Goal: Task Accomplishment & Management: Complete application form

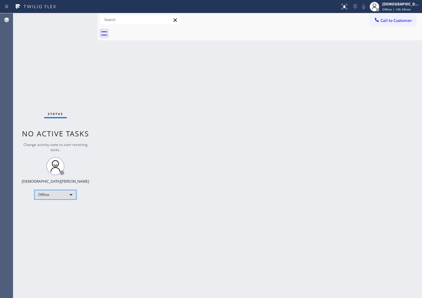
click at [55, 196] on div "Offline" at bounding box center [55, 195] width 42 height 10
click at [51, 210] on li "Available" at bounding box center [55, 210] width 41 height 7
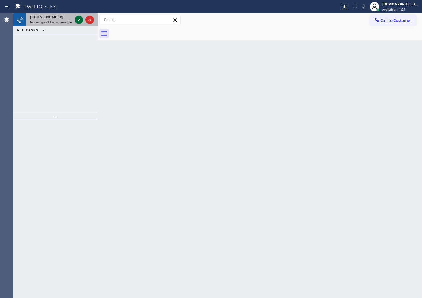
click at [77, 21] on icon at bounding box center [78, 19] width 7 height 7
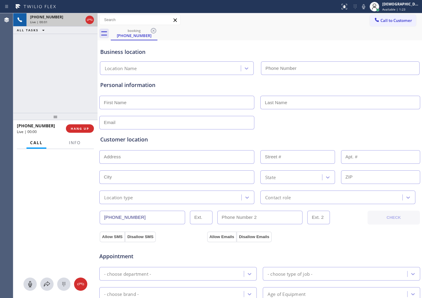
type input "[PHONE_NUMBER]"
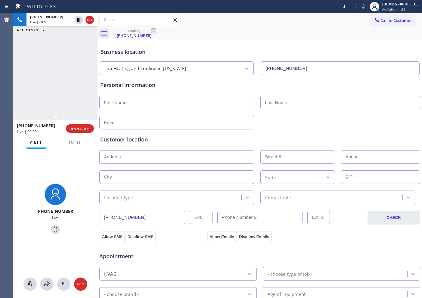
drag, startPoint x: 91, startPoint y: 20, endPoint x: 100, endPoint y: 22, distance: 9.9
click at [91, 20] on icon at bounding box center [89, 19] width 7 height 7
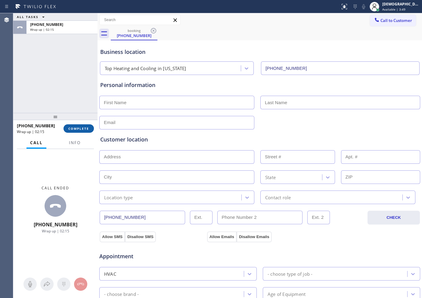
click at [88, 130] on span "COMPLETE" at bounding box center [78, 128] width 21 height 4
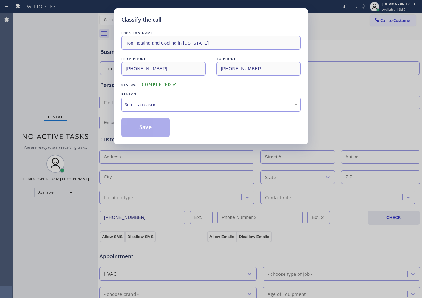
click at [156, 104] on div "Select a reason" at bounding box center [211, 104] width 173 height 7
click at [157, 124] on button "Save" at bounding box center [145, 127] width 48 height 19
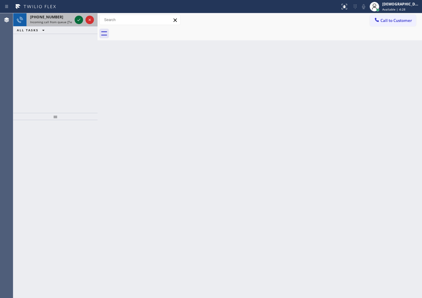
click at [77, 22] on icon at bounding box center [78, 19] width 7 height 7
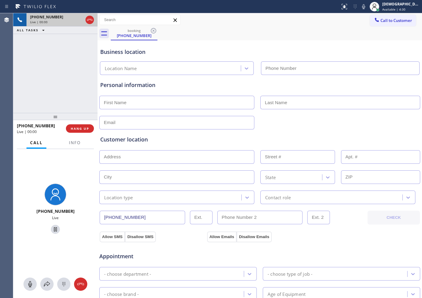
type input "[PHONE_NUMBER]"
click at [92, 20] on icon at bounding box center [89, 19] width 7 height 7
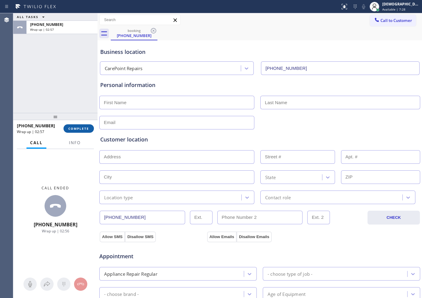
click at [86, 125] on button "COMPLETE" at bounding box center [79, 128] width 30 height 8
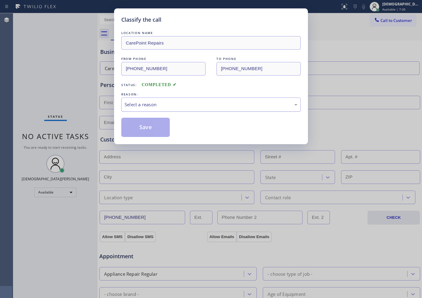
click at [148, 105] on div "Select a reason" at bounding box center [211, 104] width 173 height 7
click at [145, 125] on button "Save" at bounding box center [145, 127] width 48 height 19
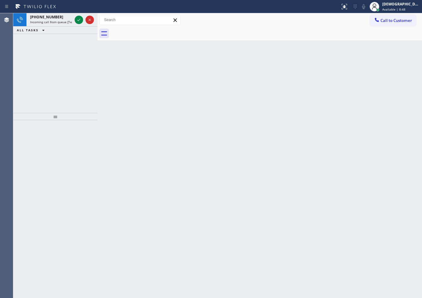
click at [54, 48] on div "[PHONE_NUMBER] Incoming call from queue [Test] All ALL TASKS ALL TASKS ACTIVE T…" at bounding box center [55, 63] width 84 height 100
click at [78, 20] on icon at bounding box center [78, 20] width 3 height 2
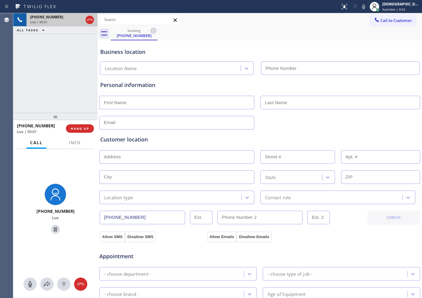
type input "[PHONE_NUMBER]"
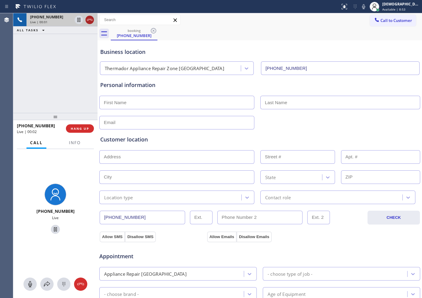
click at [90, 20] on icon at bounding box center [89, 19] width 7 height 7
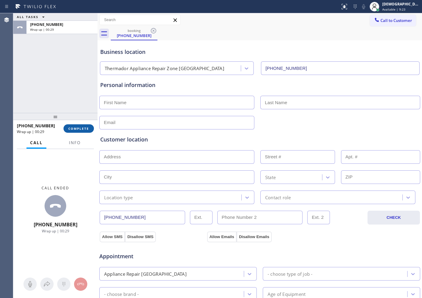
click at [84, 128] on span "COMPLETE" at bounding box center [78, 128] width 21 height 4
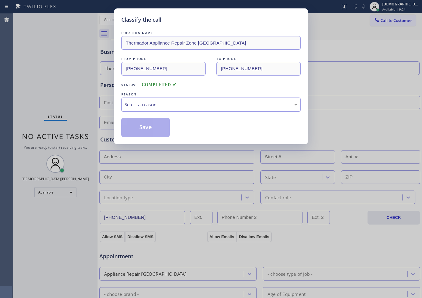
click at [155, 104] on div "Select a reason" at bounding box center [211, 104] width 173 height 7
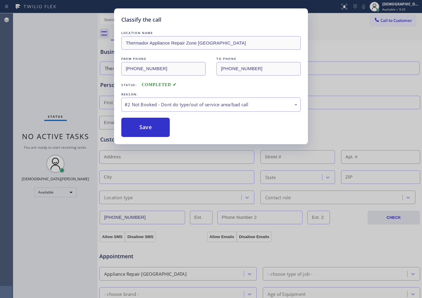
drag, startPoint x: 152, startPoint y: 127, endPoint x: 186, endPoint y: 117, distance: 35.2
click at [152, 126] on button "Save" at bounding box center [145, 127] width 48 height 19
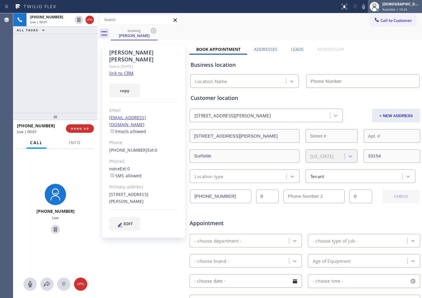
type input "[PHONE_NUMBER]"
click at [123, 70] on link "link to CRM" at bounding box center [121, 73] width 24 height 6
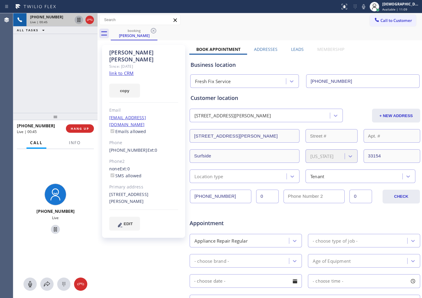
click at [76, 18] on icon at bounding box center [78, 19] width 7 height 7
click at [77, 19] on icon at bounding box center [78, 19] width 7 height 7
click at [88, 21] on div "Live | 06:28" at bounding box center [62, 22] width 64 height 4
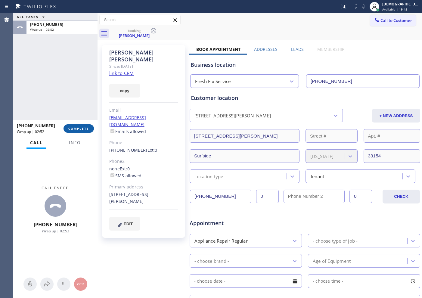
click at [88, 128] on span "COMPLETE" at bounding box center [78, 128] width 21 height 4
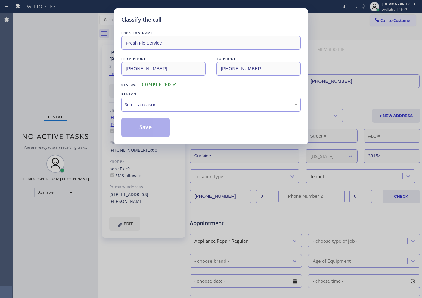
click at [154, 104] on div "Select a reason" at bounding box center [211, 104] width 173 height 7
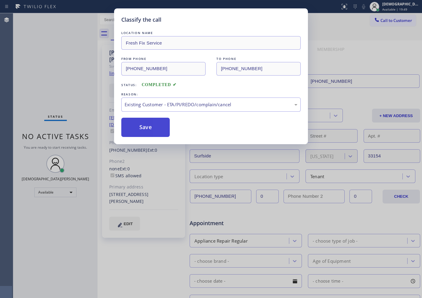
click at [166, 132] on button "Save" at bounding box center [145, 127] width 48 height 19
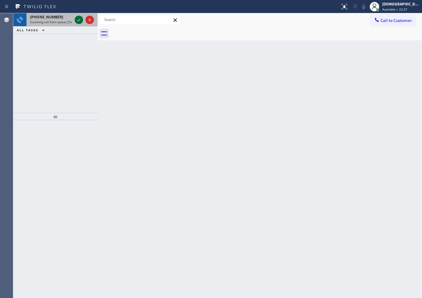
click at [76, 19] on icon at bounding box center [78, 19] width 7 height 7
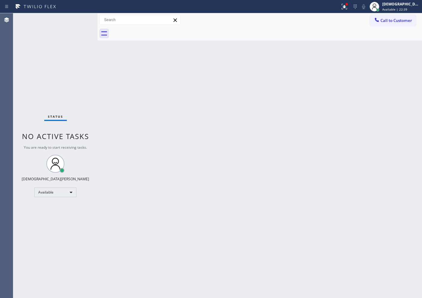
drag, startPoint x: 76, startPoint y: 19, endPoint x: 303, endPoint y: 107, distance: 243.3
click at [303, 107] on div "Back to Dashboard Change Sender ID Customers Technicians Select a contact Outbo…" at bounding box center [260, 155] width 325 height 285
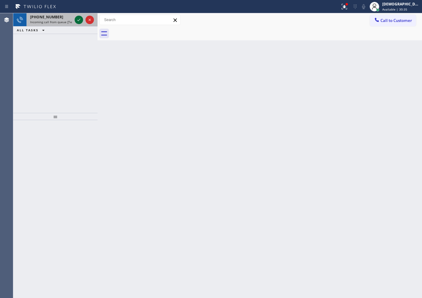
click at [81, 23] on icon at bounding box center [78, 19] width 7 height 7
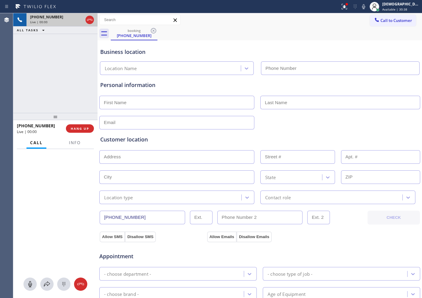
type input "[PHONE_NUMBER]"
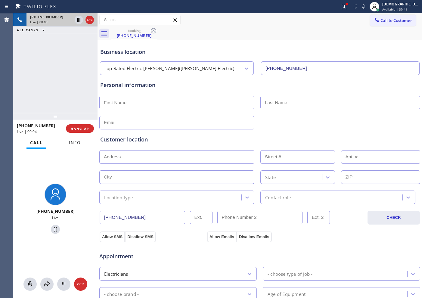
click at [70, 145] on span "Info" at bounding box center [75, 142] width 12 height 5
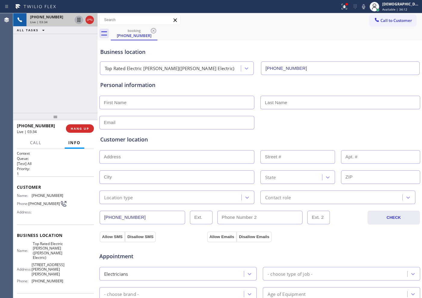
drag, startPoint x: 76, startPoint y: 19, endPoint x: 81, endPoint y: 20, distance: 5.8
click at [76, 19] on icon at bounding box center [78, 19] width 7 height 7
drag, startPoint x: 58, startPoint y: 107, endPoint x: 57, endPoint y: 102, distance: 4.6
click at [58, 105] on div "[PHONE_NUMBER] Live | 05:19 ALL TASKS ALL TASKS ACTIVE TASKS TASKS IN WRAP UP" at bounding box center [55, 63] width 84 height 100
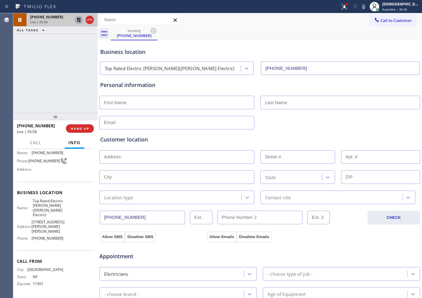
click at [47, 88] on div "[PHONE_NUMBER] Live | 05:58 ALL TASKS ALL TASKS ACTIVE TASKS TASKS IN WRAP UP" at bounding box center [55, 63] width 84 height 100
click at [80, 19] on icon at bounding box center [78, 19] width 7 height 7
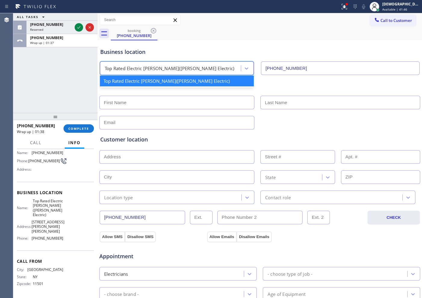
click at [161, 62] on div "Top Rated Electric [PERSON_NAME]([PERSON_NAME] Electric)" at bounding box center [177, 68] width 154 height 14
click at [151, 105] on input "text" at bounding box center [176, 103] width 155 height 14
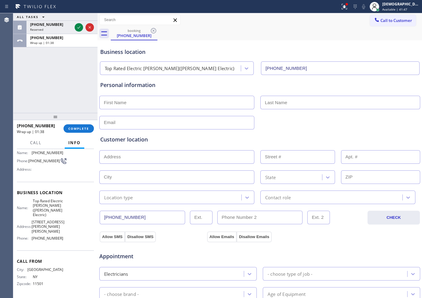
paste input "[DEMOGRAPHIC_DATA]"
click at [107, 102] on input "[DEMOGRAPHIC_DATA]" at bounding box center [176, 103] width 155 height 14
type input "[DEMOGRAPHIC_DATA]"
click at [274, 98] on input "text" at bounding box center [341, 103] width 160 height 14
type input "[PERSON_NAME]"
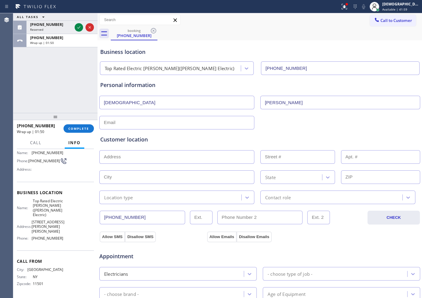
click at [169, 122] on input "text" at bounding box center [176, 123] width 155 height 14
click at [154, 121] on input "text" at bounding box center [176, 123] width 155 height 14
click at [155, 121] on input "text" at bounding box center [176, 123] width 155 height 14
type input "[EMAIL_ADDRESS][DOMAIN_NAME]"
click at [118, 157] on input "text" at bounding box center [176, 157] width 155 height 14
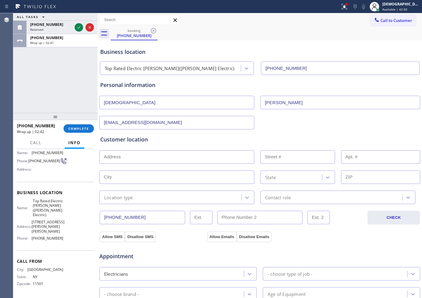
paste input "[STREET_ADDRESS][PERSON_NAME]"
type input "[STREET_ADDRESS][PERSON_NAME]"
type input "14"
type input "[GEOGRAPHIC_DATA]"
type input "07850"
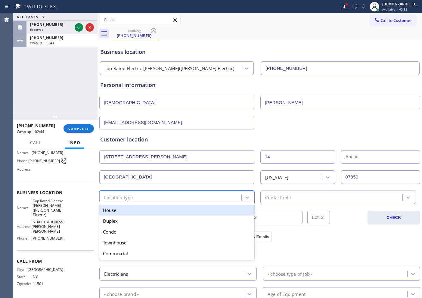
drag, startPoint x: 135, startPoint y: 195, endPoint x: 138, endPoint y: 204, distance: 9.6
click at [135, 195] on div "Location type" at bounding box center [171, 197] width 140 height 11
drag, startPoint x: 137, startPoint y: 208, endPoint x: 212, endPoint y: 204, distance: 75.1
click at [138, 208] on div "House" at bounding box center [176, 210] width 155 height 11
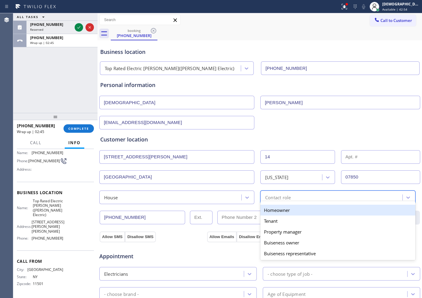
click at [265, 199] on div "Contact role" at bounding box center [278, 197] width 26 height 7
click at [264, 210] on div "Homeowner" at bounding box center [338, 210] width 155 height 11
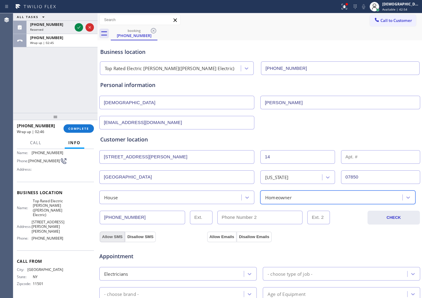
click at [116, 238] on button "Allow SMS" at bounding box center [112, 237] width 25 height 11
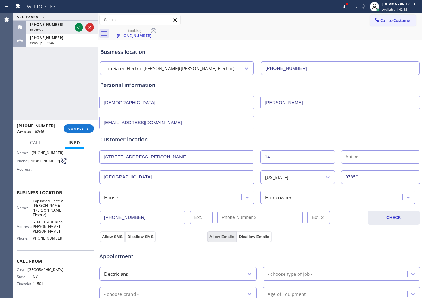
click at [211, 232] on button "Allow Emails" at bounding box center [222, 237] width 30 height 11
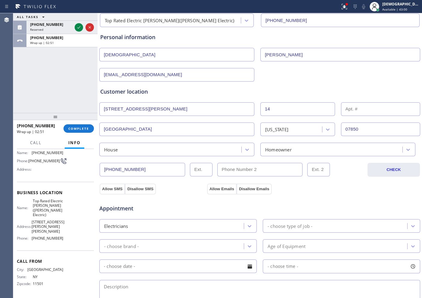
scroll to position [113, 0]
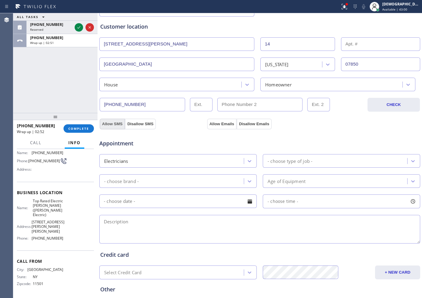
click at [112, 123] on button "Allow SMS" at bounding box center [112, 124] width 25 height 11
click at [220, 124] on button "Allow Emails" at bounding box center [222, 124] width 30 height 11
click at [193, 222] on textarea at bounding box center [259, 229] width 321 height 29
paste textarea "cx wants us to finish the elctrical work it involves outets and light fixtures"
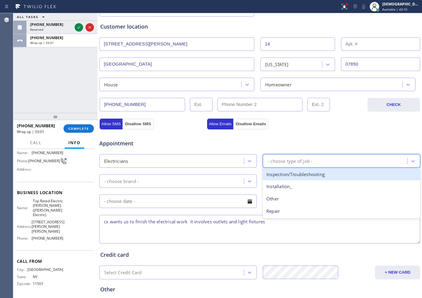
click at [299, 158] on div "- choose type of job -" at bounding box center [290, 161] width 45 height 7
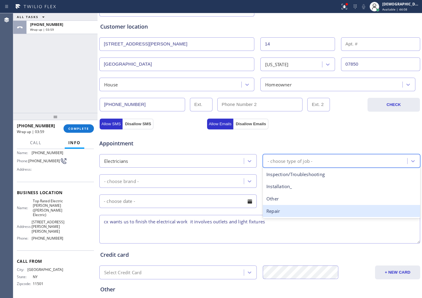
click at [295, 208] on div "Repair" at bounding box center [342, 211] width 158 height 12
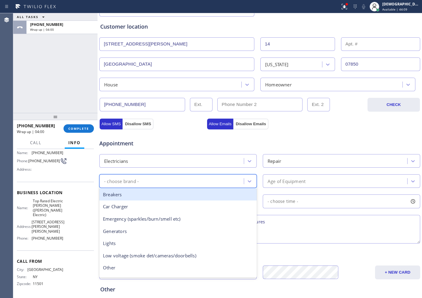
click at [202, 180] on div "- choose brand -" at bounding box center [172, 181] width 143 height 11
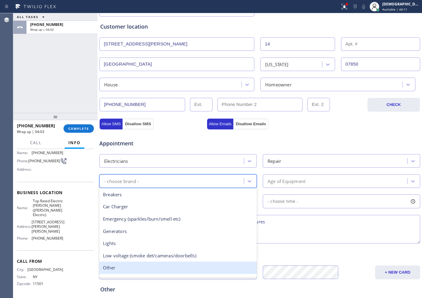
drag, startPoint x: 153, startPoint y: 269, endPoint x: 302, endPoint y: 190, distance: 168.4
click at [154, 269] on div "Other" at bounding box center [178, 268] width 158 height 12
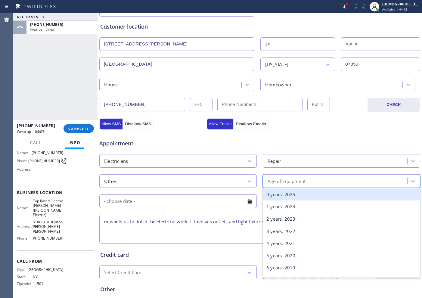
click at [312, 180] on div "Age of Equipment" at bounding box center [336, 181] width 143 height 11
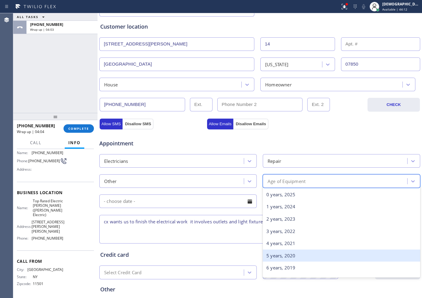
click at [275, 252] on div "5 years, 2020" at bounding box center [342, 256] width 158 height 12
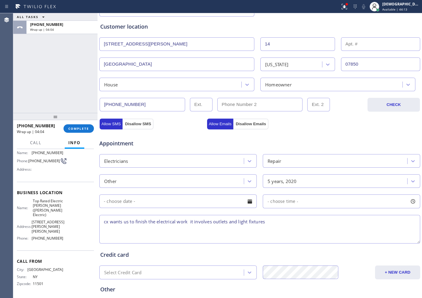
click at [175, 199] on input "text" at bounding box center [178, 202] width 158 height 14
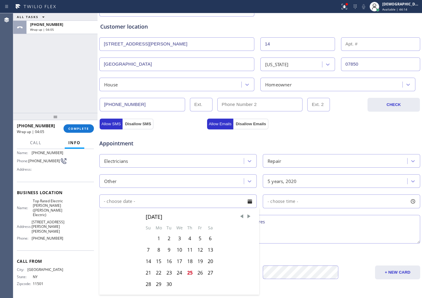
click at [206, 131] on div "Appointment Electricians Repair Other 5 years, 2020 [DATE] Su Mo Tu We Th Fr Sa…" at bounding box center [260, 187] width 322 height 116
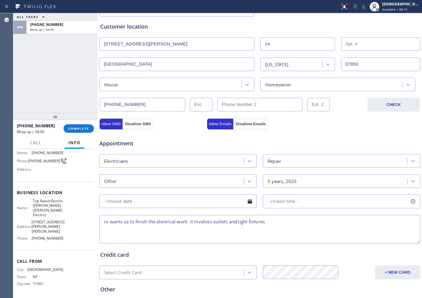
click at [292, 223] on textarea "cx wants us to finish the electrical work it involves outlets and light fixtures" at bounding box center [259, 229] width 321 height 29
click at [317, 223] on textarea "cx wants us to finish the electrical work it involves outlets and light fixture…" at bounding box center [259, 229] width 321 height 29
paste textarea "[STREET_ADDRESS][PERSON_NAME]"
click at [326, 222] on textarea "cx wants us to finish the electrical work it involves outlets and light fixture…" at bounding box center [259, 229] width 321 height 29
click at [372, 219] on textarea "cx wants us to finish the electrical work it involves outlets and light fixture…" at bounding box center [259, 229] width 321 height 29
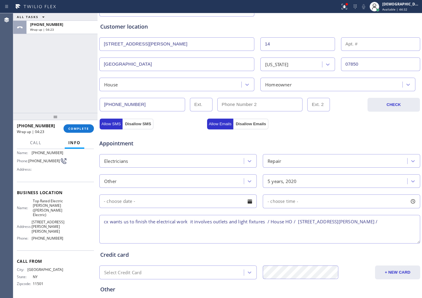
click at [389, 221] on textarea "cx wants us to finish the electrical work it involves outlets and light fixture…" at bounding box center [259, 229] width 321 height 29
paste textarea "Please call customer 30 minutes prior to arrival"
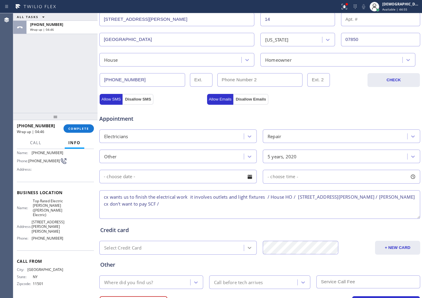
scroll to position [151, 0]
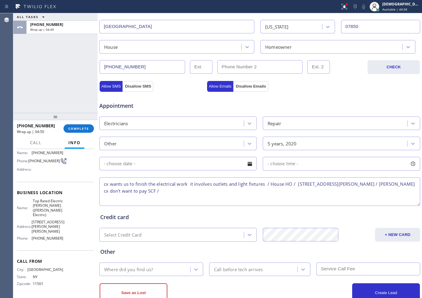
click at [183, 188] on textarea "cx wants us to finish the electrical work it involves outlets and light fixture…" at bounding box center [259, 191] width 321 height 29
click at [183, 192] on textarea "cx wants us to finish the electrical work it involves outlets and light fixture…" at bounding box center [259, 191] width 321 height 29
drag, startPoint x: 50, startPoint y: 208, endPoint x: 30, endPoint y: 197, distance: 23.5
click at [30, 199] on div "Name: Top Rated Electric [PERSON_NAME]([PERSON_NAME] Electric)" at bounding box center [40, 208] width 46 height 19
copy span "Top Rated Electric [PERSON_NAME]([PERSON_NAME] Electric)"
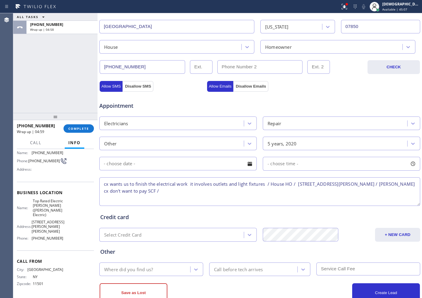
click at [368, 184] on textarea "cx wants us to finish the electrical work it involves outlets and light fixture…" at bounding box center [259, 191] width 321 height 29
paste textarea "Top Rated Electric [PERSON_NAME]([PERSON_NAME] Electric)"
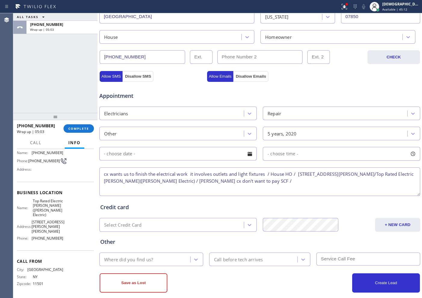
scroll to position [169, 0]
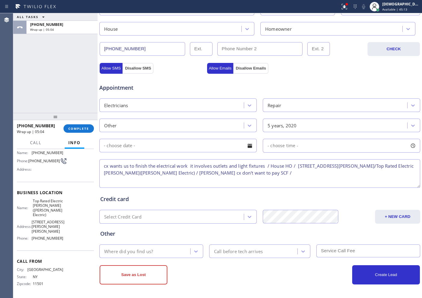
type textarea "cx wants us to finish the electrical work it involves outlets and light fixture…"
click at [170, 253] on div "Where did you find us?" at bounding box center [145, 251] width 89 height 11
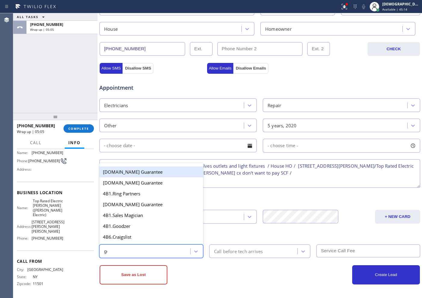
type input "goo"
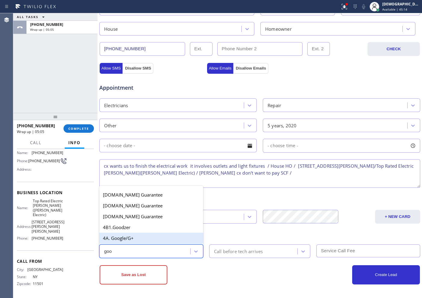
click at [157, 240] on div "4A. Google/G+" at bounding box center [151, 238] width 104 height 11
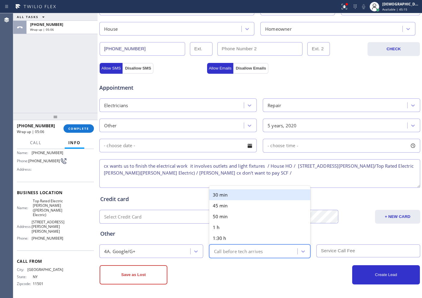
click at [220, 249] on div "Call before tech arrives" at bounding box center [238, 251] width 49 height 7
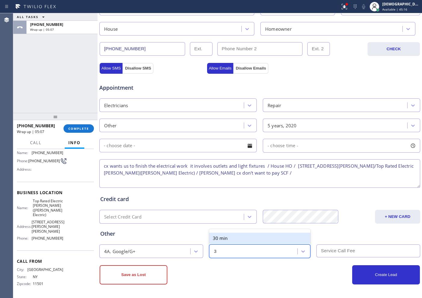
type input "30"
click at [221, 242] on div "30 min" at bounding box center [259, 238] width 101 height 11
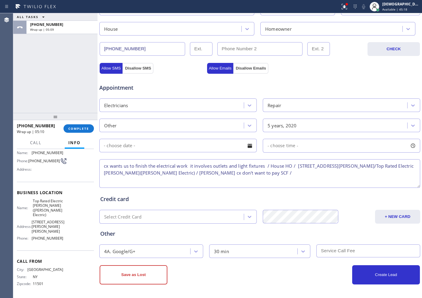
click at [165, 176] on textarea "cx wants us to finish the electrical work it involves outlets and light fixture…" at bounding box center [259, 173] width 321 height 29
click at [138, 273] on button "Save as Lost" at bounding box center [134, 274] width 68 height 19
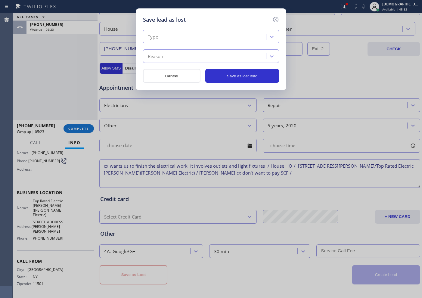
click at [213, 33] on div "Type" at bounding box center [205, 37] width 121 height 11
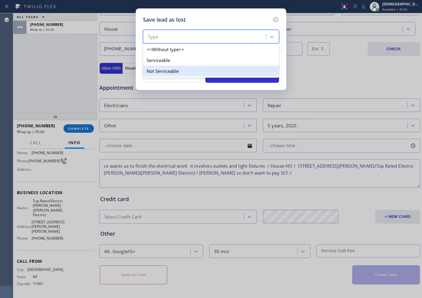
click at [189, 67] on div "Not Serviceable" at bounding box center [211, 71] width 136 height 11
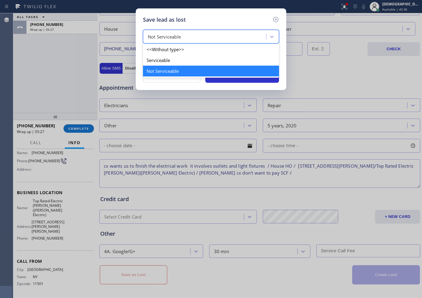
drag, startPoint x: 189, startPoint y: 36, endPoint x: 183, endPoint y: 47, distance: 12.1
click at [189, 36] on div "Not Serviceable" at bounding box center [205, 37] width 121 height 11
click at [183, 47] on div "<<Without type>>" at bounding box center [211, 49] width 136 height 11
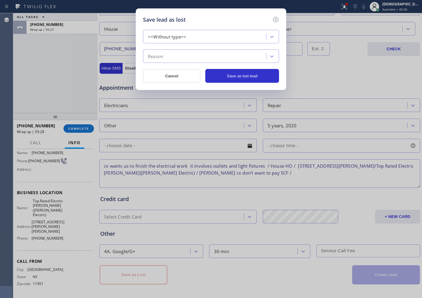
click at [185, 38] on div "<<Without type>>" at bounding box center [167, 36] width 39 height 7
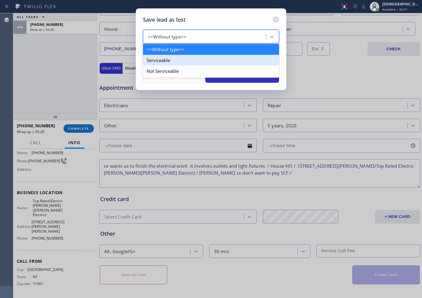
click at [177, 61] on div "Serviceable" at bounding box center [211, 60] width 136 height 11
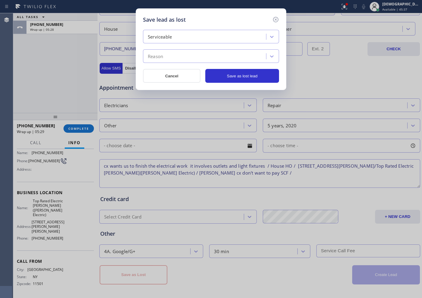
click at [178, 56] on div "Reason" at bounding box center [205, 56] width 121 height 11
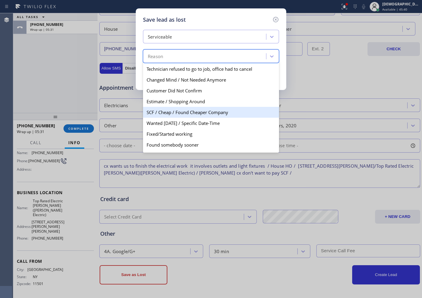
click at [199, 115] on div "SCF / Cheap / Found Cheaper Company" at bounding box center [211, 112] width 136 height 11
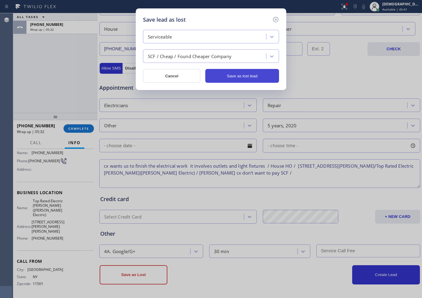
click at [223, 80] on button "Save as lost lead" at bounding box center [242, 76] width 74 height 14
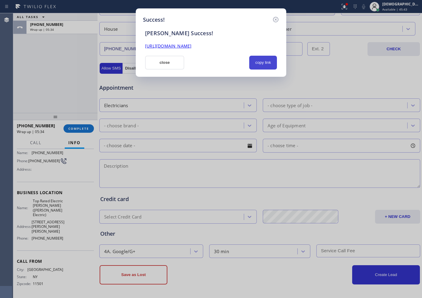
click at [265, 62] on button "copy link" at bounding box center [263, 63] width 28 height 14
drag, startPoint x: 168, startPoint y: 60, endPoint x: 165, endPoint y: 64, distance: 5.3
click at [168, 60] on button "close" at bounding box center [164, 63] width 39 height 14
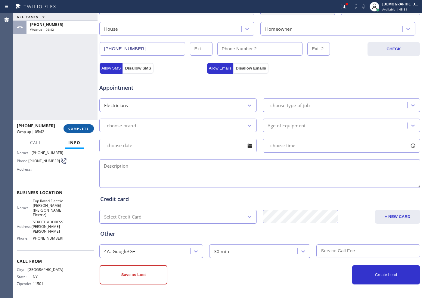
click at [88, 128] on span "COMPLETE" at bounding box center [78, 128] width 21 height 4
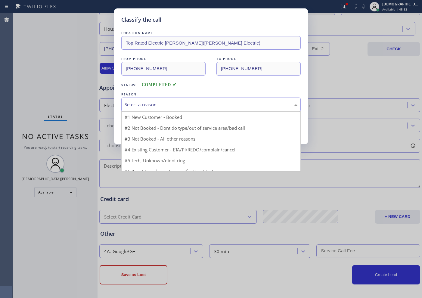
click at [158, 109] on div "Select a reason" at bounding box center [210, 105] width 179 height 14
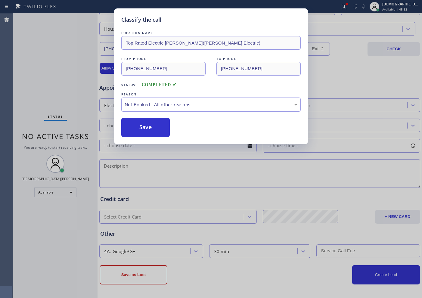
click at [152, 128] on button "Save" at bounding box center [145, 127] width 48 height 19
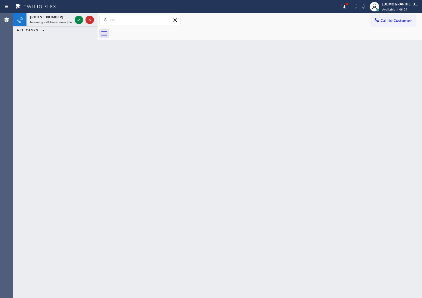
click at [16, 41] on div "[PHONE_NUMBER] Incoming call from queue [Test] All ALL TASKS ALL TASKS ACTIVE T…" at bounding box center [55, 63] width 84 height 100
click at [79, 18] on icon at bounding box center [78, 19] width 7 height 7
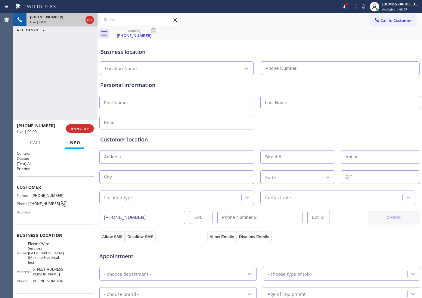
type input "[PHONE_NUMBER]"
drag, startPoint x: 90, startPoint y: 21, endPoint x: 93, endPoint y: 21, distance: 3.3
click at [90, 21] on icon at bounding box center [89, 19] width 7 height 7
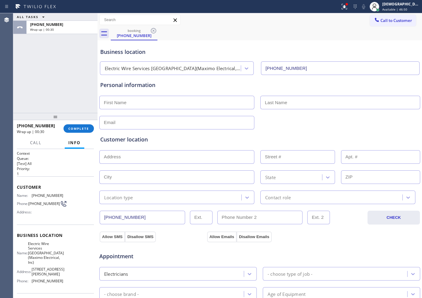
drag, startPoint x: 29, startPoint y: 78, endPoint x: 32, endPoint y: 82, distance: 5.4
click at [29, 78] on div "ALL TASKS ALL TASKS ACTIVE TASKS TASKS IN WRAP UP [PHONE_NUMBER] Wrap up | 00:30" at bounding box center [55, 63] width 84 height 100
click at [72, 129] on span "COMPLETE" at bounding box center [78, 128] width 21 height 4
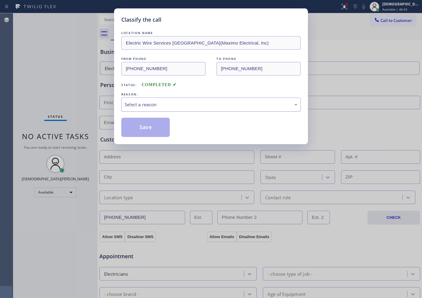
click at [197, 102] on div "Select a reason" at bounding box center [211, 104] width 173 height 7
drag, startPoint x: 181, startPoint y: 125, endPoint x: 178, endPoint y: 125, distance: 3.3
click at [178, 125] on div "Save" at bounding box center [210, 127] width 179 height 19
click at [166, 124] on button "Save" at bounding box center [145, 127] width 48 height 19
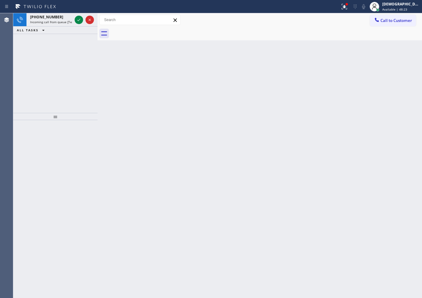
drag, startPoint x: 41, startPoint y: 62, endPoint x: 50, endPoint y: 48, distance: 16.1
click at [42, 62] on div "[PHONE_NUMBER] Incoming call from queue [Test] All ALL TASKS ALL TASKS ACTIVE T…" at bounding box center [55, 63] width 84 height 100
click at [78, 20] on icon at bounding box center [78, 19] width 7 height 7
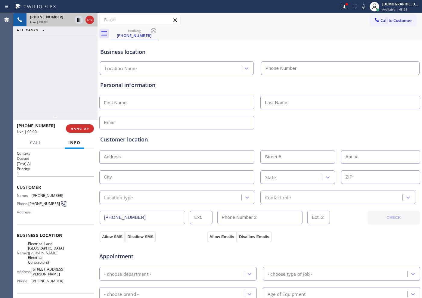
type input "[PHONE_NUMBER]"
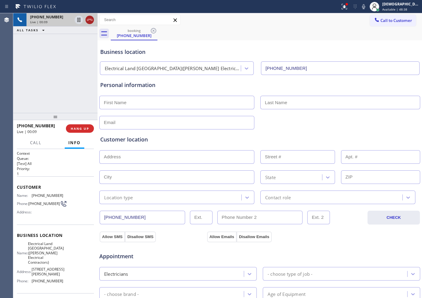
click at [91, 20] on icon at bounding box center [89, 19] width 7 height 7
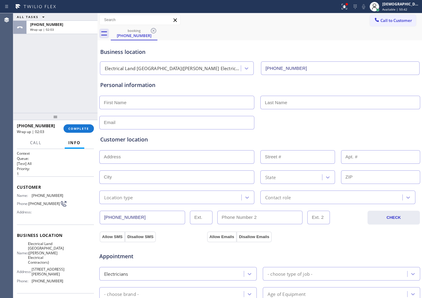
drag, startPoint x: 52, startPoint y: 70, endPoint x: 56, endPoint y: 73, distance: 4.9
click at [52, 70] on div "ALL TASKS ALL TASKS ACTIVE TASKS TASKS IN WRAP UP [PHONE_NUMBER] Wrap up | 02:03" at bounding box center [55, 63] width 84 height 100
click at [82, 130] on span "COMPLETE" at bounding box center [78, 128] width 21 height 4
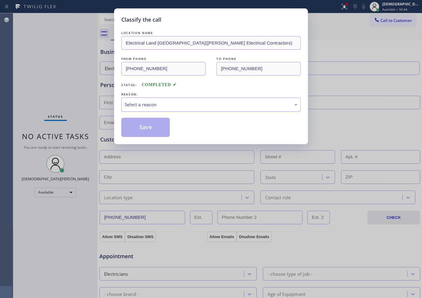
click at [133, 104] on div "Select a reason" at bounding box center [211, 104] width 173 height 7
click at [137, 124] on button "Save" at bounding box center [145, 127] width 48 height 19
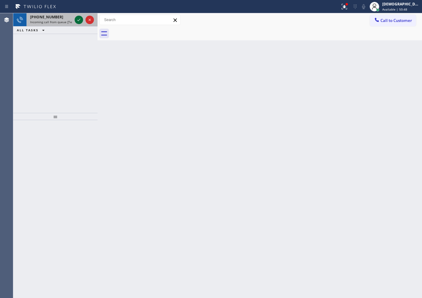
click at [80, 21] on icon at bounding box center [78, 19] width 7 height 7
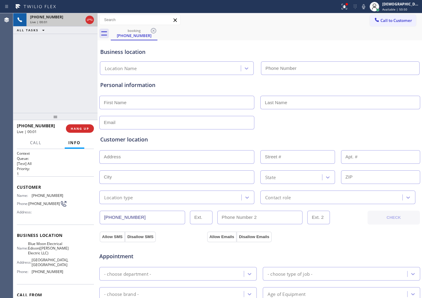
type input "[PHONE_NUMBER]"
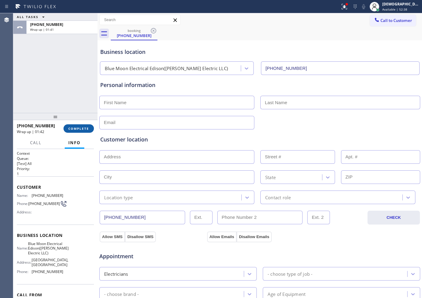
click at [81, 126] on button "COMPLETE" at bounding box center [79, 128] width 30 height 8
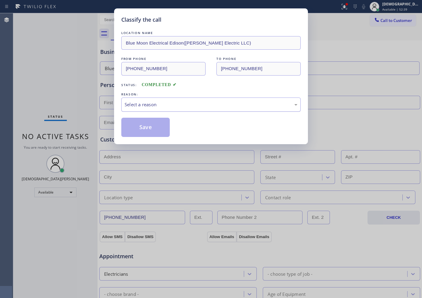
click at [153, 106] on div "Select a reason" at bounding box center [211, 104] width 173 height 7
click at [152, 130] on button "Save" at bounding box center [145, 127] width 48 height 19
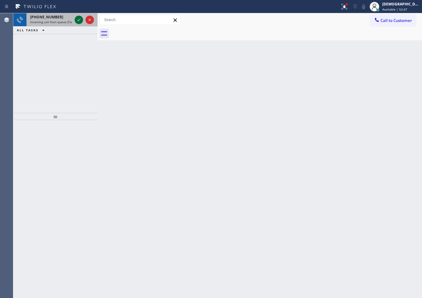
click at [81, 21] on icon at bounding box center [78, 19] width 7 height 7
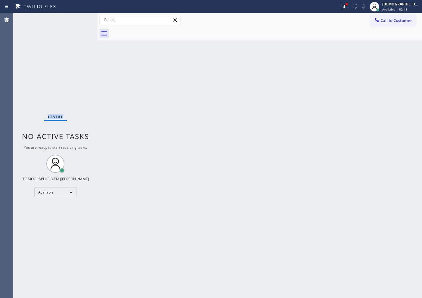
click at [80, 21] on div "Status No active tasks You are ready to start receiving tasks. Christian Cinco …" at bounding box center [55, 155] width 84 height 285
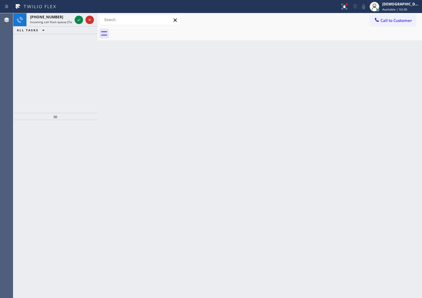
click at [81, 20] on icon at bounding box center [78, 19] width 7 height 7
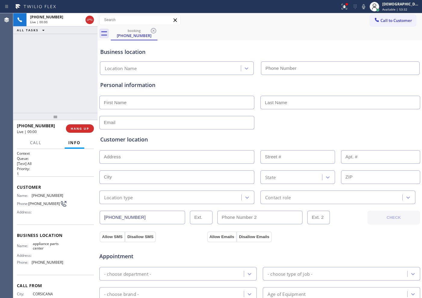
type input "[PHONE_NUMBER]"
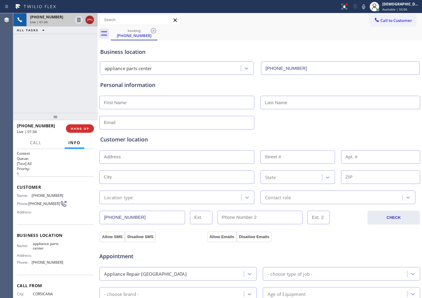
click at [89, 17] on icon at bounding box center [89, 19] width 7 height 7
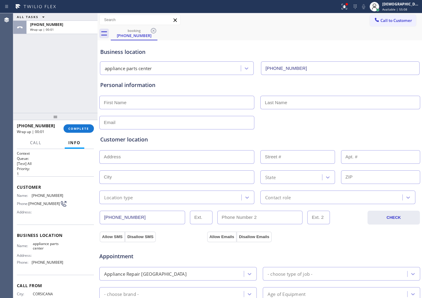
click at [146, 98] on input "text" at bounding box center [176, 103] width 155 height 14
type input "Mr"
click at [298, 102] on input "text" at bounding box center [341, 103] width 160 height 14
type input "[PERSON_NAME]"
click at [129, 160] on input "text" at bounding box center [176, 157] width 155 height 14
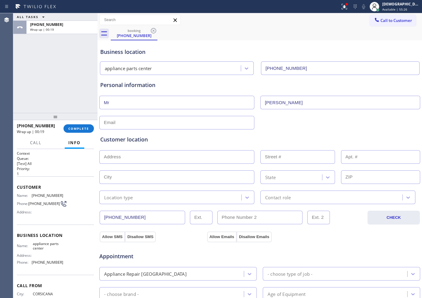
paste input "[GEOGRAPHIC_DATA]"
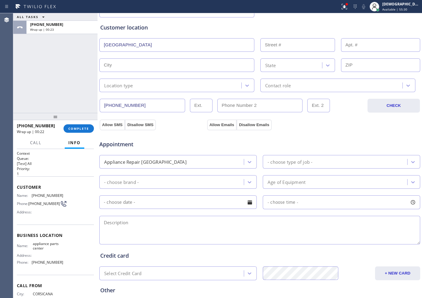
scroll to position [113, 0]
type input "[GEOGRAPHIC_DATA]"
click at [139, 229] on textarea at bounding box center [259, 229] width 321 height 29
paste textarea "[GEOGRAPHIC_DATA]"
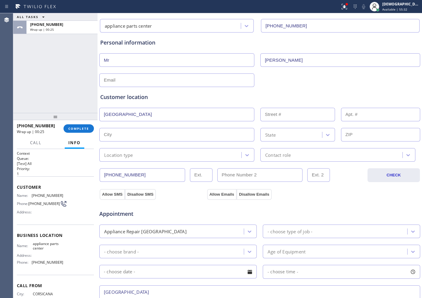
scroll to position [38, 0]
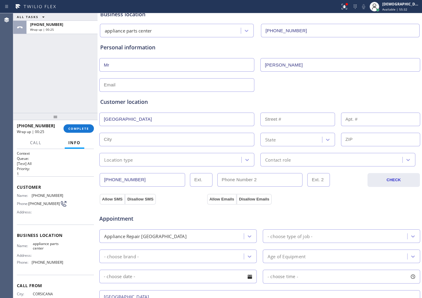
type textarea "[GEOGRAPHIC_DATA]"
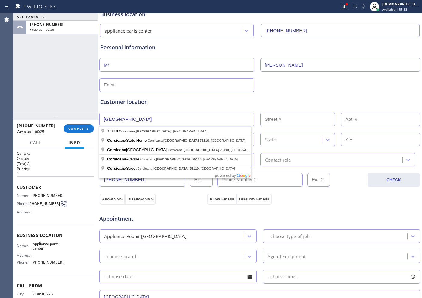
click at [169, 119] on input "[GEOGRAPHIC_DATA]" at bounding box center [176, 120] width 155 height 14
type input "[GEOGRAPHIC_DATA], [GEOGRAPHIC_DATA] 75110, [GEOGRAPHIC_DATA]"
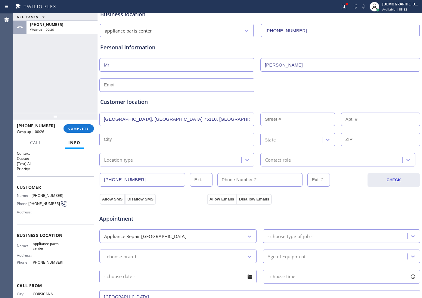
type input "Corsicana"
type input "75110"
click at [150, 116] on input "text" at bounding box center [176, 120] width 155 height 14
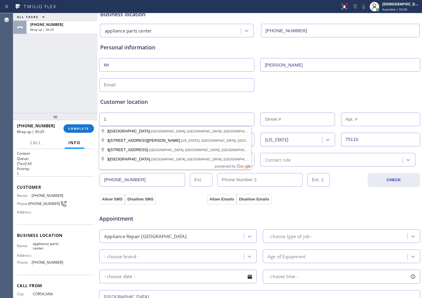
type input "1"
click at [268, 118] on input "text" at bounding box center [298, 120] width 75 height 14
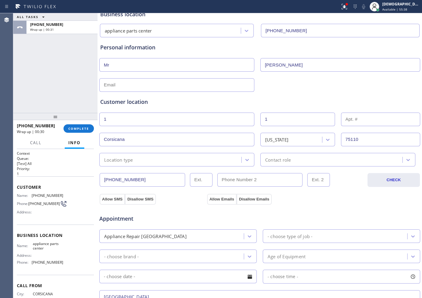
type input "1"
click at [201, 87] on input "text" at bounding box center [176, 85] width 155 height 14
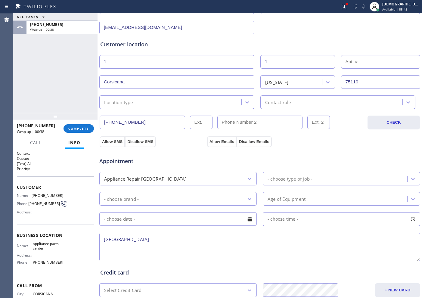
scroll to position [113, 0]
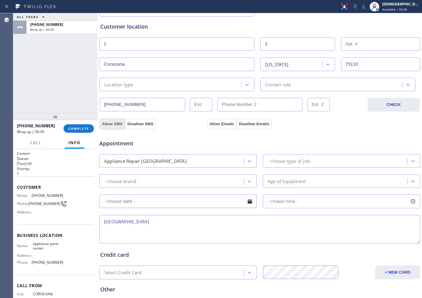
type input "[EMAIL_ADDRESS][DOMAIN_NAME]"
click at [111, 126] on button "Allow SMS" at bounding box center [112, 124] width 25 height 11
click at [222, 125] on button "Allow Emails" at bounding box center [222, 124] width 30 height 11
drag, startPoint x: 112, startPoint y: 127, endPoint x: 139, endPoint y: 126, distance: 27.7
click at [112, 127] on div "Appointment Appliance Repair High End - choose type of job - - choose brand - A…" at bounding box center [260, 186] width 322 height 118
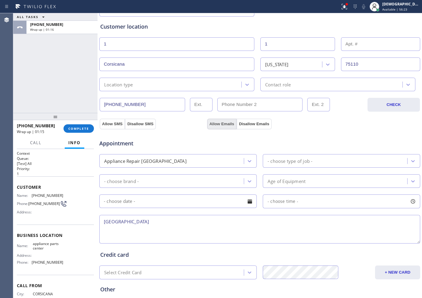
click at [220, 122] on button "Allow Emails" at bounding box center [222, 124] width 30 height 11
click at [164, 87] on div "Location type" at bounding box center [171, 84] width 140 height 11
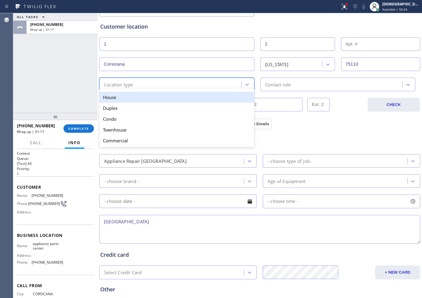
drag, startPoint x: 165, startPoint y: 97, endPoint x: 208, endPoint y: 90, distance: 43.3
click at [166, 97] on div "House" at bounding box center [176, 97] width 155 height 11
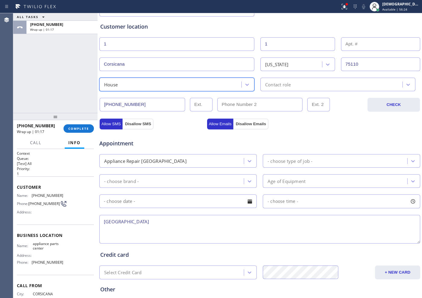
click at [262, 85] on div "Contact role" at bounding box center [332, 84] width 140 height 11
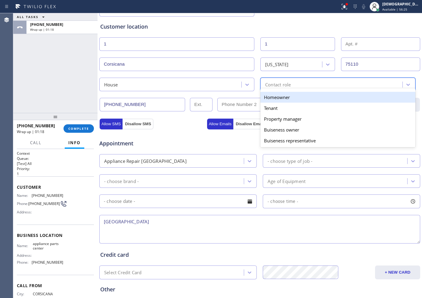
click at [262, 95] on div "Homeowner" at bounding box center [338, 97] width 155 height 11
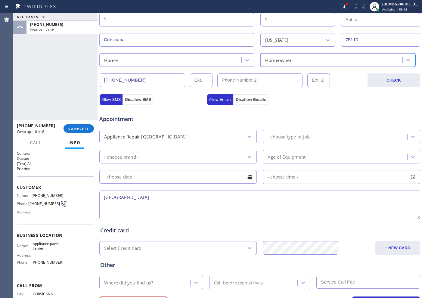
scroll to position [151, 0]
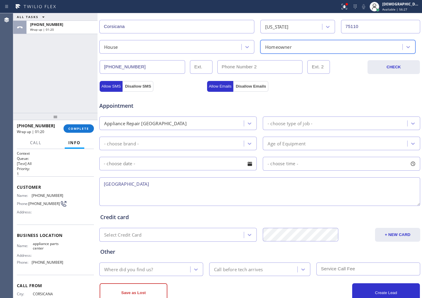
click at [215, 125] on div "Appliance Repair [GEOGRAPHIC_DATA]" at bounding box center [172, 123] width 143 height 11
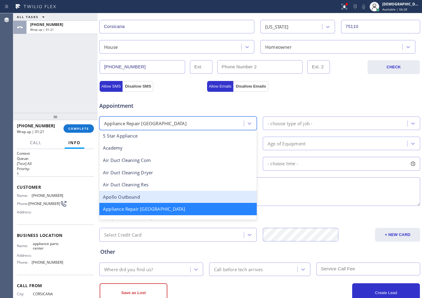
scroll to position [39, 0]
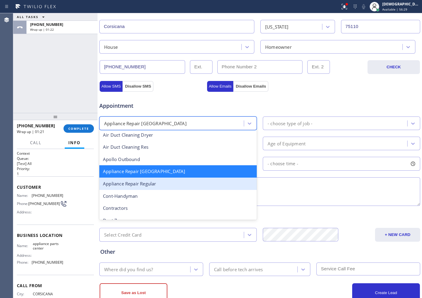
click at [168, 187] on div "Appliance Repair Regular" at bounding box center [178, 184] width 158 height 12
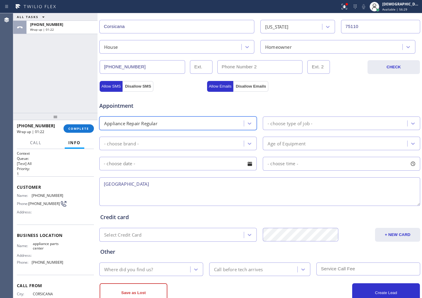
click at [294, 126] on div "- choose type of job -" at bounding box center [290, 123] width 45 height 7
click at [310, 118] on div "- choose type of job -" at bounding box center [336, 123] width 143 height 11
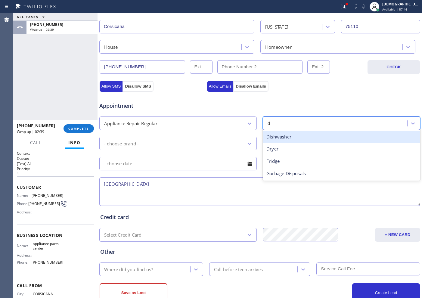
type input "di"
drag, startPoint x: 299, startPoint y: 135, endPoint x: 208, endPoint y: 145, distance: 91.3
click at [299, 135] on div "Dishwasher" at bounding box center [342, 137] width 158 height 12
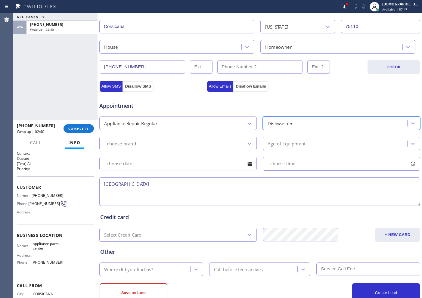
click at [193, 145] on div "- choose brand -" at bounding box center [172, 143] width 143 height 11
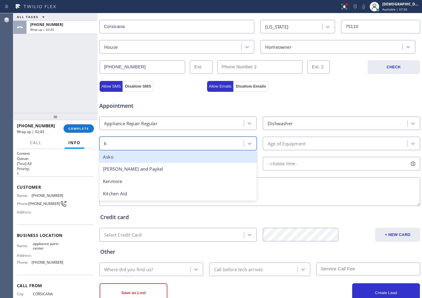
type input "ke"
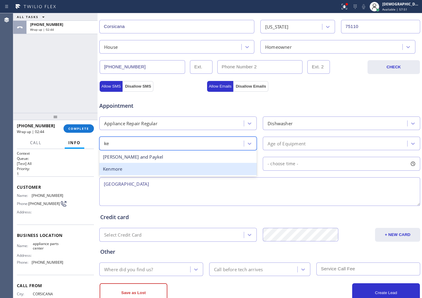
drag, startPoint x: 186, startPoint y: 169, endPoint x: 209, endPoint y: 163, distance: 23.0
click at [186, 169] on div "Kenmore" at bounding box center [178, 169] width 158 height 12
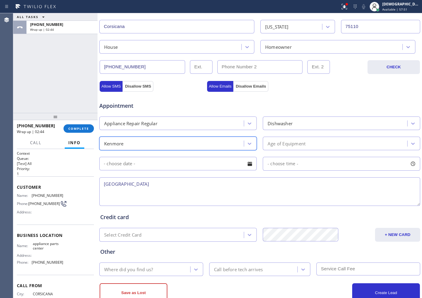
click at [303, 146] on div "Age of Equipment" at bounding box center [287, 143] width 38 height 7
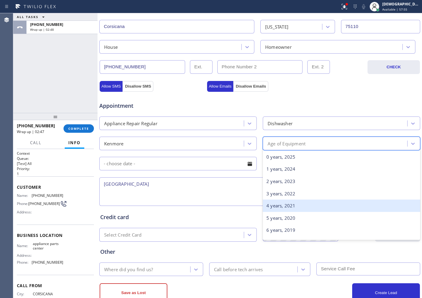
click at [296, 210] on div "4 years, 2021" at bounding box center [342, 206] width 158 height 12
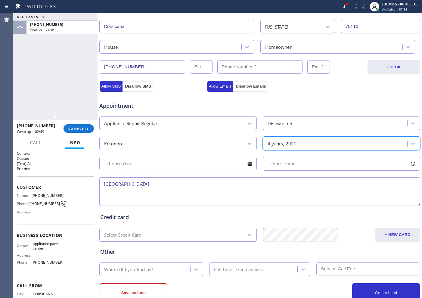
click at [222, 186] on textarea "[GEOGRAPHIC_DATA]" at bounding box center [259, 191] width 321 height 29
click at [103, 184] on textarea "[GEOGRAPHIC_DATA]" at bounding box center [259, 191] width 321 height 29
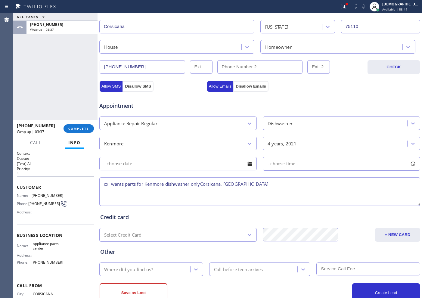
click at [201, 184] on textarea "cx wants parts for Kenmore dishwasher onlyCorsicana, [GEOGRAPHIC_DATA]" at bounding box center [259, 191] width 321 height 29
click at [263, 186] on textarea "cx wants parts for Kenmore dishwasher only / [GEOGRAPHIC_DATA], [GEOGRAPHIC_DAT…" at bounding box center [259, 191] width 321 height 29
drag, startPoint x: 44, startPoint y: 251, endPoint x: 32, endPoint y: 245, distance: 13.6
click at [33, 245] on span "appliance parts center" at bounding box center [48, 246] width 30 height 9
copy span "appliance parts center"
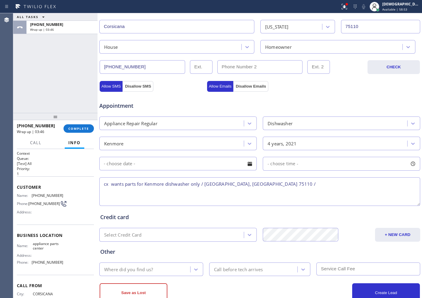
click at [276, 193] on textarea "cx wants parts for Kenmore dishwasher only / [GEOGRAPHIC_DATA], [GEOGRAPHIC_DAT…" at bounding box center [259, 191] width 321 height 29
paste textarea "appliance parts center"
click at [324, 182] on textarea "cx wants parts for Kenmore dishwasher only / [GEOGRAPHIC_DATA], [GEOGRAPHIC_DAT…" at bounding box center [259, 191] width 321 height 29
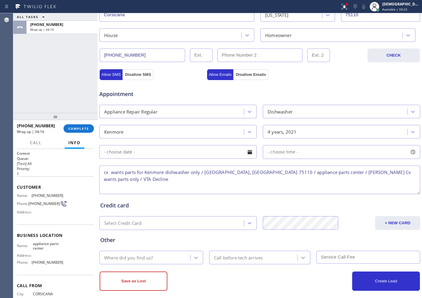
scroll to position [169, 0]
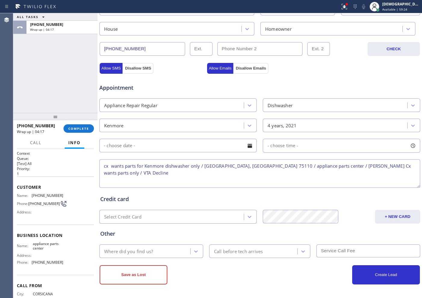
type textarea "cx wants parts for Kenmore dishwasher only / [GEOGRAPHIC_DATA], [GEOGRAPHIC_DAT…"
click at [166, 252] on div "Where did you find us?" at bounding box center [145, 251] width 89 height 11
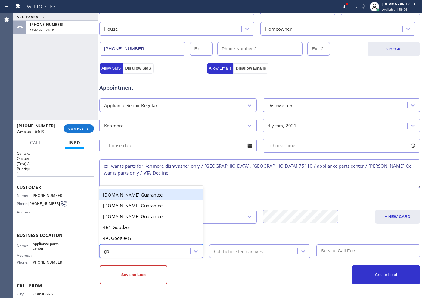
type input "goo"
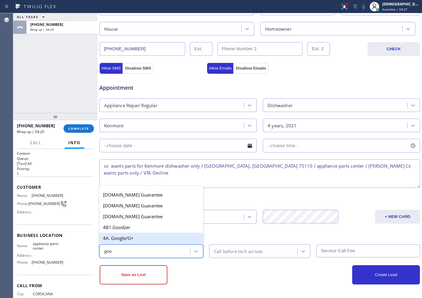
click at [156, 236] on div "4A. Google/G+" at bounding box center [151, 238] width 104 height 11
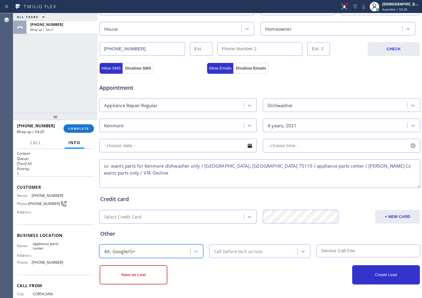
click at [240, 254] on div "Call before tech arrives" at bounding box center [238, 251] width 49 height 7
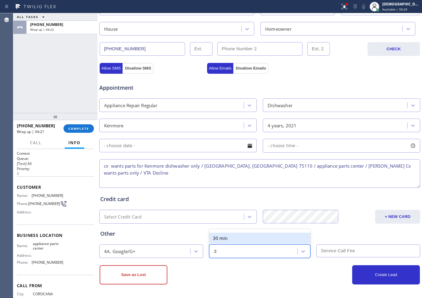
type input "30"
click at [240, 236] on div "30 min" at bounding box center [259, 238] width 101 height 11
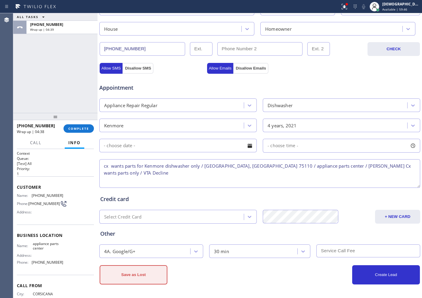
click at [154, 282] on button "Save as Lost" at bounding box center [134, 274] width 68 height 19
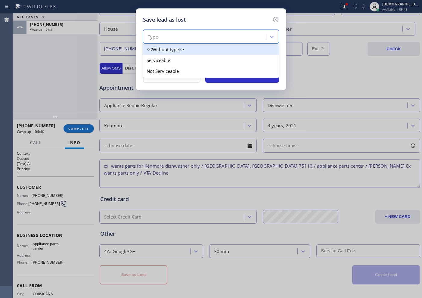
click at [203, 33] on div "Type" at bounding box center [205, 37] width 121 height 11
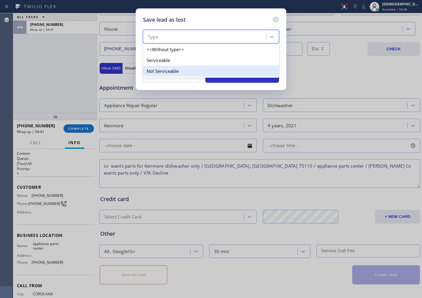
click at [190, 69] on div "Not Serviceable" at bounding box center [211, 71] width 136 height 11
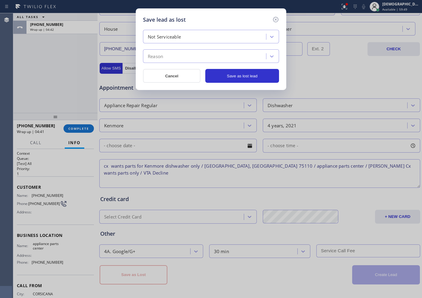
click at [186, 58] on div "Reason" at bounding box center [205, 56] width 121 height 11
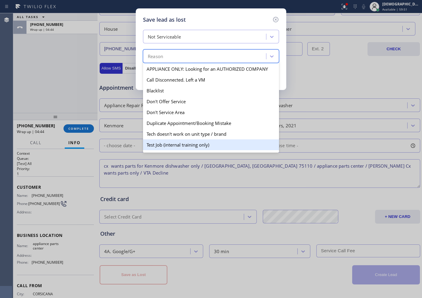
scroll to position [38, 0]
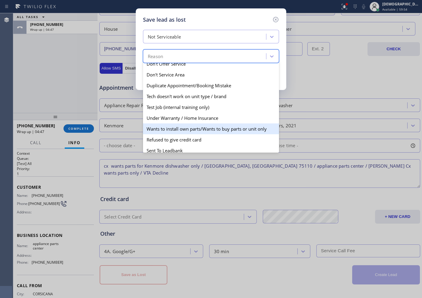
click at [194, 126] on div "Wants to install own parts/Wants to buy parts or unit only" at bounding box center [211, 128] width 136 height 11
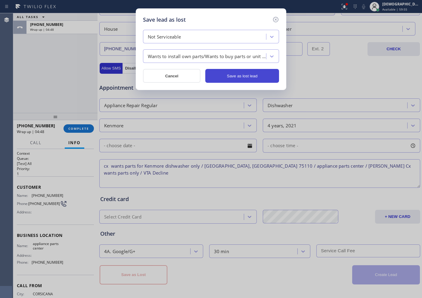
click at [224, 78] on button "Save as lost lead" at bounding box center [242, 76] width 74 height 14
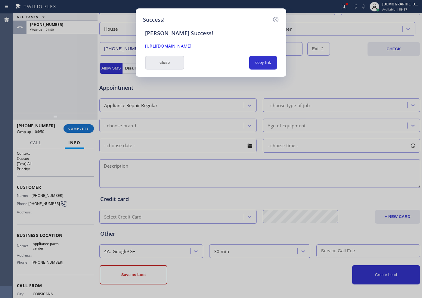
click at [165, 61] on button "close" at bounding box center [164, 63] width 39 height 14
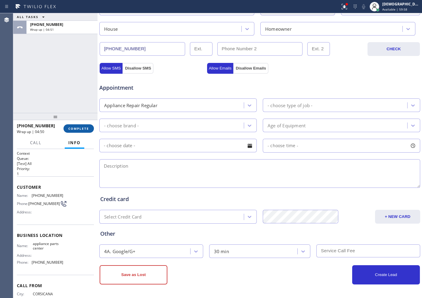
click at [90, 128] on button "COMPLETE" at bounding box center [79, 128] width 30 height 8
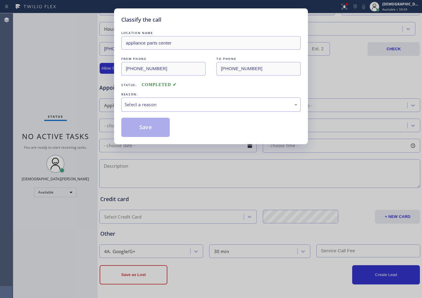
click at [143, 104] on div "Select a reason" at bounding box center [211, 104] width 173 height 7
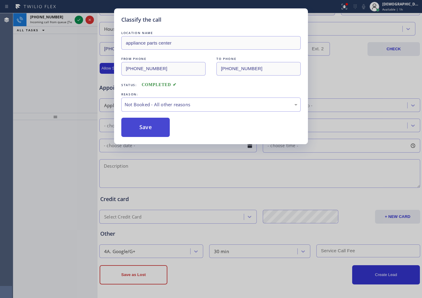
click at [148, 124] on button "Save" at bounding box center [145, 127] width 48 height 19
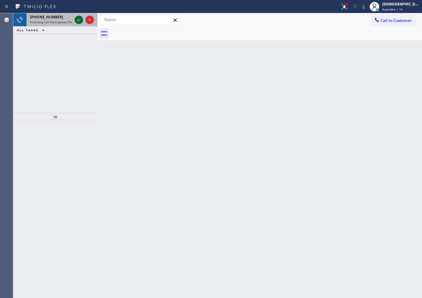
click at [75, 22] on div at bounding box center [79, 19] width 8 height 7
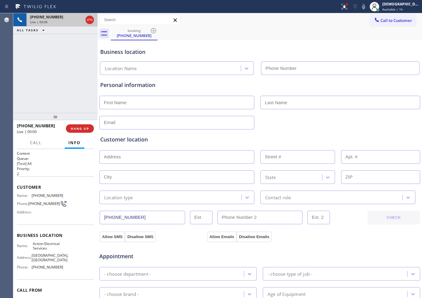
type input "[PHONE_NUMBER]"
click at [93, 18] on icon at bounding box center [89, 19] width 7 height 7
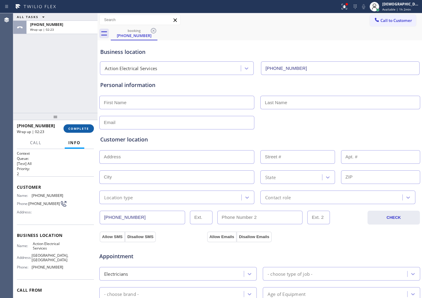
click at [82, 128] on span "COMPLETE" at bounding box center [78, 128] width 21 height 4
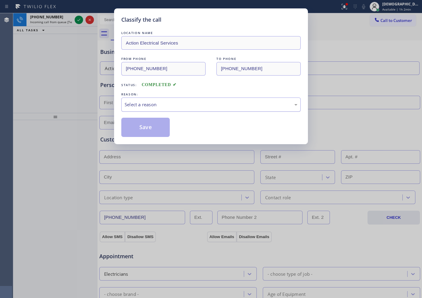
click at [136, 110] on div "Select a reason" at bounding box center [210, 105] width 179 height 14
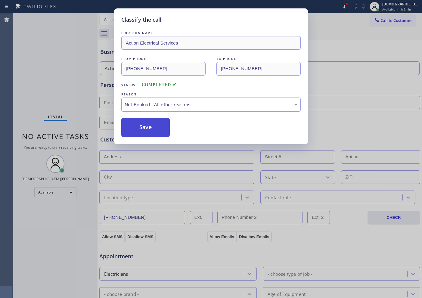
click at [136, 126] on button "Save" at bounding box center [145, 127] width 48 height 19
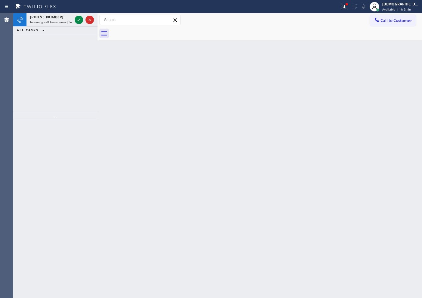
click at [20, 51] on div "[PHONE_NUMBER] Incoming call from queue [Test] All ALL TASKS ALL TASKS ACTIVE T…" at bounding box center [55, 63] width 84 height 100
click at [80, 21] on icon at bounding box center [78, 19] width 7 height 7
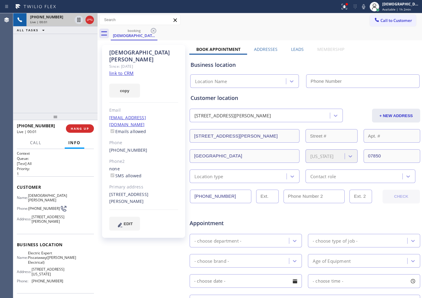
type input "[PHONE_NUMBER]"
click at [128, 70] on link "link to CRM" at bounding box center [121, 73] width 24 height 6
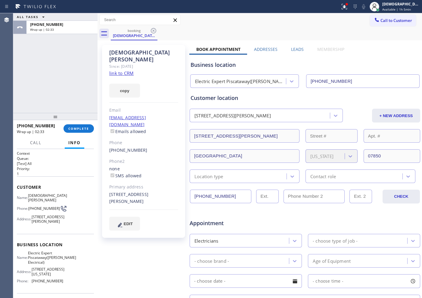
click at [22, 82] on div "ALL TASKS ALL TASKS ACTIVE TASKS TASKS IN WRAP UP [PHONE_NUMBER] Wrap up | 02:33" at bounding box center [55, 63] width 84 height 100
click at [86, 128] on span "COMPLETE" at bounding box center [78, 128] width 21 height 4
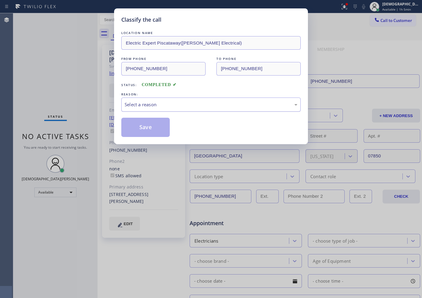
click at [129, 103] on div "Select a reason" at bounding box center [211, 104] width 173 height 7
click at [133, 129] on button "Save" at bounding box center [145, 127] width 48 height 19
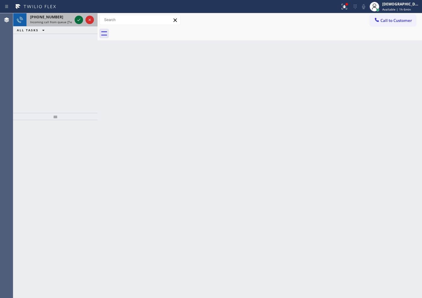
click at [77, 19] on icon at bounding box center [78, 19] width 7 height 7
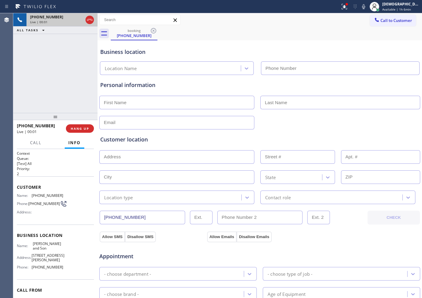
type input "[PHONE_NUMBER]"
click at [92, 20] on icon at bounding box center [89, 19] width 7 height 7
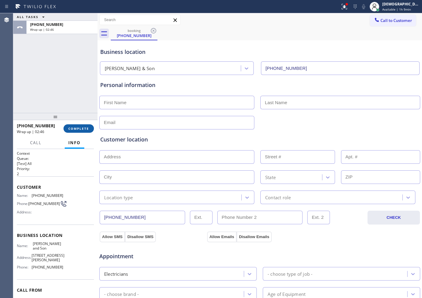
click at [81, 126] on button "COMPLETE" at bounding box center [79, 128] width 30 height 8
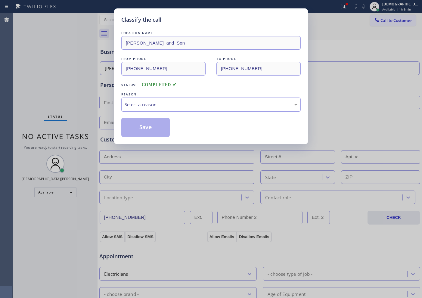
click at [139, 107] on div "Select a reason" at bounding box center [211, 104] width 173 height 7
click at [137, 124] on button "Save" at bounding box center [145, 127] width 48 height 19
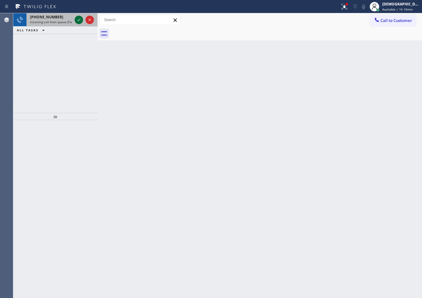
click at [79, 20] on icon at bounding box center [78, 19] width 7 height 7
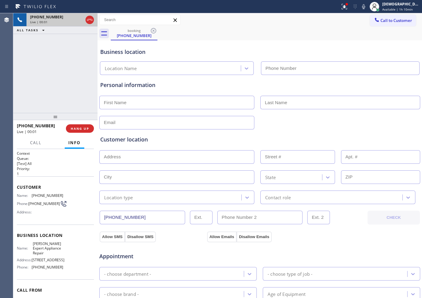
type input "[PHONE_NUMBER]"
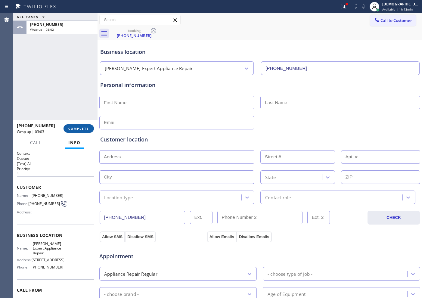
click at [77, 126] on button "COMPLETE" at bounding box center [79, 128] width 30 height 8
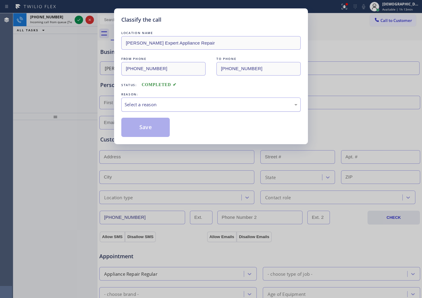
click at [147, 105] on div "Select a reason" at bounding box center [211, 104] width 173 height 7
click at [145, 126] on button "Save" at bounding box center [145, 127] width 48 height 19
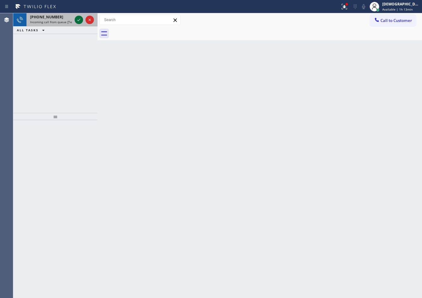
click at [78, 19] on icon at bounding box center [78, 19] width 7 height 7
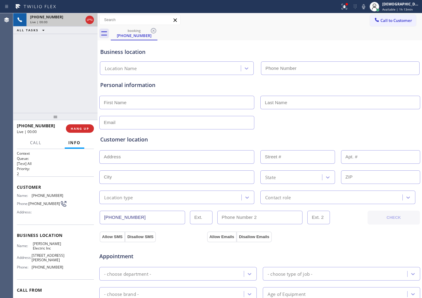
type input "[PHONE_NUMBER]"
click at [89, 19] on icon at bounding box center [89, 19] width 7 height 7
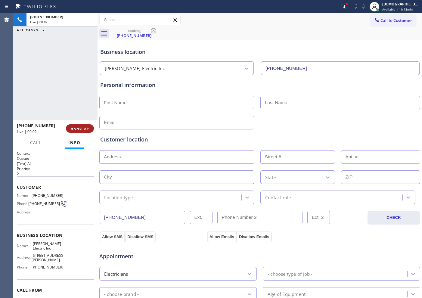
click at [74, 131] on button "HANG UP" at bounding box center [80, 128] width 28 height 8
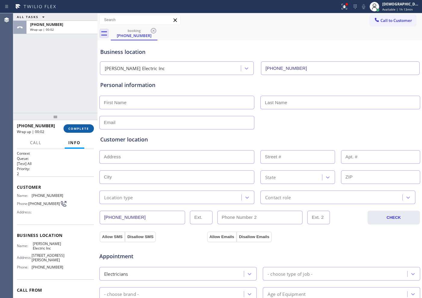
click at [76, 131] on button "COMPLETE" at bounding box center [79, 128] width 30 height 8
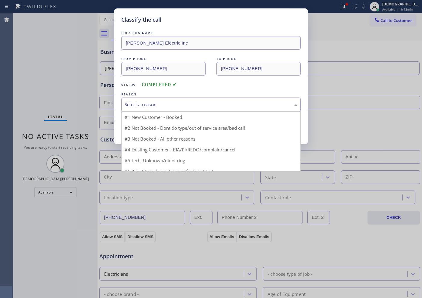
click at [155, 106] on div "Select a reason" at bounding box center [211, 104] width 173 height 7
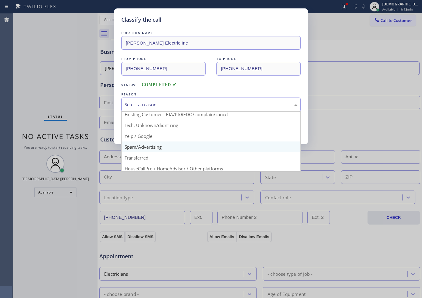
scroll to position [38, 0]
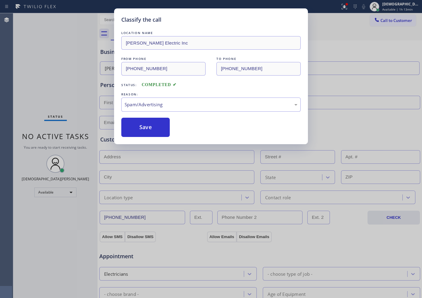
click at [145, 135] on button "Save" at bounding box center [145, 127] width 48 height 19
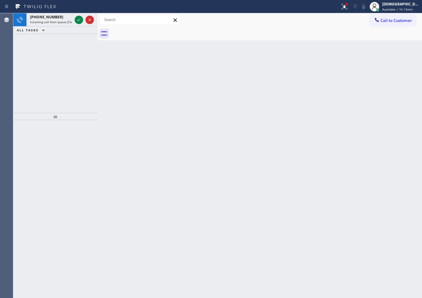
click at [8, 62] on div "Agent Desktop" at bounding box center [6, 155] width 13 height 285
click at [79, 19] on icon at bounding box center [78, 19] width 7 height 7
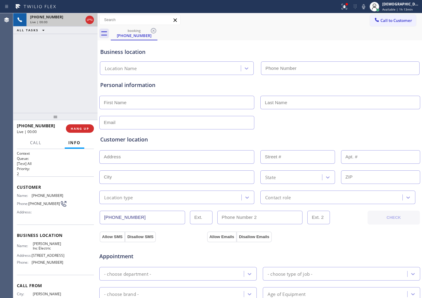
type input "[PHONE_NUMBER]"
click at [92, 22] on icon at bounding box center [89, 19] width 7 height 7
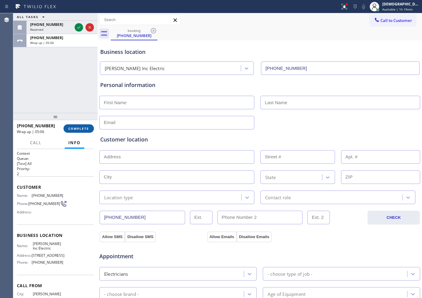
click at [84, 130] on span "COMPLETE" at bounding box center [78, 128] width 21 height 4
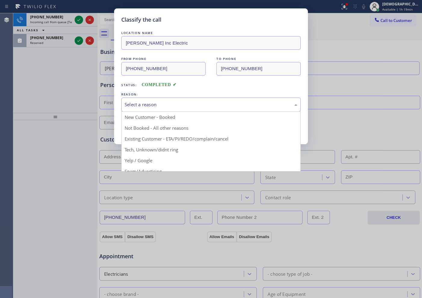
click at [167, 103] on div "Select a reason" at bounding box center [211, 104] width 173 height 7
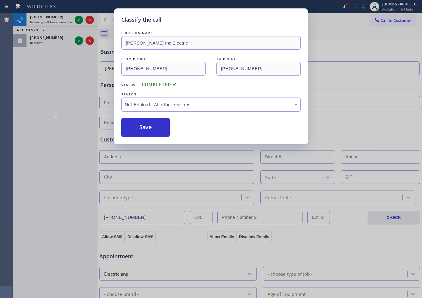
click at [152, 128] on button "Save" at bounding box center [145, 127] width 48 height 19
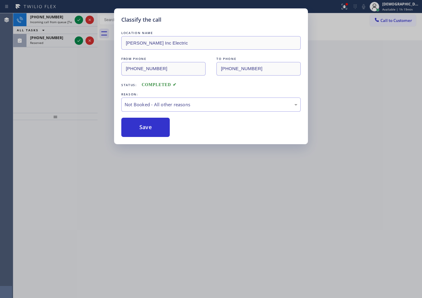
click at [81, 20] on div "Classify the call LOCATION NAME Top Heating and Cooling in [US_STATE] FROM PHON…" at bounding box center [217, 155] width 409 height 285
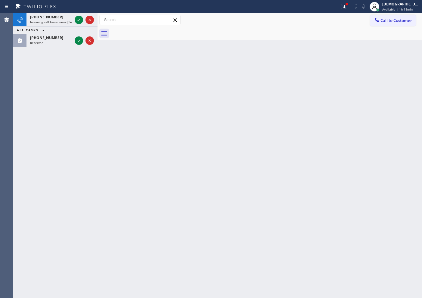
click at [81, 20] on icon at bounding box center [78, 19] width 7 height 7
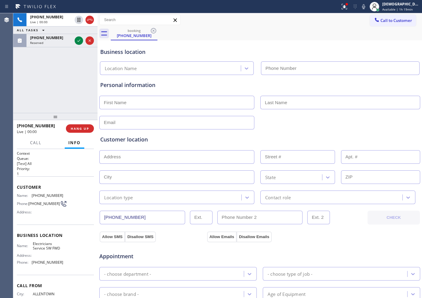
type input "[PHONE_NUMBER]"
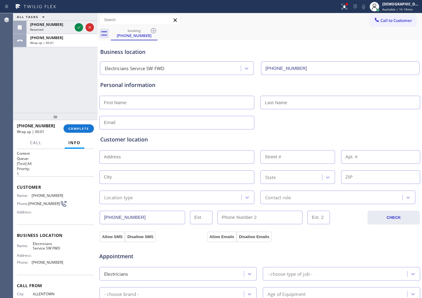
click at [79, 27] on icon at bounding box center [78, 27] width 3 height 2
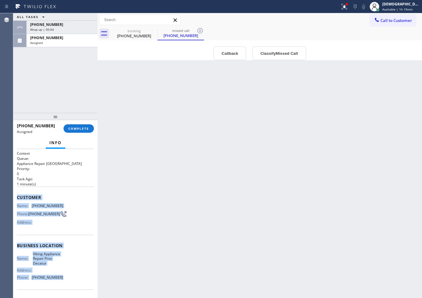
drag, startPoint x: 66, startPoint y: 241, endPoint x: 16, endPoint y: 200, distance: 64.6
click at [16, 200] on div "Context Queue: Appliance Repair High End Priority: 0 Task Age: [DEMOGRAPHIC_DAT…" at bounding box center [55, 223] width 84 height 149
copy div "Customer Name: [PHONE_NUMBER] Phone: [PHONE_NUMBER] Address: Business location …"
click at [86, 127] on span "COMPLETE" at bounding box center [78, 128] width 21 height 4
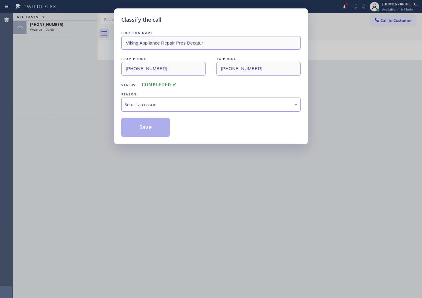
click at [133, 111] on div "Select a reason" at bounding box center [210, 105] width 179 height 14
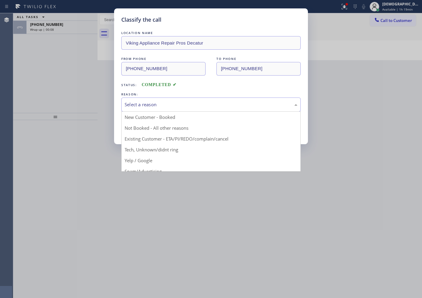
click at [135, 108] on div "Select a reason" at bounding box center [211, 104] width 173 height 7
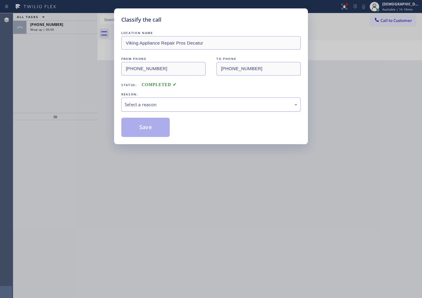
click at [148, 108] on div "Select a reason" at bounding box center [210, 105] width 179 height 14
click at [128, 130] on button "Save" at bounding box center [145, 127] width 48 height 19
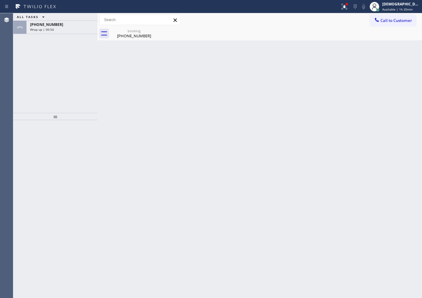
click at [23, 133] on div at bounding box center [55, 209] width 84 height 178
click at [82, 35] on div "[PHONE_NUMBER]" at bounding box center [62, 37] width 64 height 5
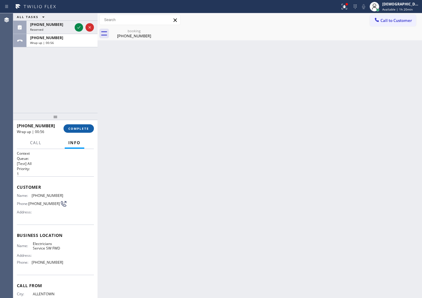
click at [81, 128] on span "COMPLETE" at bounding box center [78, 128] width 21 height 4
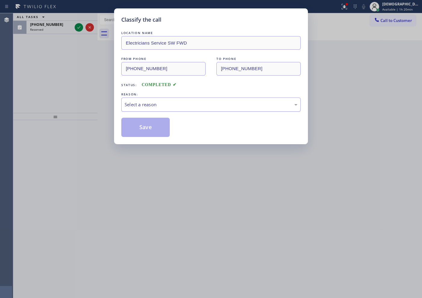
click at [174, 108] on div "Select a reason" at bounding box center [211, 104] width 173 height 7
click at [155, 126] on button "Save" at bounding box center [145, 127] width 48 height 19
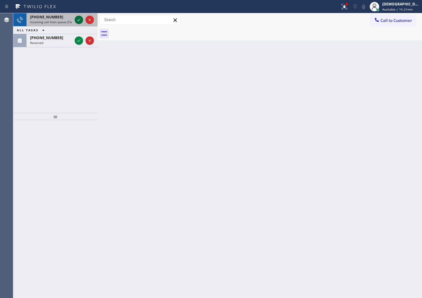
click at [78, 17] on icon at bounding box center [78, 19] width 7 height 7
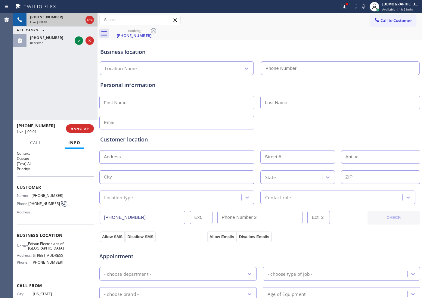
type input "[PHONE_NUMBER]"
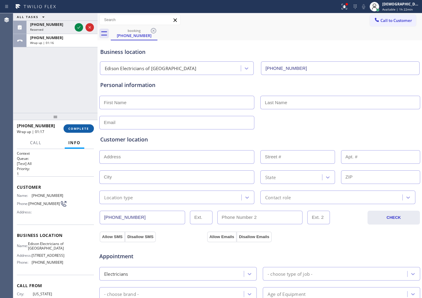
click at [75, 130] on span "COMPLETE" at bounding box center [78, 128] width 21 height 4
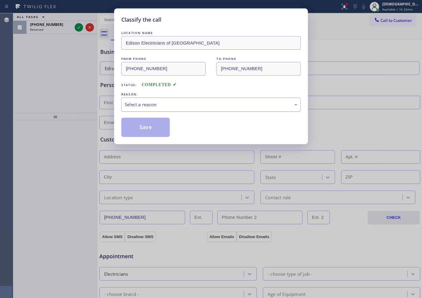
click at [166, 104] on div "Select a reason" at bounding box center [211, 104] width 173 height 7
click at [150, 127] on button "Save" at bounding box center [145, 127] width 48 height 19
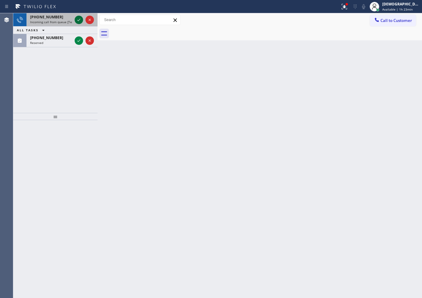
click at [81, 19] on icon at bounding box center [78, 19] width 7 height 7
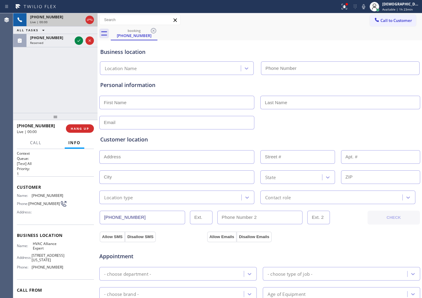
type input "[PHONE_NUMBER]"
click at [90, 22] on icon at bounding box center [89, 19] width 7 height 7
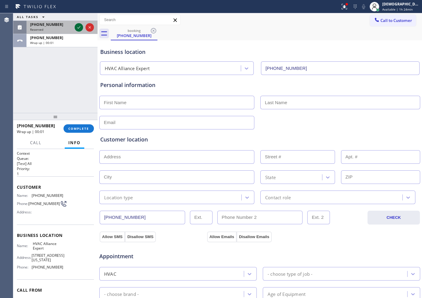
click at [78, 29] on icon at bounding box center [78, 27] width 7 height 7
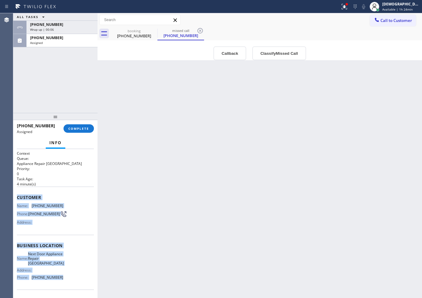
drag, startPoint x: 76, startPoint y: 251, endPoint x: 16, endPoint y: 196, distance: 81.2
click at [16, 196] on div "Context Queue: Appliance Repair High End Priority: 0 Task Age: [DEMOGRAPHIC_DAT…" at bounding box center [55, 223] width 84 height 149
copy div "Customer Name: [PHONE_NUMBER] Phone: [PHONE_NUMBER] Address: Business location …"
click at [81, 127] on span "COMPLETE" at bounding box center [78, 128] width 21 height 4
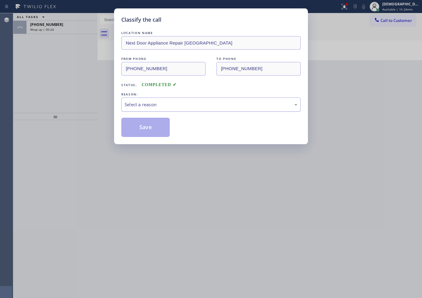
click at [142, 100] on div "Select a reason" at bounding box center [210, 105] width 179 height 14
click at [142, 128] on button "Save" at bounding box center [145, 127] width 48 height 19
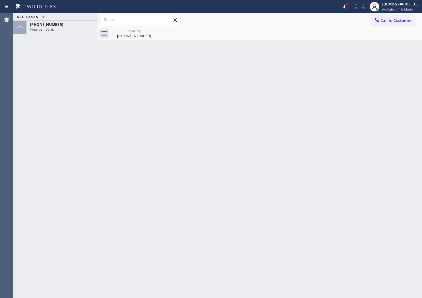
click at [37, 92] on div "ALL TASKS ALL TASKS ACTIVE TASKS TASKS IN WRAP UP [PHONE_NUMBER] Wrap up | 00:45" at bounding box center [55, 63] width 84 height 100
click at [64, 22] on div "[PHONE_NUMBER]" at bounding box center [62, 24] width 64 height 5
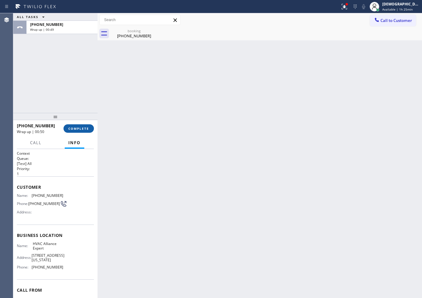
click at [86, 128] on span "COMPLETE" at bounding box center [78, 128] width 21 height 4
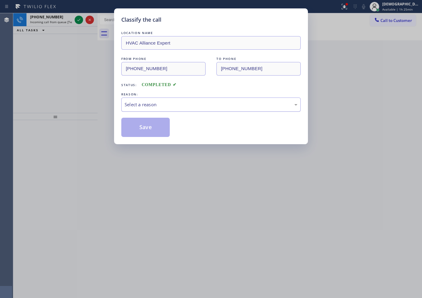
click at [145, 101] on div "Select a reason" at bounding box center [211, 104] width 173 height 7
click at [146, 123] on button "Save" at bounding box center [145, 127] width 48 height 19
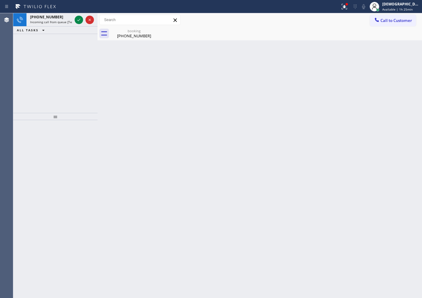
click at [78, 19] on div "Classify the call LOCATION NAME Top Heating and Cooling in [US_STATE] FROM PHON…" at bounding box center [217, 155] width 409 height 285
click at [78, 19] on icon at bounding box center [78, 19] width 7 height 7
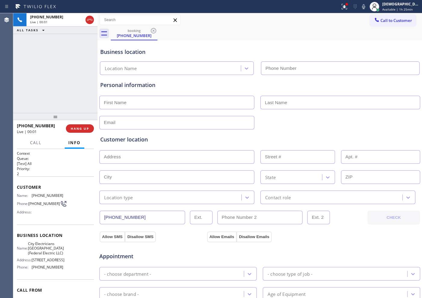
type input "[PHONE_NUMBER]"
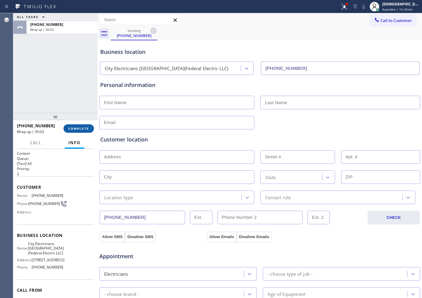
click at [80, 127] on span "COMPLETE" at bounding box center [78, 128] width 21 height 4
click at [75, 137] on button "Info" at bounding box center [75, 143] width 20 height 12
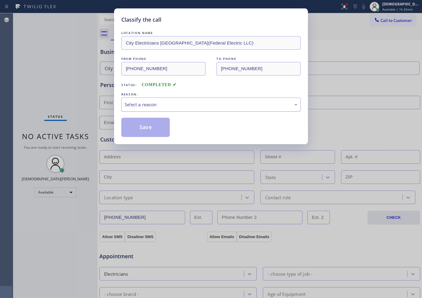
click at [133, 102] on div "Select a reason" at bounding box center [211, 104] width 173 height 7
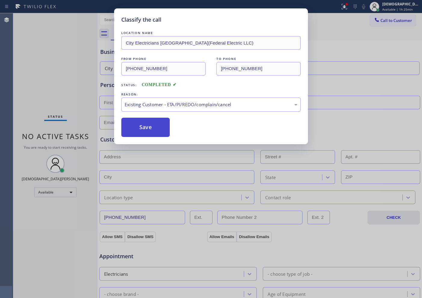
click at [134, 135] on button "Save" at bounding box center [145, 127] width 48 height 19
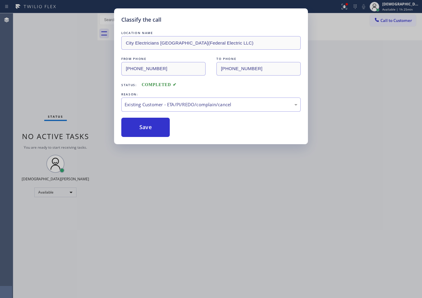
click at [140, 112] on div "LOCATION NAME City Electricians [GEOGRAPHIC_DATA](Federal Electric LLC) FROM PH…" at bounding box center [210, 83] width 179 height 107
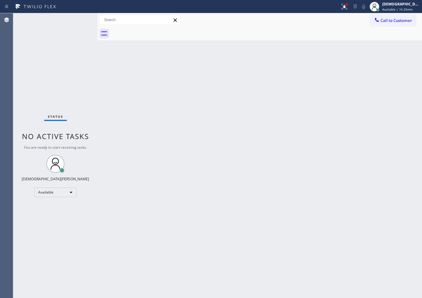
click at [141, 105] on div "Back to Dashboard Change Sender ID Customers Technicians Select a contact Outbo…" at bounding box center [260, 155] width 325 height 285
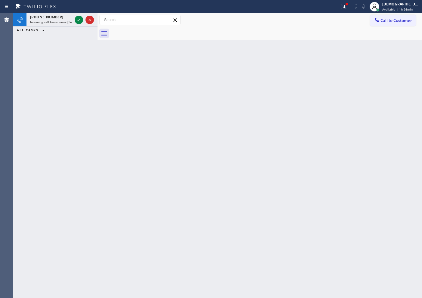
drag, startPoint x: 42, startPoint y: 54, endPoint x: 73, endPoint y: 32, distance: 37.5
click at [42, 54] on div "[PHONE_NUMBER] Incoming call from queue [Test] All ALL TASKS ALL TASKS ACTIVE T…" at bounding box center [55, 63] width 84 height 100
click at [80, 17] on icon at bounding box center [78, 19] width 7 height 7
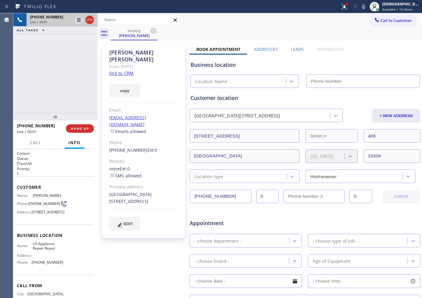
type input "[PHONE_NUMBER]"
click at [129, 70] on link "link to CRM" at bounding box center [121, 73] width 24 height 6
click at [79, 23] on button at bounding box center [79, 20] width 8 height 8
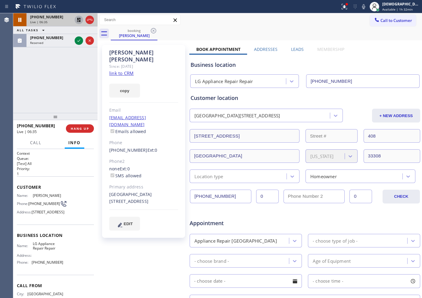
click at [78, 21] on icon at bounding box center [79, 20] width 4 height 4
click at [77, 19] on icon at bounding box center [78, 19] width 7 height 7
click at [53, 86] on div "[PHONE_NUMBER] Live | 10:32 ALL TASKS ALL TASKS ACTIVE TASKS TASKS IN WRAP UP" at bounding box center [55, 63] width 84 height 100
click at [80, 21] on icon at bounding box center [79, 20] width 4 height 4
drag, startPoint x: 40, startPoint y: 82, endPoint x: 48, endPoint y: 75, distance: 10.9
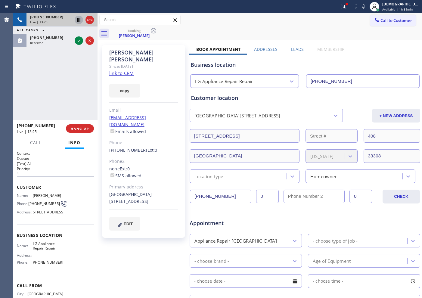
click at [41, 82] on div "[PHONE_NUMBER] Live | 13:25 ALL TASKS ALL TASKS ACTIVE TASKS TASKS IN WRAP UP […" at bounding box center [55, 63] width 84 height 100
click at [80, 21] on icon at bounding box center [78, 19] width 7 height 7
click at [28, 67] on div "[PHONE_NUMBER] Live | 15:38 ALL TASKS ALL TASKS ACTIVE TASKS TASKS IN WRAP UP […" at bounding box center [55, 63] width 84 height 100
click at [79, 19] on icon at bounding box center [78, 19] width 7 height 7
click at [55, 86] on div "[PHONE_NUMBER] Live | 15:47 ALL TASKS ALL TASKS ACTIVE TASKS TASKS IN WRAP UP […" at bounding box center [55, 63] width 84 height 100
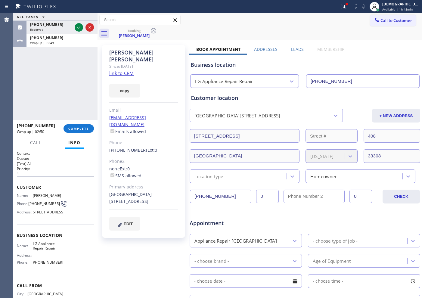
click at [40, 86] on div "ALL TASKS ALL TASKS ACTIVE TASKS TASKS IN WRAP UP [PHONE_NUMBER] Reserved [PHON…" at bounding box center [55, 63] width 84 height 100
click at [79, 125] on button "COMPLETE" at bounding box center [79, 128] width 30 height 8
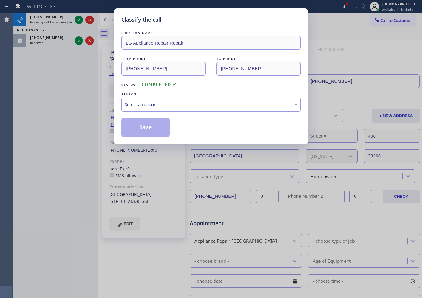
click at [189, 110] on div "Select a reason" at bounding box center [210, 105] width 179 height 14
click at [162, 105] on div "Not Booked - All other reasons" at bounding box center [211, 104] width 173 height 7
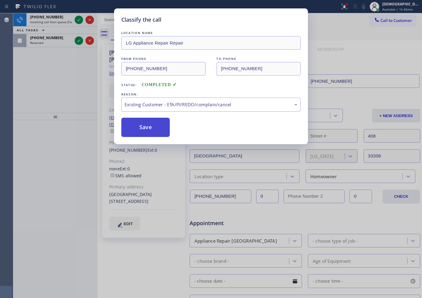
click at [150, 127] on button "Save" at bounding box center [145, 127] width 48 height 19
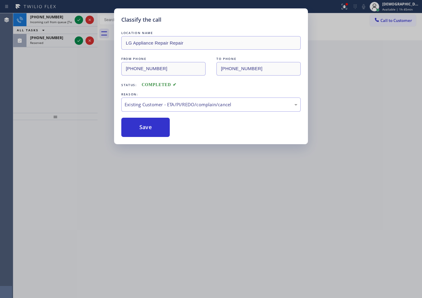
click at [76, 20] on div "Classify the call LOCATION NAME Top Heating and Cooling in [US_STATE] FROM PHON…" at bounding box center [217, 155] width 409 height 285
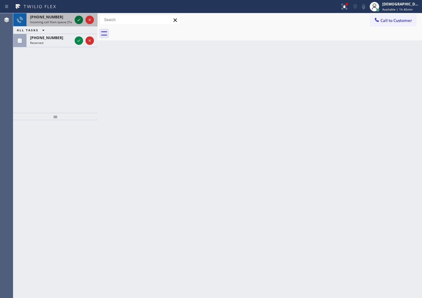
click at [77, 20] on icon at bounding box center [78, 19] width 7 height 7
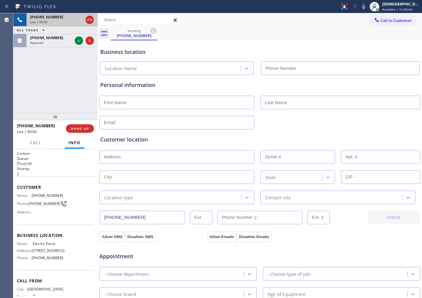
type input "[PHONE_NUMBER]"
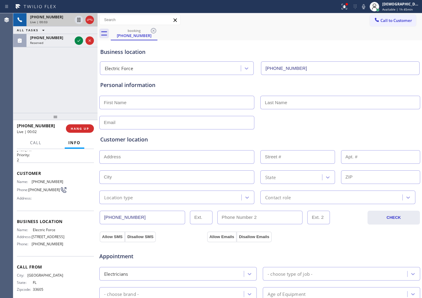
scroll to position [26, 0]
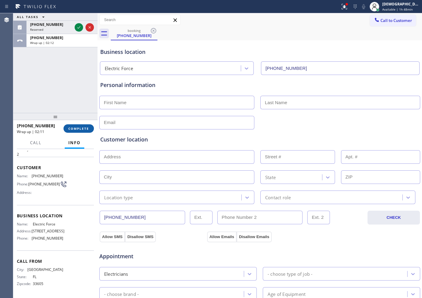
click at [78, 131] on button "COMPLETE" at bounding box center [79, 128] width 30 height 8
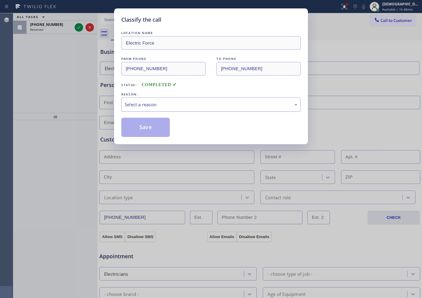
click at [163, 107] on div "Select a reason" at bounding box center [211, 104] width 173 height 7
click at [159, 123] on button "Save" at bounding box center [145, 127] width 48 height 19
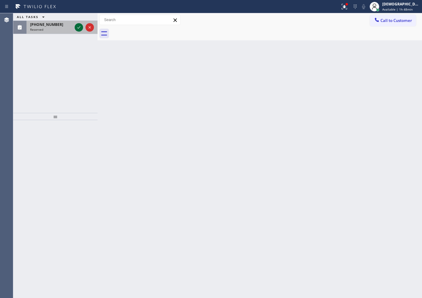
click at [82, 30] on icon at bounding box center [78, 27] width 7 height 7
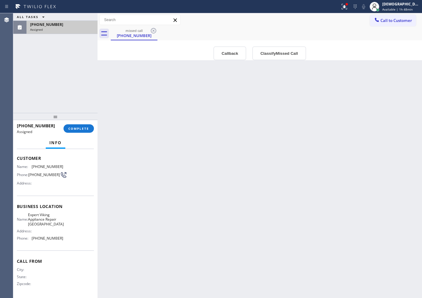
scroll to position [41, 0]
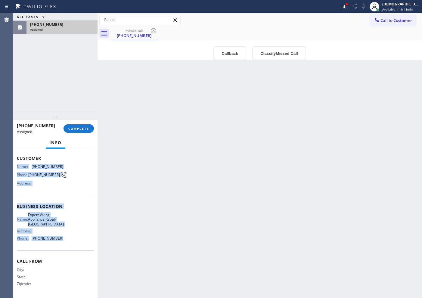
drag, startPoint x: 39, startPoint y: 194, endPoint x: 17, endPoint y: 165, distance: 36.5
click at [17, 165] on div "Context Queue: Appliance Repair High End Priority: 0 Task Age: [DEMOGRAPHIC_DAT…" at bounding box center [55, 204] width 77 height 185
copy div "Name: [PHONE_NUMBER] Phone: [PHONE_NUMBER] Address: Business location Name: Exp…"
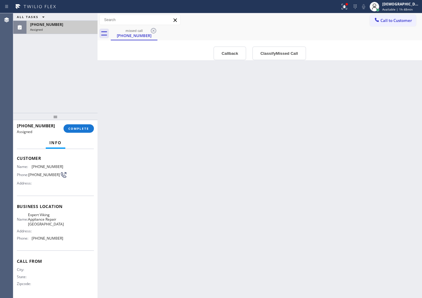
click at [77, 137] on div "Info" at bounding box center [55, 143] width 77 height 12
click at [77, 126] on span "COMPLETE" at bounding box center [78, 128] width 21 height 4
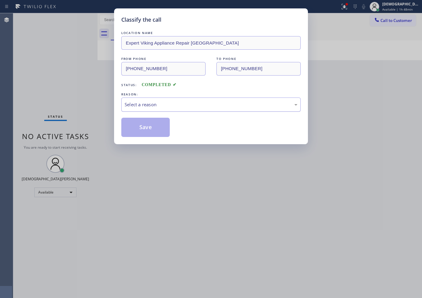
click at [138, 103] on div "Select a reason" at bounding box center [211, 104] width 173 height 7
click at [141, 124] on button "Save" at bounding box center [145, 127] width 48 height 19
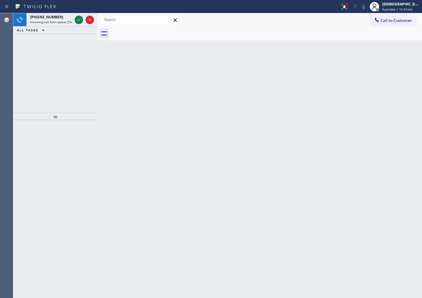
click at [41, 76] on div "[PHONE_NUMBER] Incoming call from queue [Test] All ALL TASKS ALL TASKS ACTIVE T…" at bounding box center [55, 63] width 84 height 100
click at [79, 22] on icon at bounding box center [78, 19] width 7 height 7
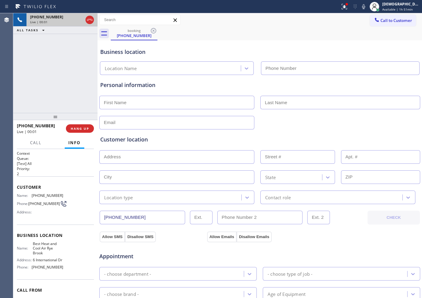
type input "[PHONE_NUMBER]"
click at [91, 20] on icon at bounding box center [89, 19] width 7 height 7
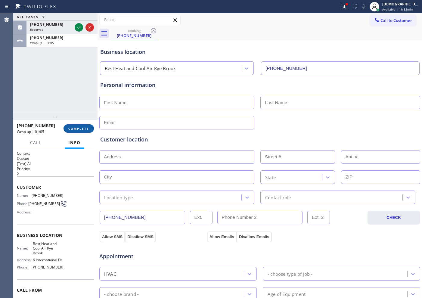
click at [78, 127] on span "COMPLETE" at bounding box center [78, 128] width 21 height 4
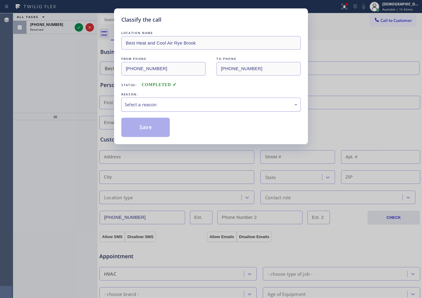
click at [160, 107] on div "Select a reason" at bounding box center [211, 104] width 173 height 7
click at [155, 130] on button "Save" at bounding box center [145, 127] width 48 height 19
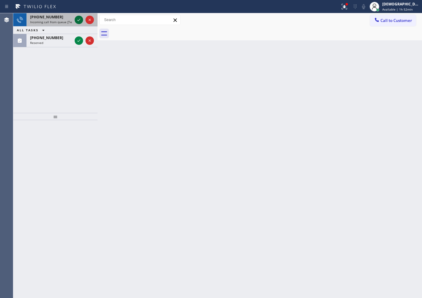
click at [80, 22] on icon at bounding box center [78, 19] width 7 height 7
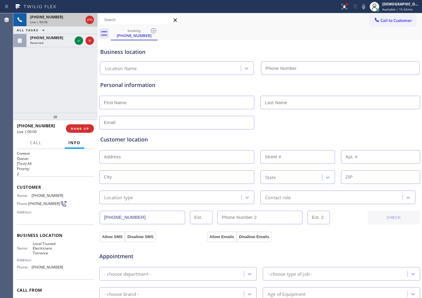
type input "[PHONE_NUMBER]"
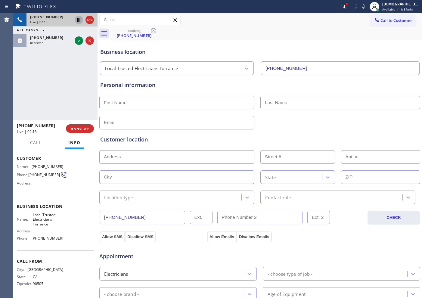
click at [78, 19] on icon at bounding box center [78, 19] width 7 height 7
click at [41, 79] on div "[PHONE_NUMBER] Live | 04:01 ALL TASKS ALL TASKS ACTIVE TASKS TASKS IN WRAP UP […" at bounding box center [55, 63] width 84 height 100
drag, startPoint x: 143, startPoint y: 216, endPoint x: 101, endPoint y: 219, distance: 42.3
click at [101, 219] on input "[PHONE_NUMBER]" at bounding box center [143, 218] width 86 height 14
click at [153, 155] on input "text" at bounding box center [176, 157] width 155 height 14
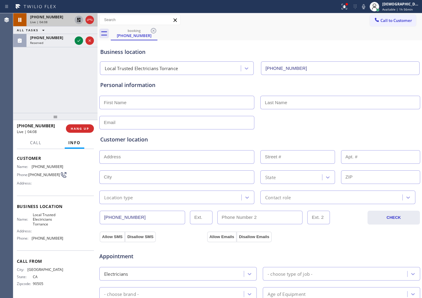
paste input "[STREET_ADDRESS][PERSON_NAME],"
type input "1628 [PERSON_NAME] St"
type input "1628"
type input "[GEOGRAPHIC_DATA]"
type input "90278"
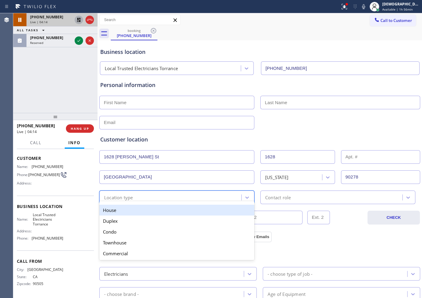
click at [161, 199] on div "Location type" at bounding box center [171, 197] width 140 height 11
click at [157, 211] on div "House" at bounding box center [176, 210] width 155 height 11
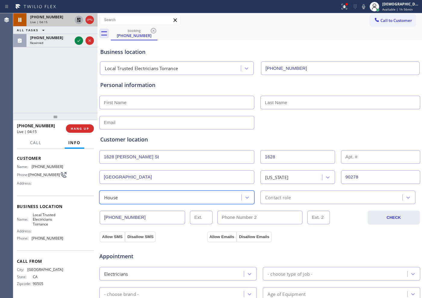
click at [273, 198] on div "Contact role" at bounding box center [278, 197] width 26 height 7
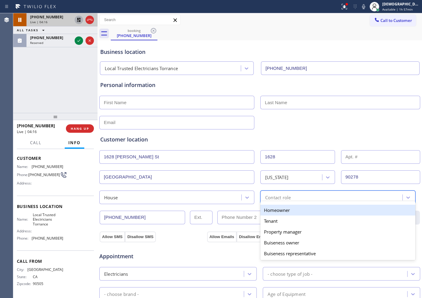
click at [271, 209] on div "Homeowner" at bounding box center [338, 210] width 155 height 11
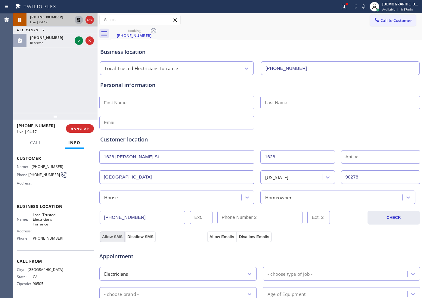
click at [116, 237] on button "Allow SMS" at bounding box center [112, 237] width 25 height 11
click at [223, 235] on button "Allow Emails" at bounding box center [222, 237] width 30 height 11
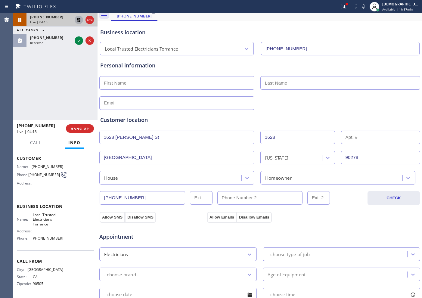
scroll to position [38, 0]
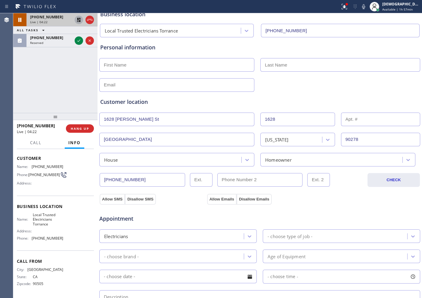
click at [173, 65] on input "text" at bounding box center [176, 65] width 155 height 14
paste input "[PERSON_NAME]"
type input "[PERSON_NAME]"
click at [303, 68] on input "text" at bounding box center [341, 65] width 160 height 14
paste input "saito"
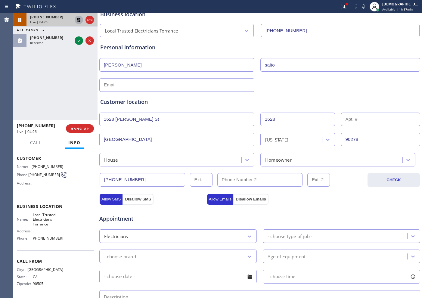
click at [264, 64] on input "saito" at bounding box center [341, 65] width 160 height 14
type input "Saito"
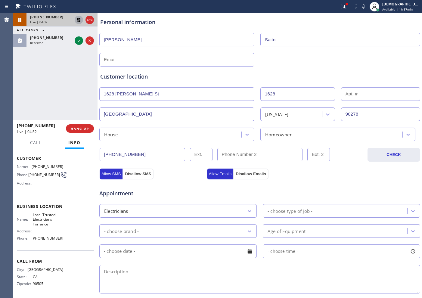
scroll to position [113, 0]
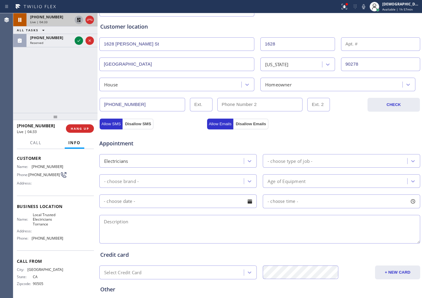
click at [276, 161] on div "- choose type of job -" at bounding box center [290, 161] width 45 height 7
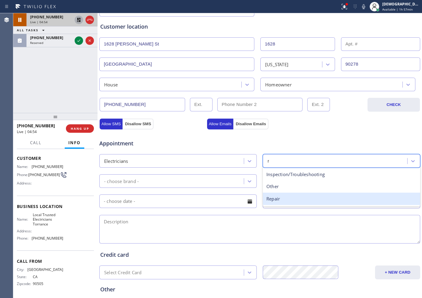
type input "re"
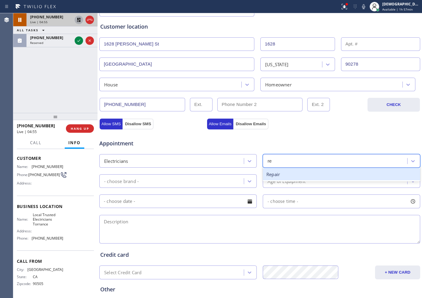
click at [286, 172] on div "Repair" at bounding box center [342, 174] width 158 height 12
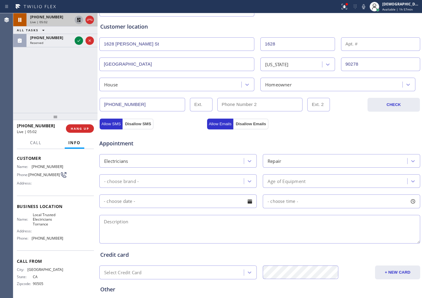
click at [49, 91] on div "[PHONE_NUMBER] Live | 05:02 ALL TASKS ALL TASKS ACTIVE TASKS TASKS IN WRAP UP […" at bounding box center [55, 63] width 84 height 100
click at [229, 181] on div "- choose brand -" at bounding box center [172, 181] width 143 height 11
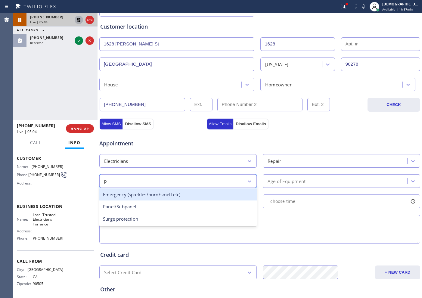
type input "pa"
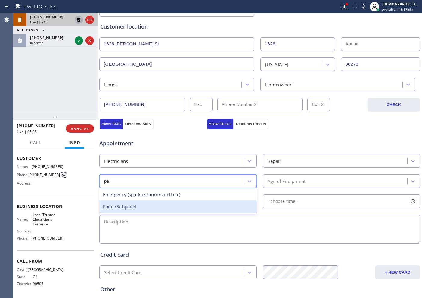
click at [215, 207] on div "Panel/Subpanel" at bounding box center [178, 207] width 158 height 12
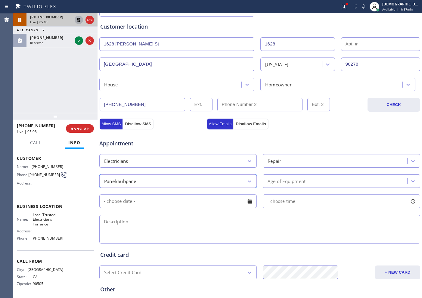
drag, startPoint x: 79, startPoint y: 20, endPoint x: 82, endPoint y: 22, distance: 3.1
click at [79, 20] on icon at bounding box center [78, 19] width 7 height 7
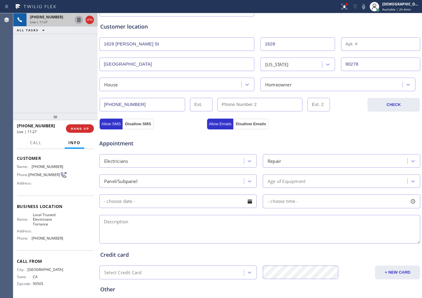
click at [41, 70] on div "[PHONE_NUMBER] Live | 11:27 ALL TASKS ALL TASKS ACTIVE TASKS TASKS IN WRAP UP" at bounding box center [55, 63] width 84 height 100
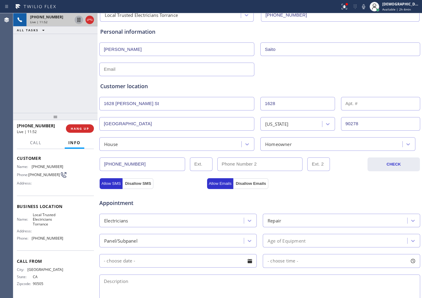
scroll to position [0, 0]
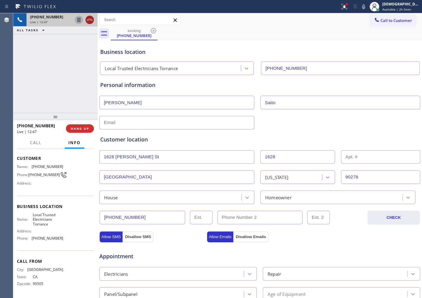
click at [87, 22] on icon at bounding box center [89, 19] width 7 height 7
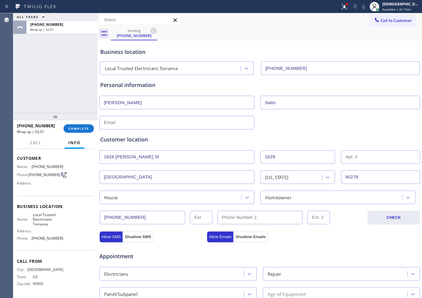
click at [147, 120] on input "text" at bounding box center [176, 123] width 155 height 14
paste input "[EMAIL_ADDRESS][DOMAIN_NAME]"
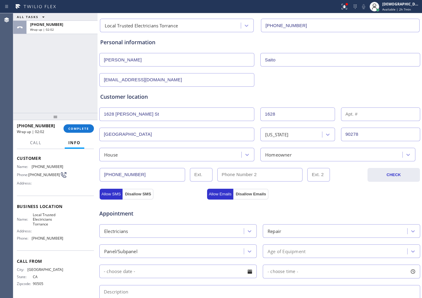
scroll to position [75, 0]
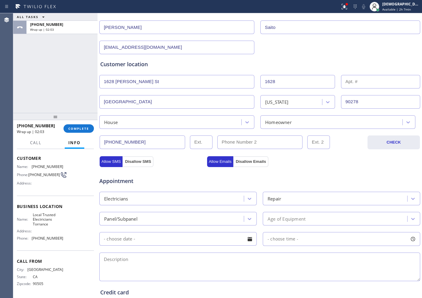
type input "[EMAIL_ADDRESS][DOMAIN_NAME]"
click at [170, 177] on span "Appointment" at bounding box center [152, 181] width 106 height 8
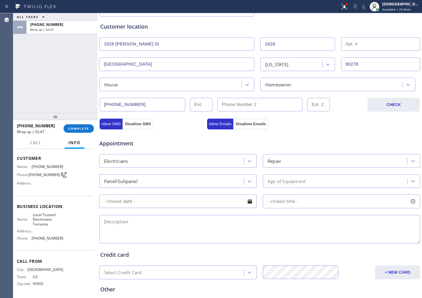
click at [272, 180] on div "Age of Equipment" at bounding box center [287, 181] width 38 height 7
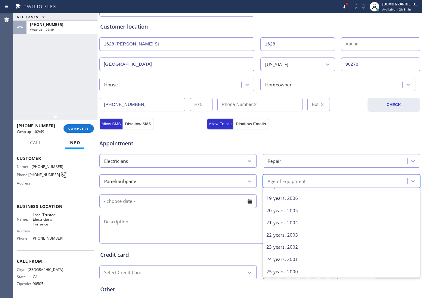
scroll to position [291, 0]
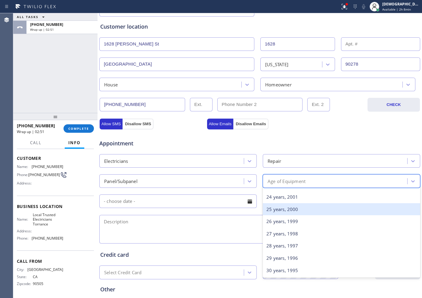
click at [276, 212] on div "25 years, 2000" at bounding box center [342, 209] width 158 height 12
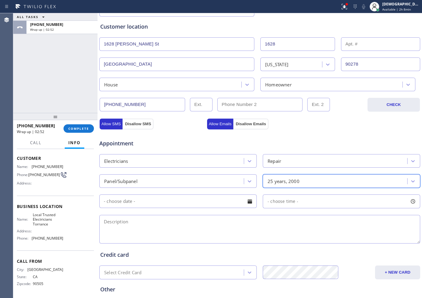
click at [141, 200] on input "text" at bounding box center [178, 202] width 158 height 14
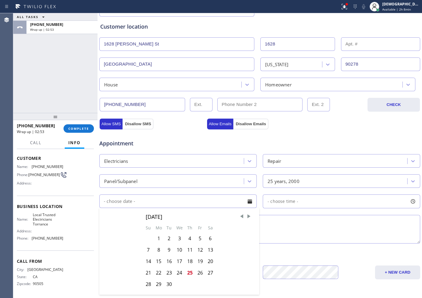
click at [191, 273] on div "25" at bounding box center [190, 272] width 10 height 11
type input "[DATE]"
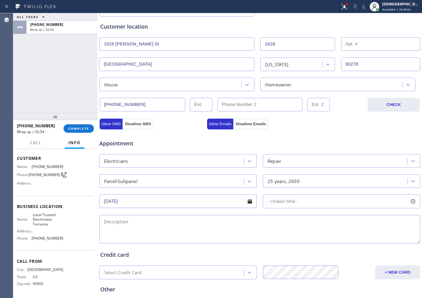
click at [281, 203] on span "- choose time -" at bounding box center [283, 201] width 31 height 6
drag, startPoint x: 270, startPoint y: 240, endPoint x: 348, endPoint y: 242, distance: 77.7
click at [350, 242] on div at bounding box center [353, 238] width 7 height 13
drag, startPoint x: 347, startPoint y: 239, endPoint x: 343, endPoint y: 239, distance: 3.6
click at [344, 239] on div at bounding box center [347, 238] width 7 height 13
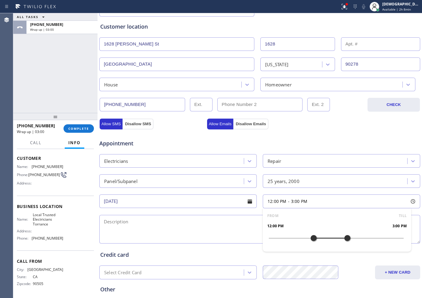
drag, startPoint x: 267, startPoint y: 238, endPoint x: 313, endPoint y: 238, distance: 45.8
click at [313, 238] on div at bounding box center [313, 238] width 7 height 13
click at [205, 228] on textarea at bounding box center [259, 229] width 321 height 29
click at [206, 219] on textarea "12-3 / $60 /" at bounding box center [259, 229] width 321 height 29
paste textarea "power is out for 12 hours / cx called eddison company and they said they been r…"
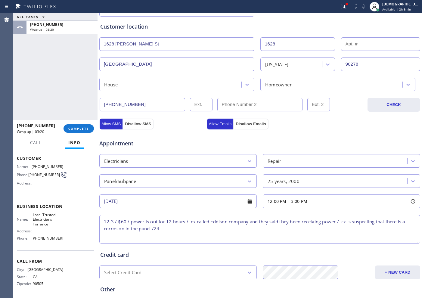
click at [189, 228] on textarea "12-3 / $60 / power is out for 12 hours / cx called Eddison company and they sai…" at bounding box center [259, 229] width 321 height 29
click at [270, 230] on textarea "12-3 / $60 / power is out for 12 hours / cx called Eddison company and they sai…" at bounding box center [259, 229] width 321 height 29
paste textarea "[STREET_ADDRESS][PERSON_NAME]"
click at [232, 229] on textarea "12-3 / $60 / power is out for 12 hours / cx called Eddison company and they sai…" at bounding box center [259, 229] width 321 height 29
click at [313, 227] on textarea "12-3 / $60 / power is out for 12 hours / cx called Eddison company and they sai…" at bounding box center [259, 229] width 321 height 29
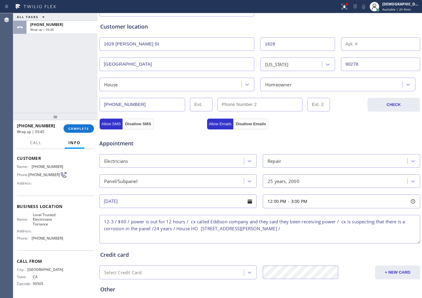
click at [317, 233] on textarea "12-3 / $60 / power is out for 12 hours / cx called Eddison company and they sai…" at bounding box center [259, 229] width 321 height 29
paste textarea "Please call customer 30 minutes prior to arrival"
click at [52, 230] on div "Address:" at bounding box center [40, 231] width 46 height 5
drag, startPoint x: 51, startPoint y: 227, endPoint x: 32, endPoint y: 216, distance: 22.8
click at [32, 216] on div "Name: Local Trusted Electricians Torrance Address: Phone: [PHONE_NUMBER]" at bounding box center [40, 228] width 46 height 30
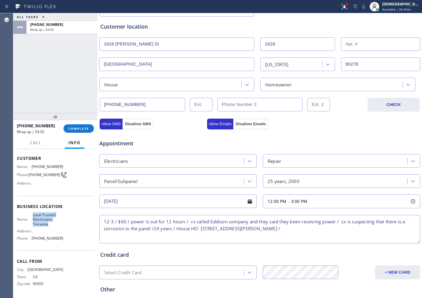
copy span "Local Trusted Electricians Torrance"
click at [329, 237] on textarea "12-3 / $60 / power is out for 12 hours / cx called Eddison company and they sai…" at bounding box center [259, 229] width 321 height 29
paste textarea "Local Trusted Electricians Torrance"
click at [381, 229] on textarea "12-3 / $60 / power is out for 12 hours / cx called Eddison company and they sai…" at bounding box center [259, 229] width 321 height 29
paste textarea "Please call customer 30 minutes prior to arrival"
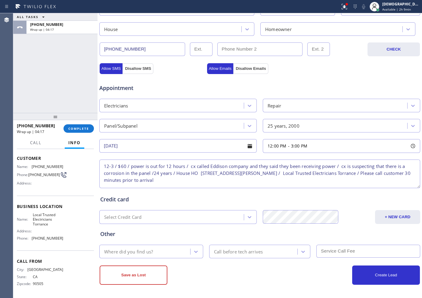
scroll to position [169, 0]
type textarea "12-3 / $60 / power is out for 12 hours / cx called Eddison company and they sai…"
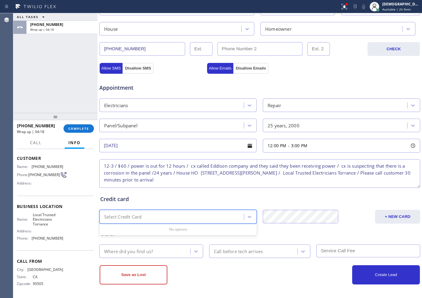
click at [177, 219] on div "Select Credit Card" at bounding box center [172, 217] width 143 height 11
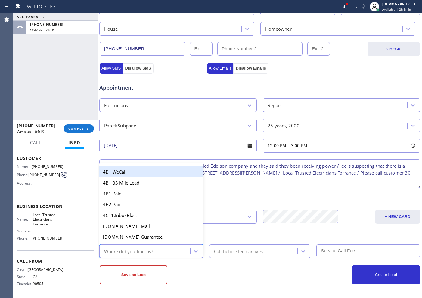
click at [157, 253] on div "Where did you find us?" at bounding box center [145, 251] width 89 height 11
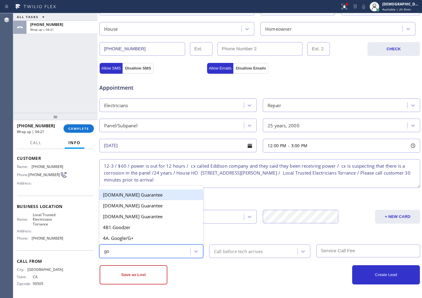
type input "goo"
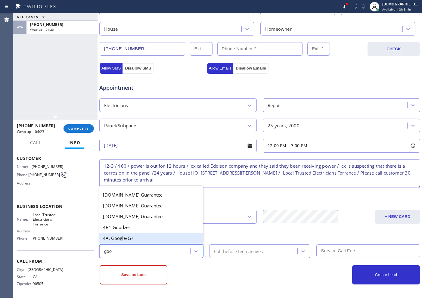
click at [140, 238] on div "4A. Google/G+" at bounding box center [151, 238] width 104 height 11
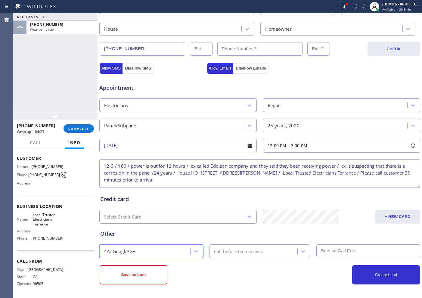
click at [227, 254] on div "Call before tech arrives" at bounding box center [238, 251] width 49 height 7
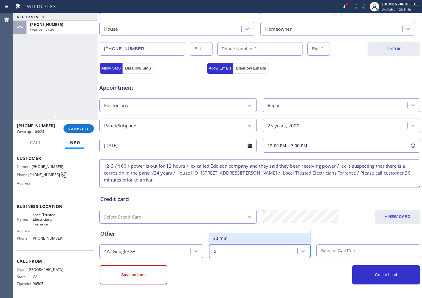
type input "30"
click at [236, 237] on div "30 min" at bounding box center [259, 238] width 101 height 11
click at [341, 249] on input "text" at bounding box center [369, 251] width 104 height 13
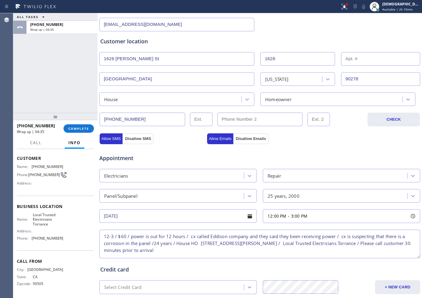
scroll to position [151, 0]
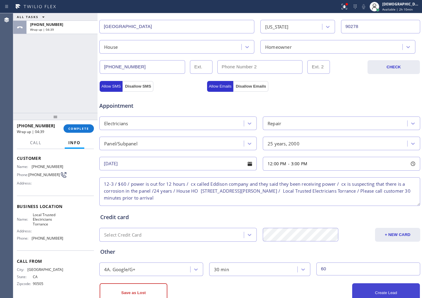
type input "60"
click at [378, 289] on button "Create Lead" at bounding box center [386, 292] width 68 height 19
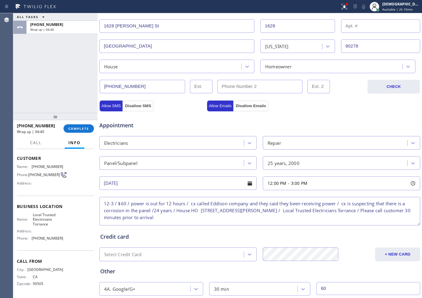
scroll to position [133, 0]
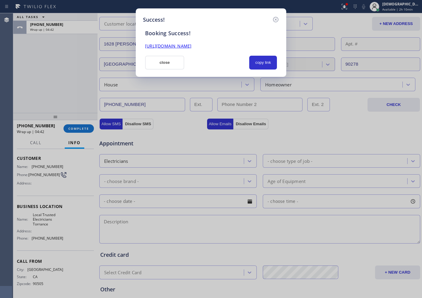
click at [192, 48] on link "[URL][DOMAIN_NAME]" at bounding box center [168, 46] width 46 height 6
drag, startPoint x: 171, startPoint y: 65, endPoint x: 232, endPoint y: 48, distance: 63.9
click at [171, 65] on button "close" at bounding box center [164, 63] width 39 height 14
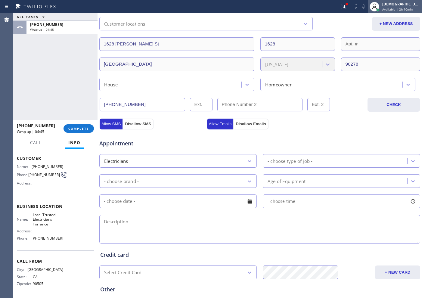
click at [396, 7] on span "Available | 2h 10min" at bounding box center [397, 9] width 30 height 4
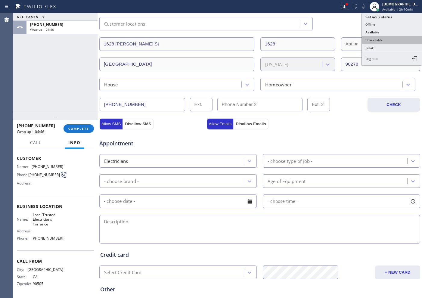
click at [382, 42] on button "Unavailable" at bounding box center [392, 40] width 60 height 8
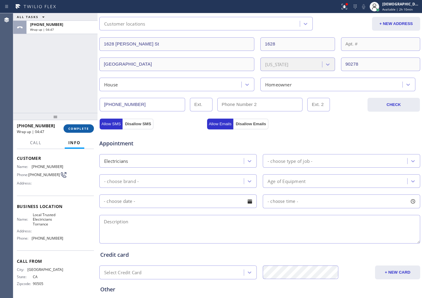
click at [78, 130] on span "COMPLETE" at bounding box center [78, 128] width 21 height 4
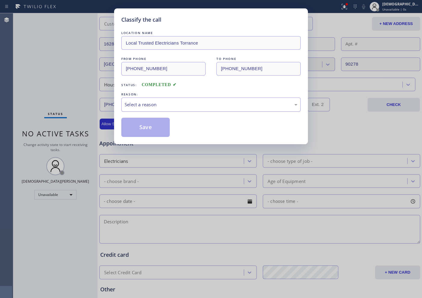
click at [145, 106] on div "Select a reason" at bounding box center [211, 104] width 173 height 7
click at [139, 123] on button "Save" at bounding box center [145, 127] width 48 height 19
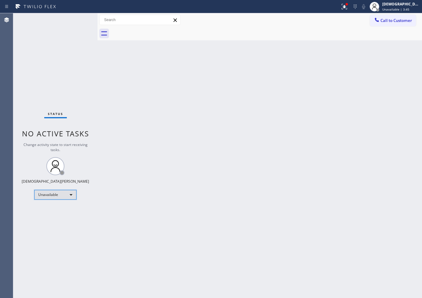
click at [66, 196] on div "Unavailable" at bounding box center [55, 195] width 42 height 10
click at [61, 224] on li "Break" at bounding box center [55, 225] width 41 height 7
click at [24, 61] on div "Status No active tasks Change activity state to start receiving tasks. Christia…" at bounding box center [55, 155] width 84 height 285
click at [53, 87] on div "Status No active tasks Change activity state to start receiving tasks. Christia…" at bounding box center [55, 155] width 84 height 285
click at [54, 86] on div "Status No active tasks Change activity state to start receiving tasks. Christia…" at bounding box center [55, 155] width 84 height 285
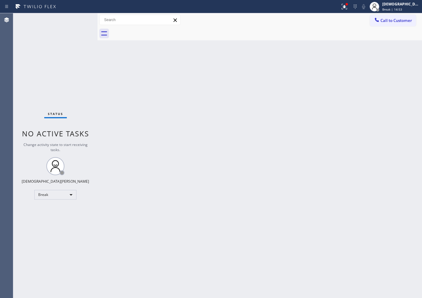
click at [65, 111] on div "Status No active tasks Change activity state to start receiving tasks. Christia…" at bounding box center [55, 155] width 84 height 285
click at [44, 198] on div "Break" at bounding box center [55, 195] width 42 height 10
click at [47, 211] on li "Available" at bounding box center [55, 210] width 41 height 7
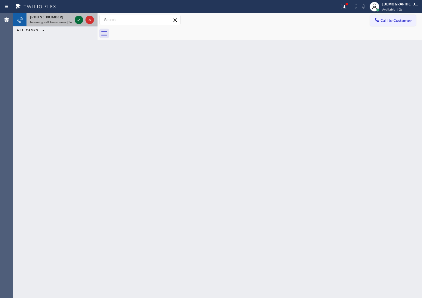
click at [80, 20] on icon at bounding box center [78, 19] width 7 height 7
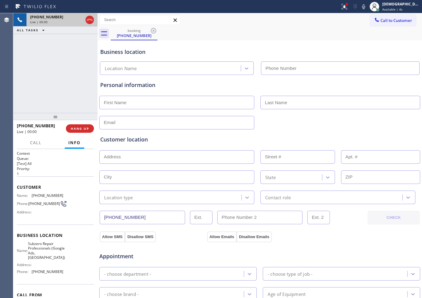
type input "[PHONE_NUMBER]"
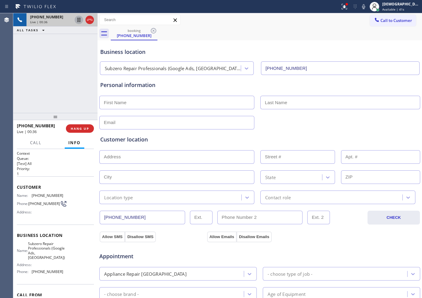
click at [78, 21] on icon at bounding box center [78, 20] width 3 height 4
click at [55, 94] on div "[PHONE_NUMBER] Live | 01:04 ALL TASKS ALL TASKS ACTIVE TASKS TASKS IN WRAP UP" at bounding box center [55, 63] width 84 height 100
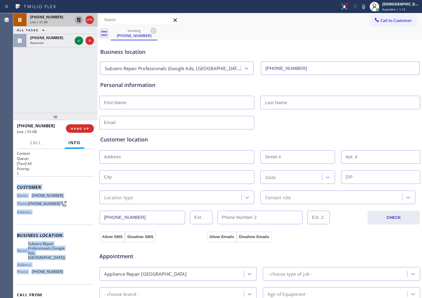
drag, startPoint x: 69, startPoint y: 277, endPoint x: 16, endPoint y: 187, distance: 104.4
click at [16, 187] on div "Context Queue: [Test] All Priority: 1 Customer Name: [PHONE_NUMBER] Phone: [PHO…" at bounding box center [55, 223] width 84 height 149
copy div "Customer Name: [PHONE_NUMBER] Phone: [PHONE_NUMBER] Address: Business location …"
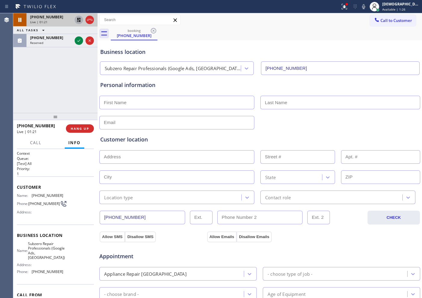
click at [43, 79] on div "[PHONE_NUMBER] Live | 01:21 ALL TASKS ALL TASKS ACTIVE TASKS TASKS IN WRAP UP […" at bounding box center [55, 63] width 84 height 100
click at [29, 142] on button "Call" at bounding box center [36, 143] width 19 height 12
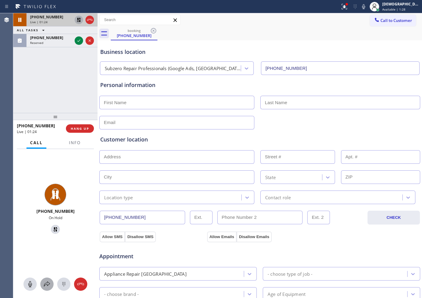
click at [44, 285] on icon at bounding box center [46, 284] width 7 height 7
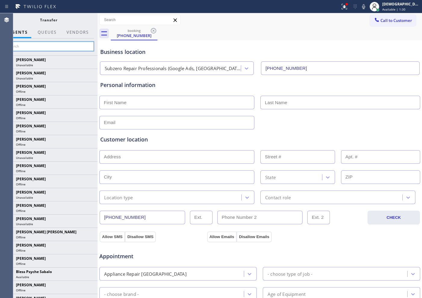
click at [71, 45] on input "text" at bounding box center [48, 47] width 91 height 10
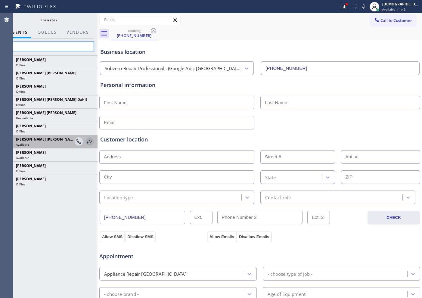
type input "sh"
click at [86, 141] on icon at bounding box center [89, 141] width 7 height 7
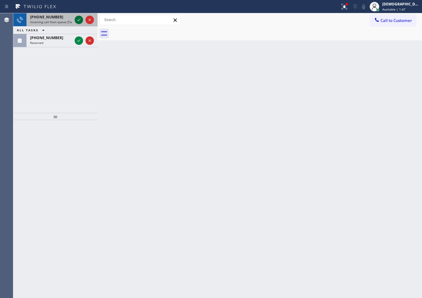
click at [78, 19] on icon at bounding box center [78, 19] width 7 height 7
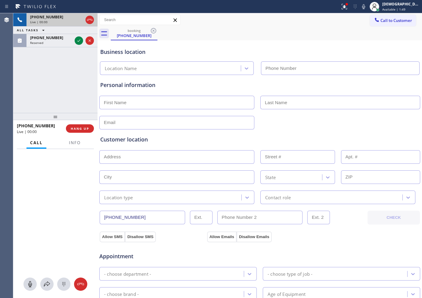
type input "[PHONE_NUMBER]"
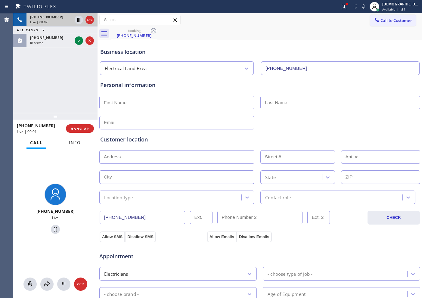
click at [75, 144] on span "Info" at bounding box center [75, 142] width 12 height 5
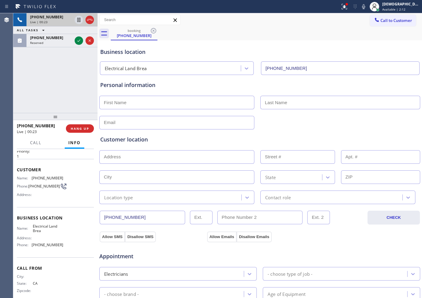
scroll to position [26, 0]
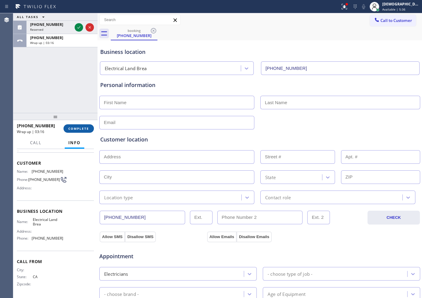
click at [85, 129] on span "COMPLETE" at bounding box center [78, 128] width 21 height 4
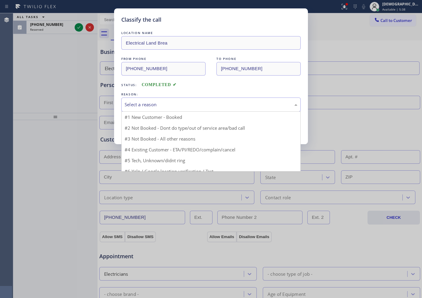
click at [185, 103] on div "Select a reason" at bounding box center [211, 104] width 173 height 7
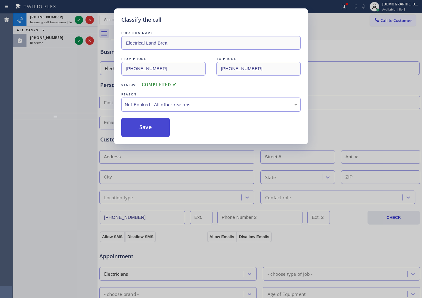
click at [149, 132] on button "Save" at bounding box center [145, 127] width 48 height 19
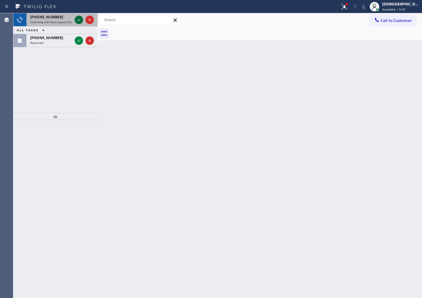
click at [80, 20] on icon at bounding box center [78, 19] width 7 height 7
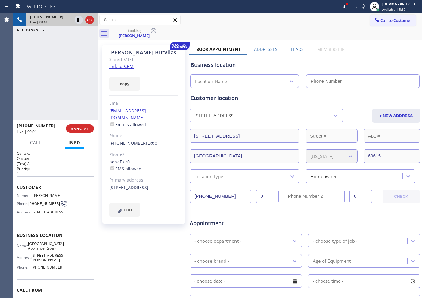
type input "[PHONE_NUMBER]"
click at [129, 66] on link "link to CRM" at bounding box center [121, 66] width 24 height 6
click at [79, 18] on icon at bounding box center [78, 19] width 7 height 7
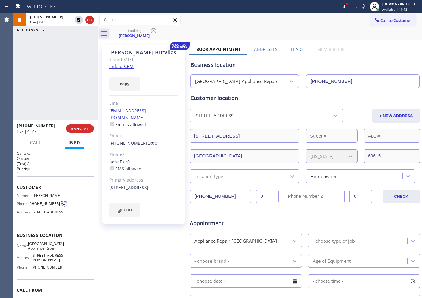
drag, startPoint x: 79, startPoint y: 21, endPoint x: 103, endPoint y: 36, distance: 28.7
click at [79, 21] on icon at bounding box center [79, 20] width 4 height 4
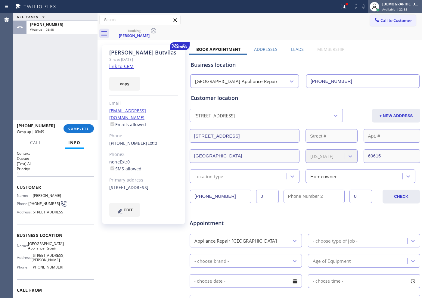
click at [407, 11] on span "Available | 22:55" at bounding box center [394, 9] width 25 height 4
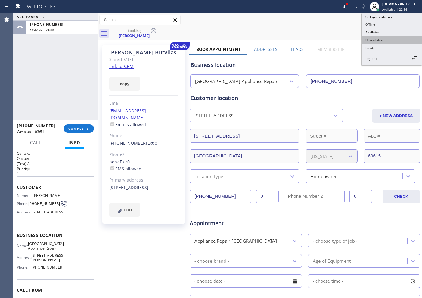
click at [392, 37] on button "Unavailable" at bounding box center [392, 40] width 60 height 8
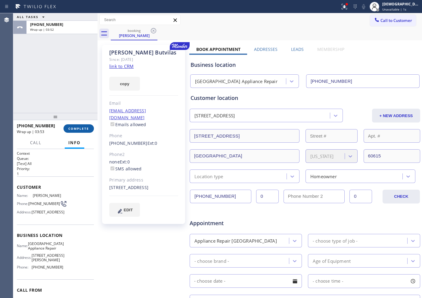
click at [87, 128] on span "COMPLETE" at bounding box center [78, 128] width 21 height 4
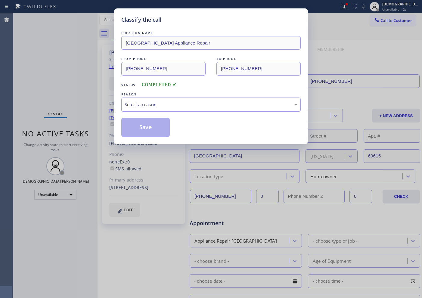
click at [150, 99] on div "Select a reason" at bounding box center [210, 105] width 179 height 14
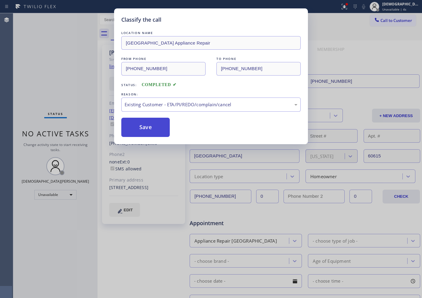
click at [159, 131] on button "Save" at bounding box center [145, 127] width 48 height 19
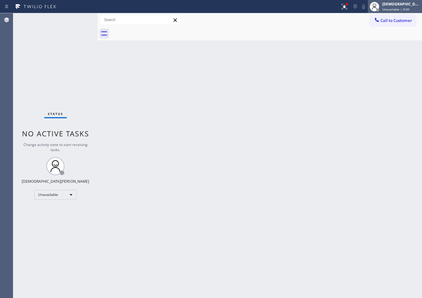
click at [407, 10] on span "Unavailable | 9:00" at bounding box center [395, 9] width 27 height 4
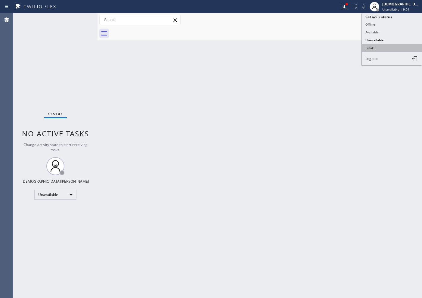
click at [388, 48] on button "Break" at bounding box center [392, 48] width 60 height 8
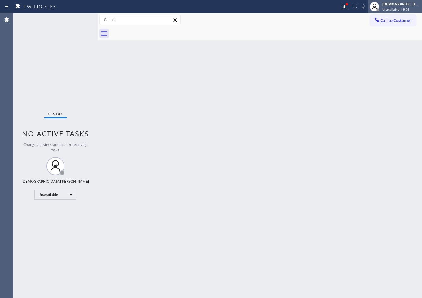
click at [403, 8] on span "Unavailable | 9:02" at bounding box center [395, 9] width 27 height 4
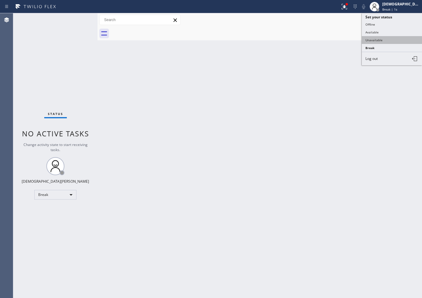
click at [385, 38] on button "Unavailable" at bounding box center [392, 40] width 60 height 8
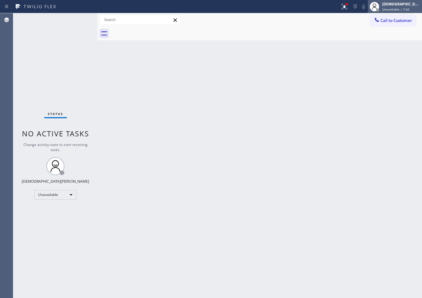
click at [414, 5] on div "[DEMOGRAPHIC_DATA][PERSON_NAME]" at bounding box center [401, 4] width 38 height 5
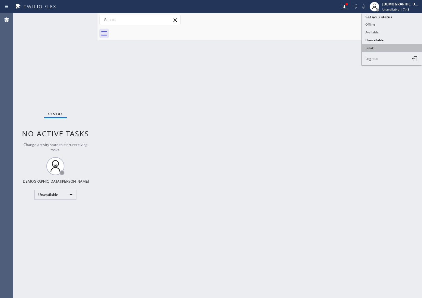
click at [386, 46] on button "Break" at bounding box center [392, 48] width 60 height 8
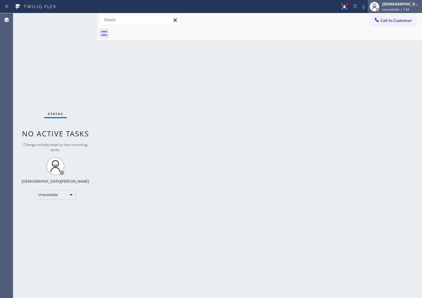
click at [401, 6] on div "[DEMOGRAPHIC_DATA][PERSON_NAME]" at bounding box center [401, 4] width 38 height 5
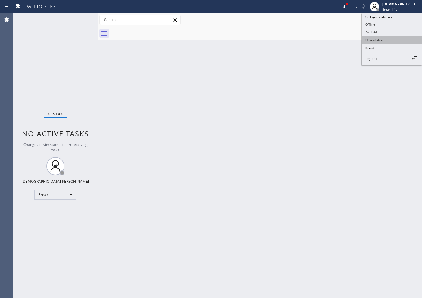
click at [384, 42] on button "Unavailable" at bounding box center [392, 40] width 60 height 8
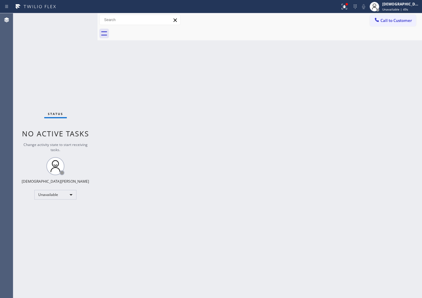
drag, startPoint x: 12, startPoint y: 73, endPoint x: 19, endPoint y: 68, distance: 8.9
click at [12, 73] on div "Agent Desktop" at bounding box center [6, 155] width 13 height 285
click at [57, 195] on div "Unavailable" at bounding box center [55, 195] width 42 height 10
click at [56, 208] on li "Available" at bounding box center [55, 210] width 41 height 7
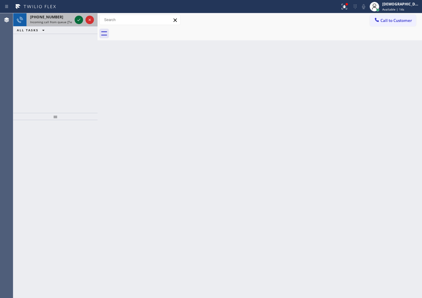
click at [76, 18] on icon at bounding box center [78, 19] width 7 height 7
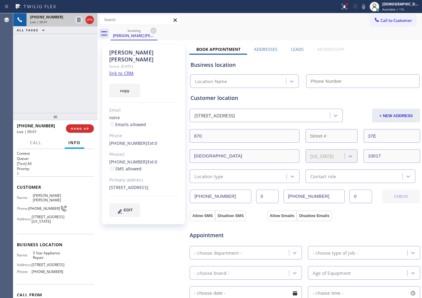
type input "[PHONE_NUMBER]"
click at [128, 70] on link "link to CRM" at bounding box center [121, 73] width 24 height 6
click at [89, 21] on icon at bounding box center [89, 19] width 7 height 7
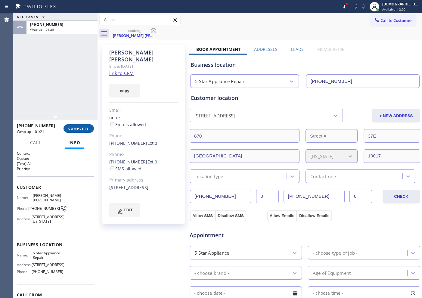
click at [76, 126] on button "COMPLETE" at bounding box center [79, 128] width 30 height 8
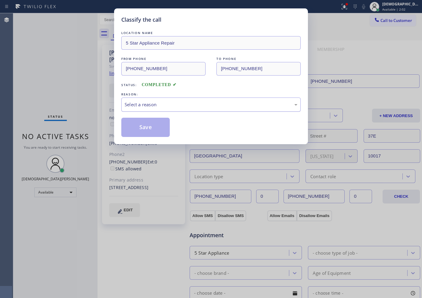
click at [159, 105] on div "Select a reason" at bounding box center [211, 104] width 173 height 7
click at [152, 124] on button "Save" at bounding box center [145, 127] width 48 height 19
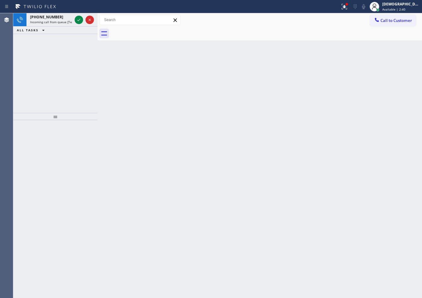
click at [54, 58] on div "[PHONE_NUMBER] Incoming call from queue [Test] All ALL TASKS ALL TASKS ACTIVE T…" at bounding box center [55, 63] width 84 height 100
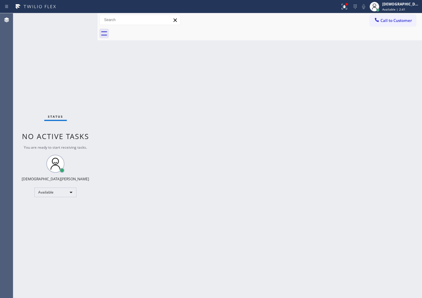
click at [78, 19] on div "Status No active tasks You are ready to start receiving tasks. Christian Cinco …" at bounding box center [55, 155] width 84 height 285
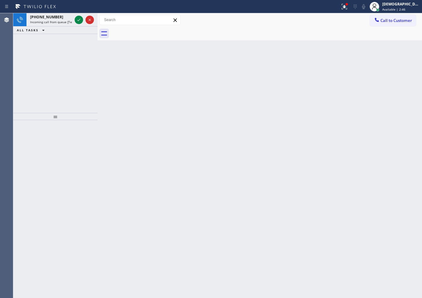
click at [11, 76] on div "Agent Desktop" at bounding box center [6, 155] width 13 height 285
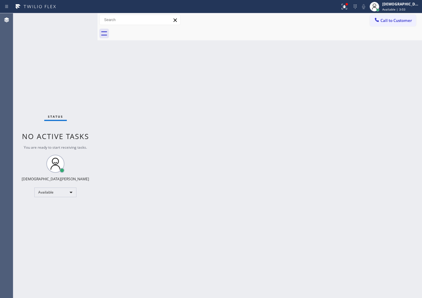
click at [45, 58] on div "Status No active tasks You are ready to start receiving tasks. Christian Cinco …" at bounding box center [55, 155] width 84 height 285
click at [45, 68] on div "Status No active tasks You are ready to start receiving tasks. Christian Cinco …" at bounding box center [55, 155] width 84 height 285
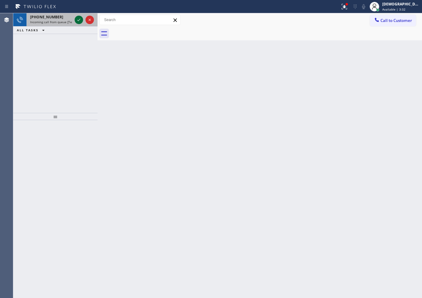
click at [77, 21] on icon at bounding box center [78, 19] width 7 height 7
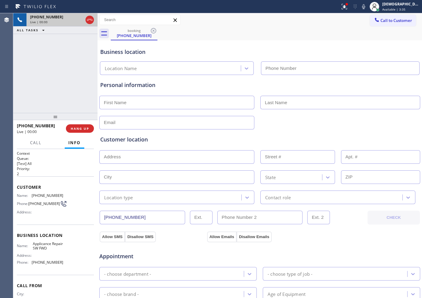
type input "[PHONE_NUMBER]"
click at [88, 22] on icon at bounding box center [89, 19] width 7 height 7
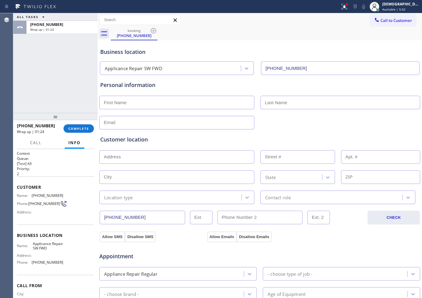
click at [84, 119] on div at bounding box center [55, 116] width 84 height 7
click at [82, 126] on button "COMPLETE" at bounding box center [79, 128] width 30 height 8
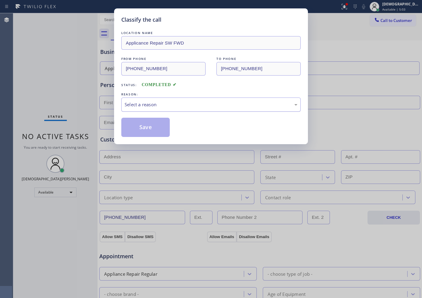
click at [154, 102] on div "Select a reason" at bounding box center [211, 104] width 173 height 7
click at [148, 128] on button "Save" at bounding box center [145, 127] width 48 height 19
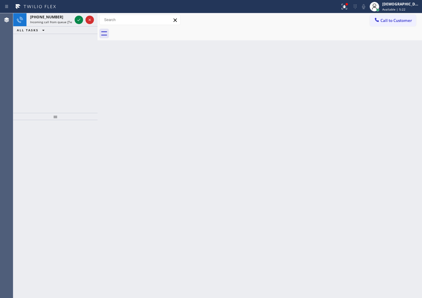
click at [39, 77] on div "[PHONE_NUMBER] Incoming call from queue [Test] All ALL TASKS ALL TASKS ACTIVE T…" at bounding box center [55, 63] width 84 height 100
click at [79, 21] on icon at bounding box center [78, 19] width 7 height 7
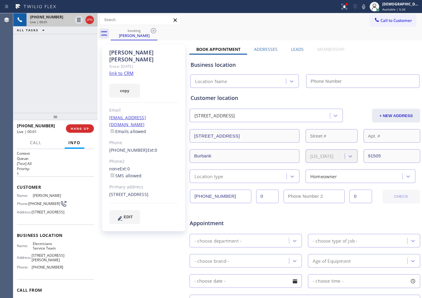
type input "[PHONE_NUMBER]"
click at [130, 70] on link "link to CRM" at bounding box center [121, 73] width 24 height 6
click at [79, 24] on button at bounding box center [79, 20] width 8 height 8
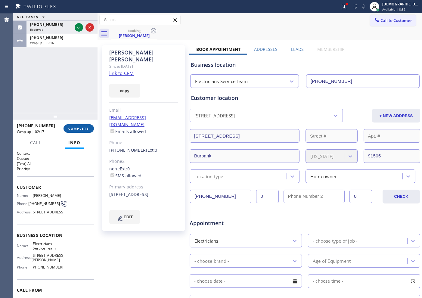
click at [90, 127] on button "COMPLETE" at bounding box center [79, 128] width 30 height 8
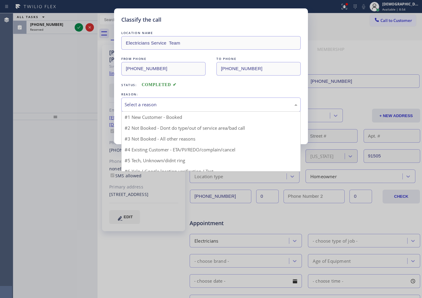
click at [144, 106] on div "Select a reason" at bounding box center [211, 104] width 173 height 7
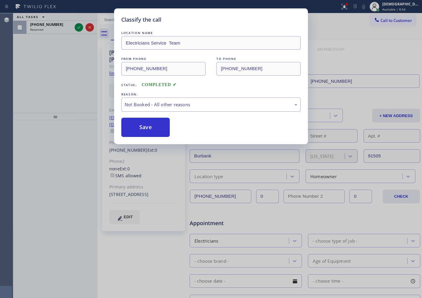
click at [150, 128] on button "Save" at bounding box center [145, 127] width 48 height 19
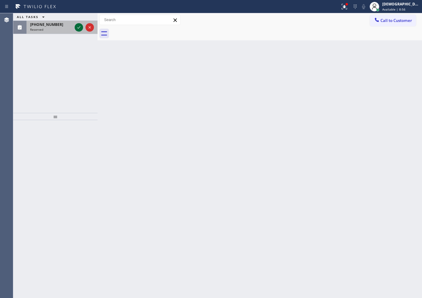
click at [78, 27] on icon at bounding box center [78, 27] width 7 height 7
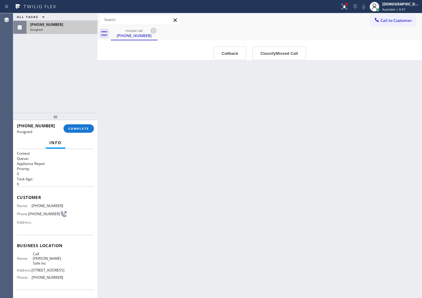
scroll to position [36, 0]
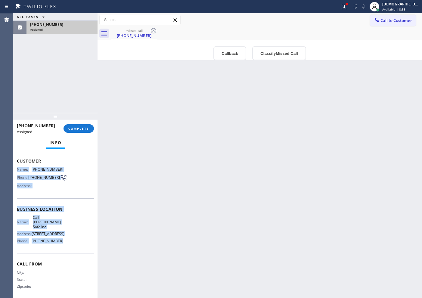
drag, startPoint x: 64, startPoint y: 237, endPoint x: 15, endPoint y: 167, distance: 85.2
click at [15, 167] on div "Context Queue: Appliance Repair Priority: 0 Task Age: [DEMOGRAPHIC_DATA] minute…" at bounding box center [55, 223] width 84 height 149
click at [78, 132] on button "COMPLETE" at bounding box center [79, 128] width 30 height 8
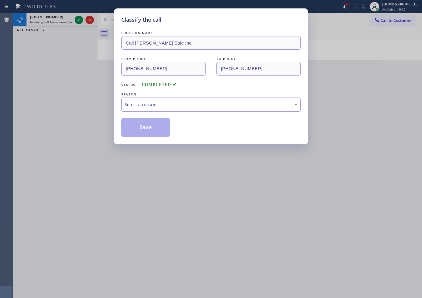
click at [166, 105] on div "Select a reason" at bounding box center [211, 104] width 173 height 7
click at [151, 126] on button "Save" at bounding box center [145, 127] width 48 height 19
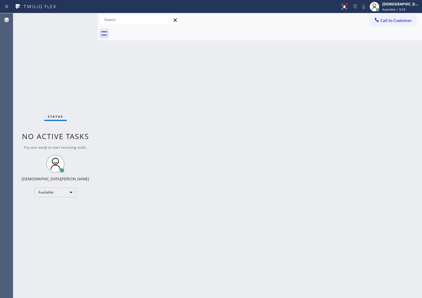
click at [37, 91] on div "Status No active tasks You are ready to start receiving tasks. Christian Cinco …" at bounding box center [55, 155] width 84 height 285
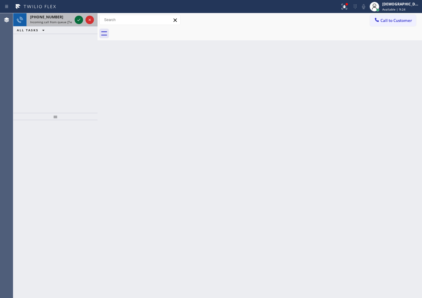
click at [78, 21] on icon at bounding box center [78, 19] width 7 height 7
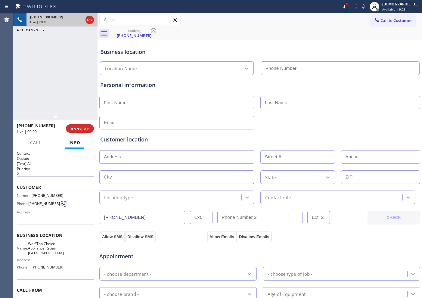
type input "[PHONE_NUMBER]"
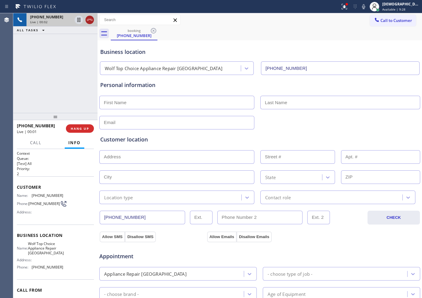
click at [91, 21] on icon at bounding box center [89, 19] width 7 height 7
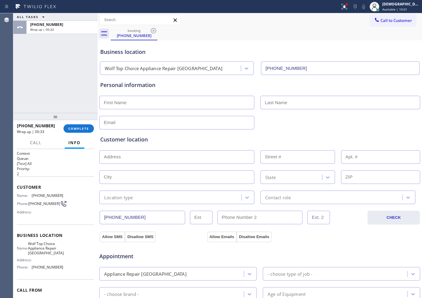
click at [28, 86] on div "ALL TASKS ALL TASKS ACTIVE TASKS TASKS IN WRAP UP [PHONE_NUMBER] Wrap up | 00:33" at bounding box center [55, 63] width 84 height 100
click at [78, 130] on span "COMPLETE" at bounding box center [78, 128] width 21 height 4
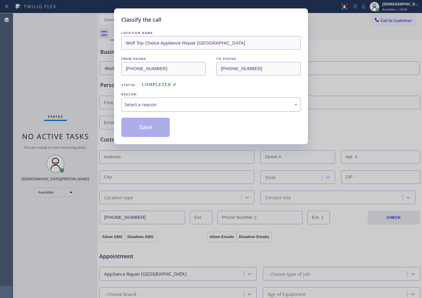
click at [141, 107] on div "Select a reason" at bounding box center [211, 104] width 173 height 7
drag, startPoint x: 142, startPoint y: 123, endPoint x: 145, endPoint y: 113, distance: 10.9
click at [145, 113] on div "LOCATION NAME Wolf Top Choice Appliance Repair [GEOGRAPHIC_DATA] FROM PHONE [PH…" at bounding box center [210, 83] width 179 height 107
click at [150, 102] on div "Not Booked - All other reasons" at bounding box center [211, 104] width 173 height 7
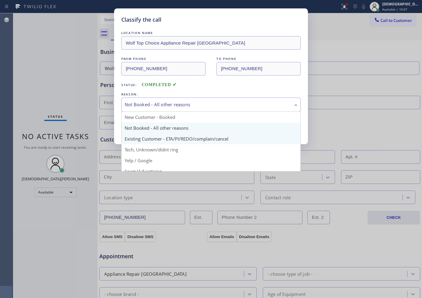
scroll to position [38, 0]
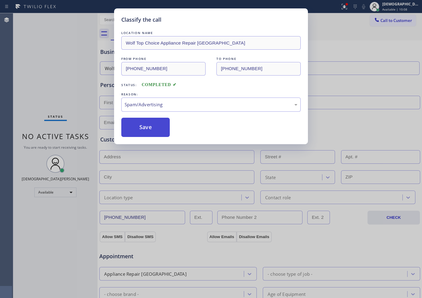
click at [142, 125] on button "Save" at bounding box center [145, 127] width 48 height 19
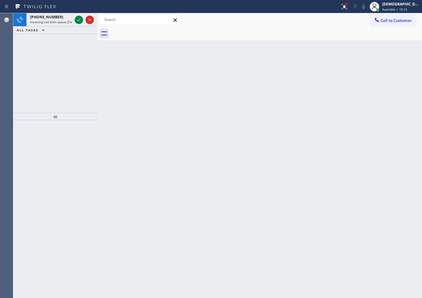
click at [45, 58] on div "[PHONE_NUMBER] Incoming call from queue [Test] All ALL TASKS ALL TASKS ACTIVE T…" at bounding box center [55, 63] width 84 height 100
click at [76, 17] on icon at bounding box center [78, 19] width 7 height 7
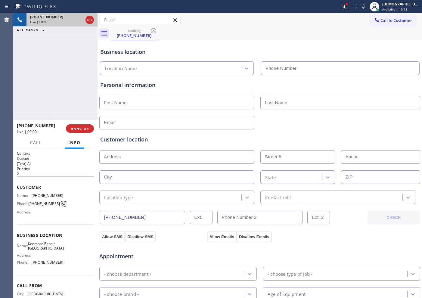
type input "[PHONE_NUMBER]"
click at [90, 19] on icon at bounding box center [89, 20] width 5 height 2
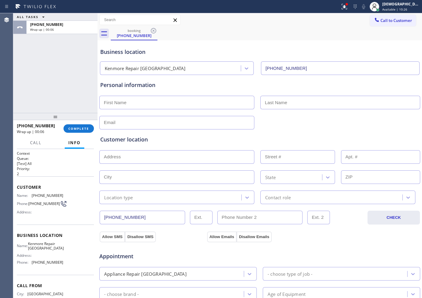
click at [37, 91] on div "ALL TASKS ALL TASKS ACTIVE TASKS TASKS IN WRAP UP [PHONE_NUMBER] Wrap up | 00:06" at bounding box center [55, 63] width 84 height 100
click at [72, 130] on span "COMPLETE" at bounding box center [78, 128] width 21 height 4
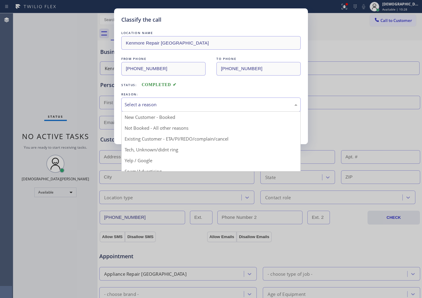
click at [190, 98] on div "Select a reason" at bounding box center [210, 105] width 179 height 14
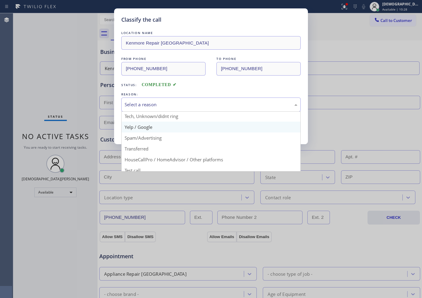
scroll to position [38, 0]
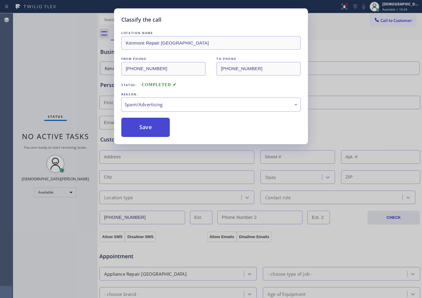
click at [149, 124] on button "Save" at bounding box center [145, 127] width 48 height 19
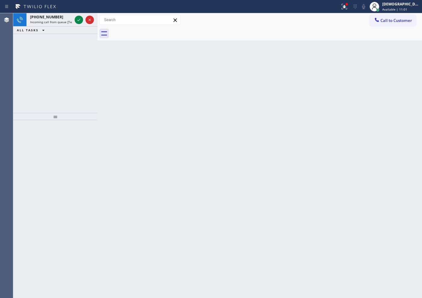
click at [45, 66] on div "[PHONE_NUMBER] Incoming call from queue [Test] All ALL TASKS ALL TASKS ACTIVE T…" at bounding box center [55, 63] width 84 height 100
click at [76, 20] on icon at bounding box center [78, 19] width 7 height 7
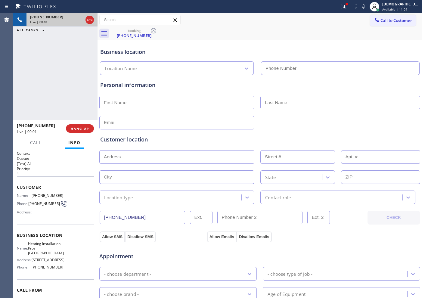
type input "[PHONE_NUMBER]"
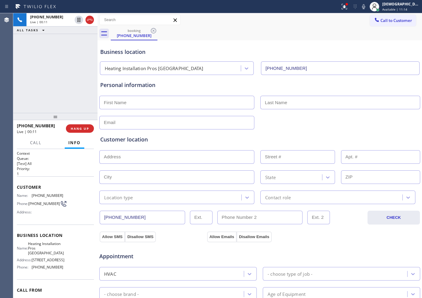
drag, startPoint x: 88, startPoint y: 21, endPoint x: 170, endPoint y: 136, distance: 141.5
click at [88, 21] on icon at bounding box center [89, 19] width 7 height 7
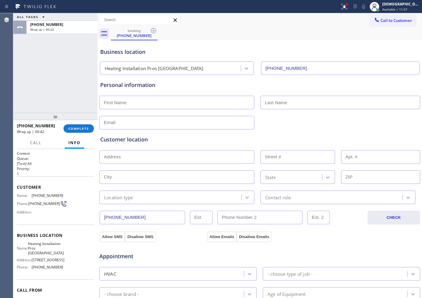
drag, startPoint x: 51, startPoint y: 60, endPoint x: 62, endPoint y: 96, distance: 37.9
click at [51, 60] on div "ALL TASKS ALL TASKS ACTIVE TASKS TASKS IN WRAP UP [PHONE_NUMBER] Wrap up | 00:42" at bounding box center [55, 63] width 84 height 100
click at [80, 134] on div "[PHONE_NUMBER] Wrap up | 00:43 COMPLETE" at bounding box center [55, 129] width 77 height 16
click at [80, 130] on span "COMPLETE" at bounding box center [78, 128] width 21 height 4
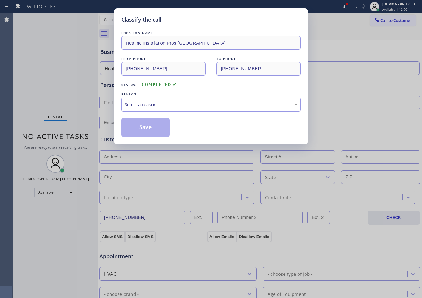
click at [154, 104] on div "Select a reason" at bounding box center [211, 104] width 173 height 7
click at [145, 129] on button "Save" at bounding box center [145, 127] width 48 height 19
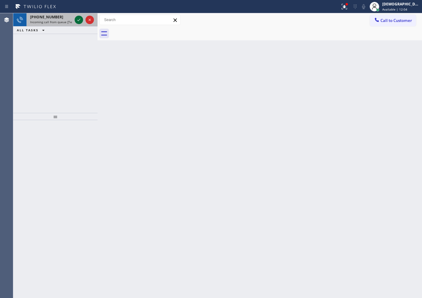
click at [80, 20] on icon at bounding box center [78, 19] width 7 height 7
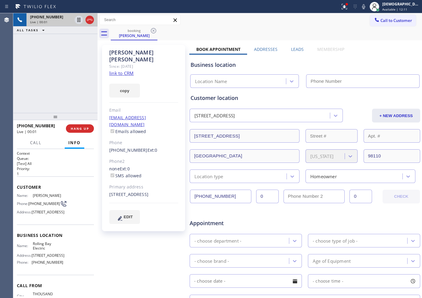
type input "[PHONE_NUMBER]"
click at [130, 70] on link "link to CRM" at bounding box center [121, 73] width 24 height 6
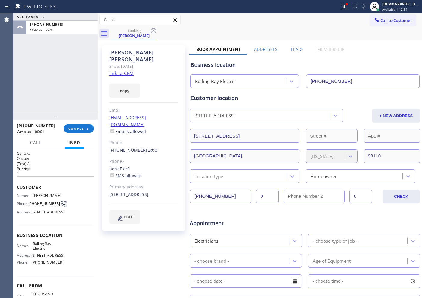
drag, startPoint x: 90, startPoint y: 17, endPoint x: 88, endPoint y: 51, distance: 34.7
drag, startPoint x: 51, startPoint y: 80, endPoint x: 54, endPoint y: 84, distance: 4.3
click at [51, 80] on div "ALL TASKS ALL TASKS ACTIVE TASKS TASKS IN WRAP UP [PHONE_NUMBER] Wrap up | 00:28" at bounding box center [55, 63] width 84 height 100
click at [89, 133] on button "COMPLETE" at bounding box center [79, 128] width 30 height 8
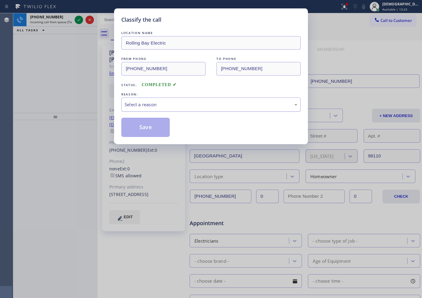
drag, startPoint x: 138, startPoint y: 105, endPoint x: 140, endPoint y: 110, distance: 5.0
click at [138, 105] on div "Select a reason" at bounding box center [211, 104] width 173 height 7
click at [140, 123] on button "Save" at bounding box center [145, 127] width 48 height 19
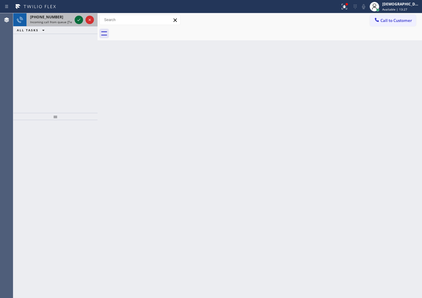
click at [77, 17] on icon at bounding box center [78, 19] width 7 height 7
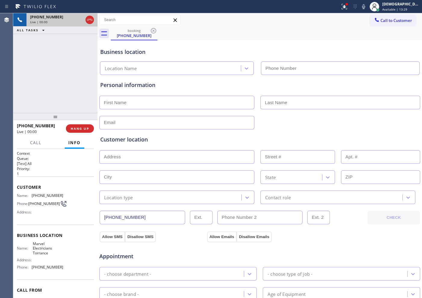
type input "[PHONE_NUMBER]"
drag, startPoint x: 139, startPoint y: 215, endPoint x: 96, endPoint y: 219, distance: 42.3
click at [96, 219] on div "[PHONE_NUMBER] Live | 00:38 ALL TASKS ALL TASKS ACTIVE TASKS TASKS IN WRAP UP […" at bounding box center [217, 155] width 409 height 285
drag, startPoint x: 373, startPoint y: 38, endPoint x: 336, endPoint y: 34, distance: 37.0
click at [373, 38] on div "booking [PHONE_NUMBER]" at bounding box center [266, 34] width 311 height 14
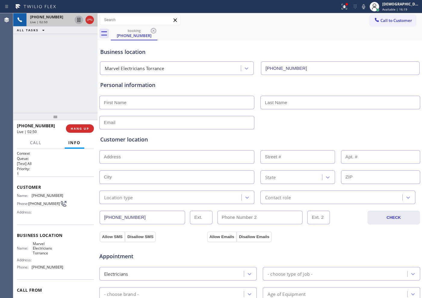
click at [80, 20] on icon at bounding box center [78, 20] width 3 height 4
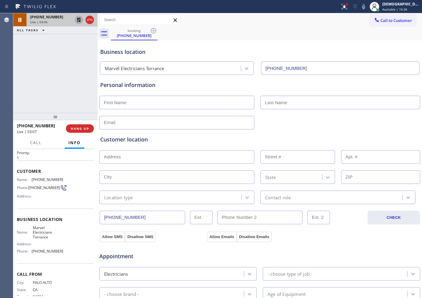
scroll to position [31, 0]
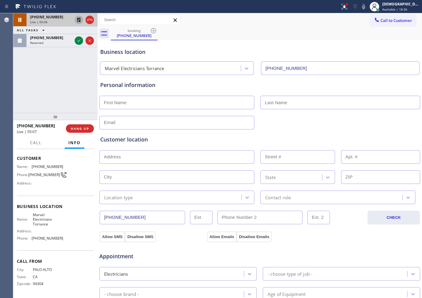
click at [78, 20] on icon at bounding box center [79, 20] width 4 height 4
click at [86, 21] on div at bounding box center [90, 19] width 8 height 7
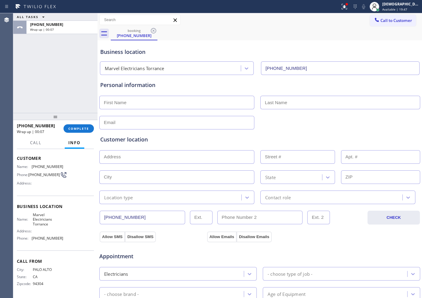
click at [43, 93] on div "ALL TASKS ALL TASKS ACTIVE TASKS TASKS IN WRAP UP [PHONE_NUMBER] Wrap up | 00:07" at bounding box center [55, 63] width 84 height 100
click at [72, 130] on span "COMPLETE" at bounding box center [78, 128] width 21 height 4
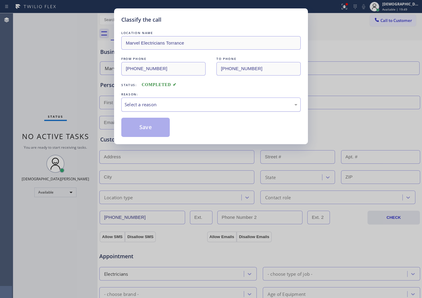
click at [197, 105] on div "Select a reason" at bounding box center [211, 104] width 173 height 7
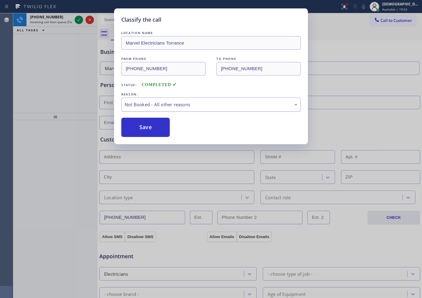
click at [166, 111] on div "Not Booked - All other reasons" at bounding box center [210, 105] width 179 height 14
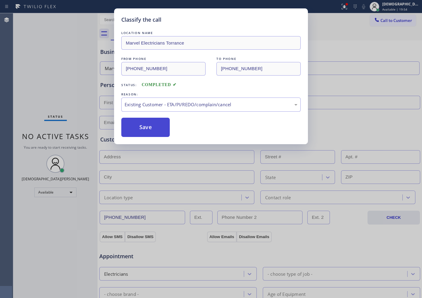
click at [153, 133] on button "Save" at bounding box center [145, 127] width 48 height 19
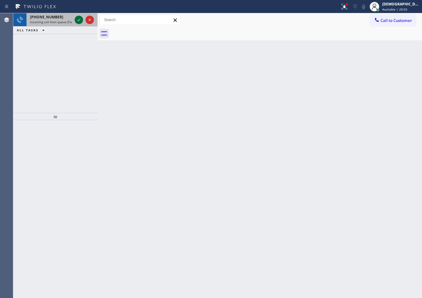
click at [78, 22] on icon at bounding box center [78, 19] width 7 height 7
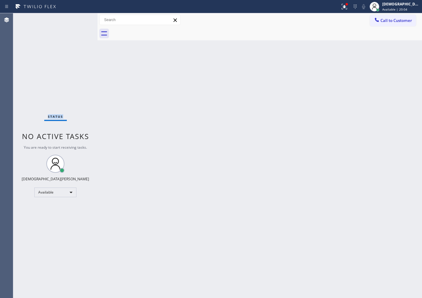
click at [78, 22] on div "Status No active tasks You are ready to start receiving tasks. Christian Cinco …" at bounding box center [55, 155] width 84 height 285
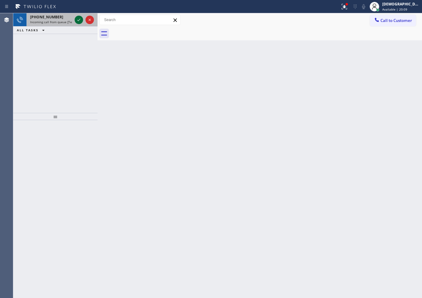
click at [80, 20] on icon at bounding box center [78, 19] width 7 height 7
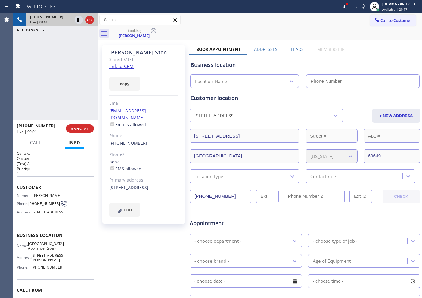
type input "[PHONE_NUMBER]"
click at [124, 67] on link "link to CRM" at bounding box center [121, 66] width 24 height 6
click at [76, 18] on icon at bounding box center [78, 19] width 7 height 7
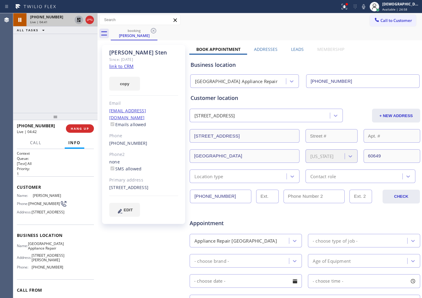
click at [78, 20] on icon at bounding box center [78, 19] width 7 height 7
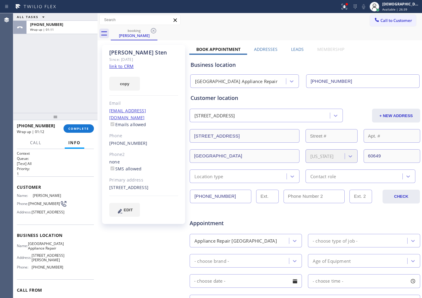
click at [25, 87] on div "ALL TASKS ALL TASKS ACTIVE TASKS TASKS IN WRAP UP [PHONE_NUMBER] Wrap up | 01:11" at bounding box center [55, 63] width 84 height 100
click at [90, 130] on button "COMPLETE" at bounding box center [79, 128] width 30 height 8
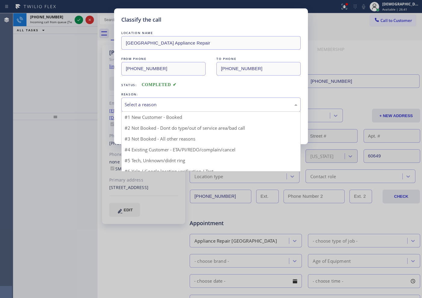
click at [160, 105] on div "Select a reason" at bounding box center [211, 104] width 173 height 7
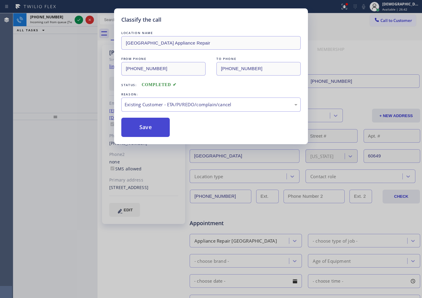
click at [139, 134] on button "Save" at bounding box center [145, 127] width 48 height 19
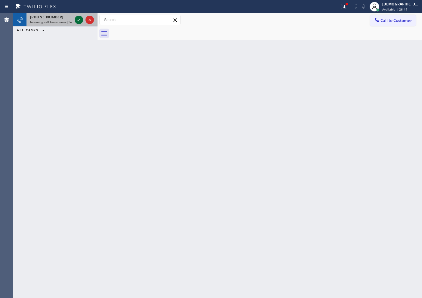
click at [80, 20] on icon at bounding box center [78, 19] width 7 height 7
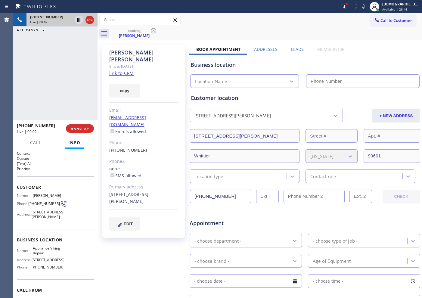
type input "[PHONE_NUMBER]"
click at [131, 70] on link "link to CRM" at bounding box center [121, 73] width 24 height 6
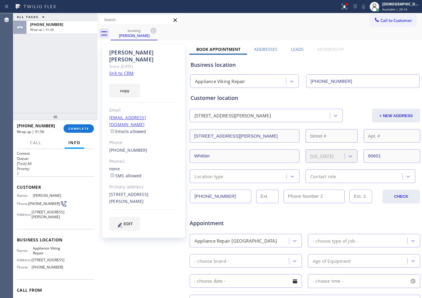
click at [39, 70] on div "ALL TASKS ALL TASKS ACTIVE TASKS TASKS IN WRAP UP [PHONE_NUMBER] Wrap up | 01:56" at bounding box center [55, 63] width 84 height 100
click at [80, 125] on button "COMPLETE" at bounding box center [79, 128] width 30 height 8
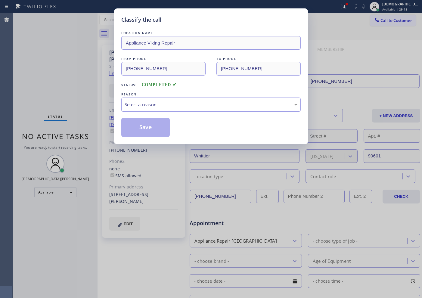
click at [198, 102] on div "Select a reason" at bounding box center [211, 104] width 173 height 7
click at [160, 129] on button "Save" at bounding box center [145, 127] width 48 height 19
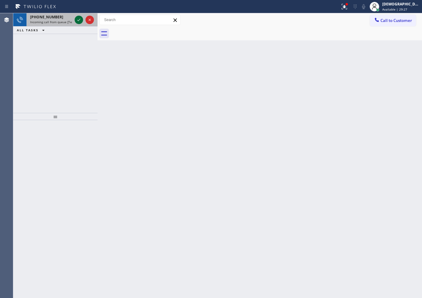
click at [79, 20] on icon at bounding box center [78, 19] width 7 height 7
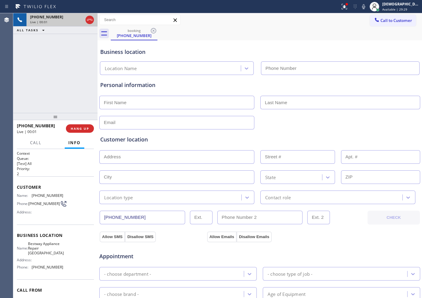
type input "[PHONE_NUMBER]"
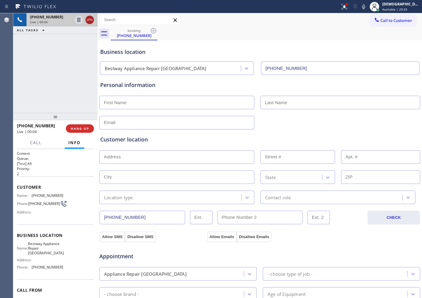
click at [92, 22] on icon at bounding box center [89, 19] width 7 height 7
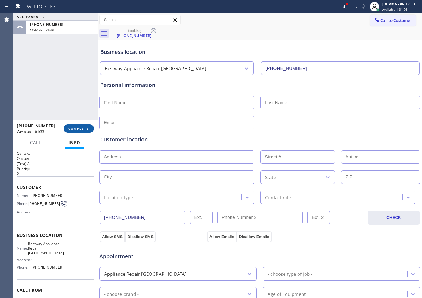
click at [92, 125] on button "COMPLETE" at bounding box center [79, 128] width 30 height 8
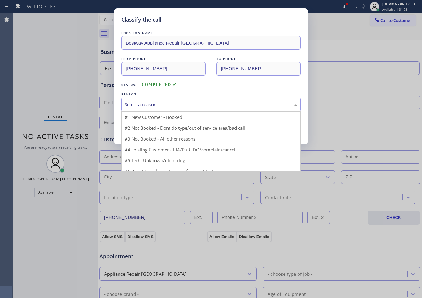
click at [131, 105] on div "Select a reason" at bounding box center [211, 104] width 173 height 7
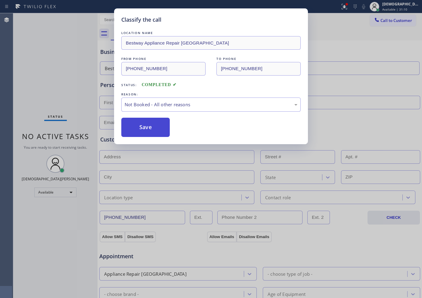
click at [136, 127] on button "Save" at bounding box center [145, 127] width 48 height 19
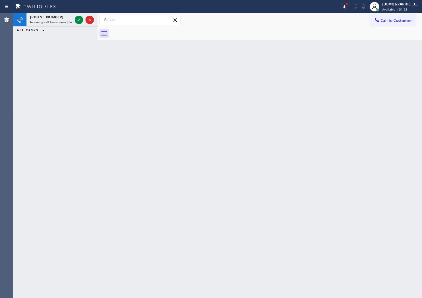
click at [38, 81] on div "[PHONE_NUMBER] Incoming call from queue [Test] All ALL TASKS ALL TASKS ACTIVE T…" at bounding box center [55, 63] width 84 height 100
click at [80, 20] on icon at bounding box center [78, 19] width 7 height 7
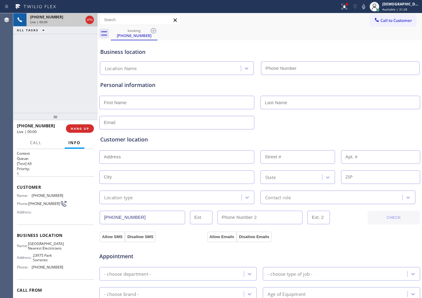
type input "[PHONE_NUMBER]"
drag, startPoint x: 89, startPoint y: 20, endPoint x: 93, endPoint y: 24, distance: 5.3
click at [89, 20] on icon at bounding box center [89, 19] width 7 height 7
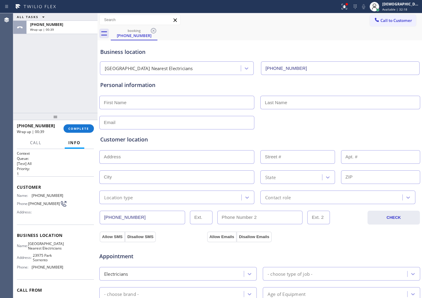
click at [47, 84] on div "ALL TASKS ALL TASKS ACTIVE TASKS TASKS IN WRAP UP [PHONE_NUMBER] Wrap up | 00:39" at bounding box center [55, 63] width 84 height 100
click at [83, 127] on span "COMPLETE" at bounding box center [78, 128] width 21 height 4
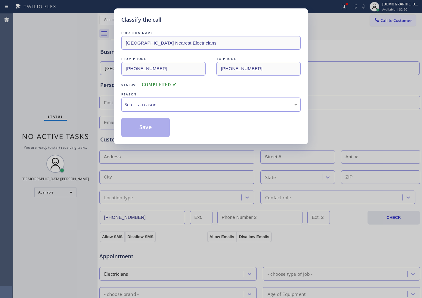
click at [162, 106] on div "Select a reason" at bounding box center [211, 104] width 173 height 7
click at [152, 125] on button "Save" at bounding box center [145, 127] width 48 height 19
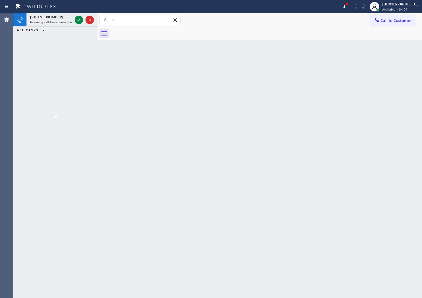
click at [77, 19] on icon at bounding box center [78, 19] width 7 height 7
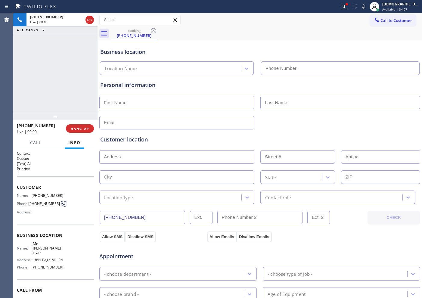
type input "[PHONE_NUMBER]"
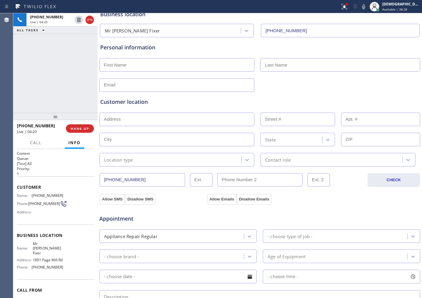
drag, startPoint x: 145, startPoint y: 180, endPoint x: 98, endPoint y: 179, distance: 46.7
click at [98, 179] on div "[PHONE_NUMBER] Live | 04:20 ALL TASKS ALL TASKS ACTIVE TASKS TASKS IN WRAP UP […" at bounding box center [217, 155] width 409 height 285
click at [89, 22] on icon at bounding box center [89, 19] width 7 height 7
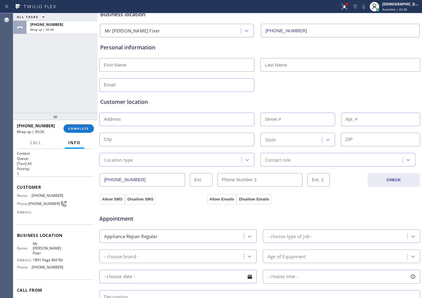
click at [212, 67] on input "text" at bounding box center [176, 65] width 155 height 14
type input "[PERSON_NAME]"
click at [302, 64] on input "text" at bounding box center [341, 65] width 160 height 14
type input "Yu"
click at [128, 88] on input "text" at bounding box center [176, 85] width 155 height 14
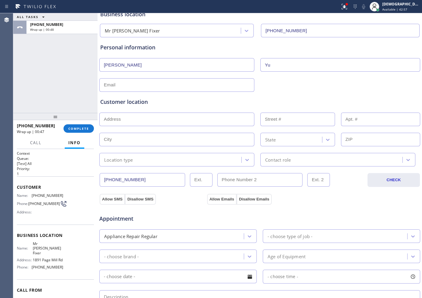
paste input "[PERSON_NAME][EMAIL_ADDRESS][DOMAIN_NAME]"
type input "[PERSON_NAME][EMAIL_ADDRESS][DOMAIN_NAME]"
click at [192, 116] on input "text" at bounding box center [176, 120] width 155 height 14
paste input "[STREET_ADDRESS]"
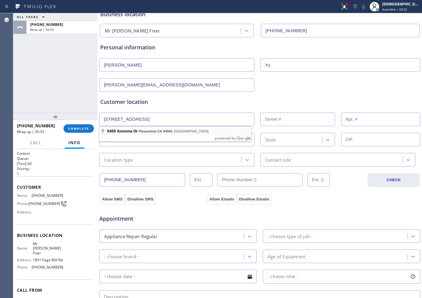
type input "[STREET_ADDRESS]"
type input "5455"
type input "Pleasanton"
type input "94566"
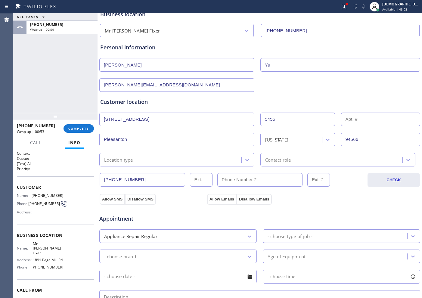
click at [158, 161] on div "Location type" at bounding box center [171, 159] width 140 height 11
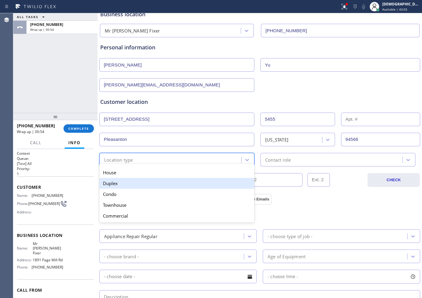
click at [152, 178] on div "Duplex" at bounding box center [176, 183] width 155 height 11
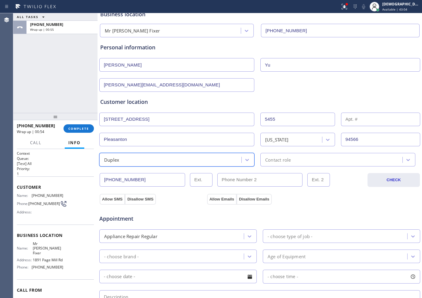
click at [161, 159] on div "Duplex" at bounding box center [171, 159] width 140 height 11
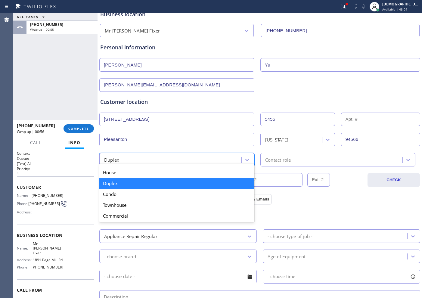
click at [154, 180] on div "Duplex" at bounding box center [176, 183] width 155 height 11
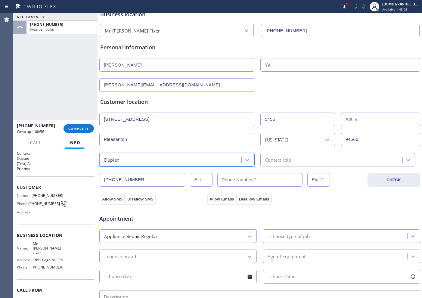
click at [153, 161] on div "Duplex" at bounding box center [171, 159] width 140 height 11
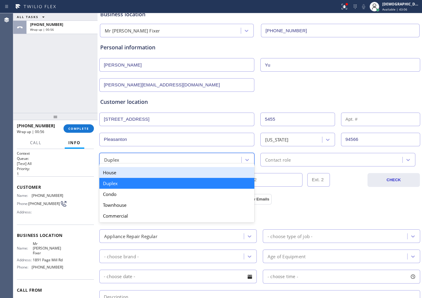
click at [145, 174] on div "House" at bounding box center [176, 172] width 155 height 11
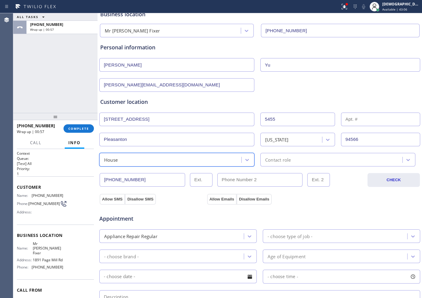
click at [265, 157] on div "Contact role" at bounding box center [278, 159] width 26 height 7
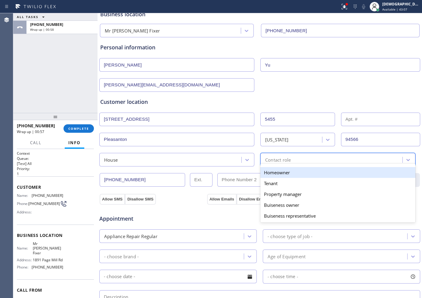
click at [270, 171] on div "Homeowner" at bounding box center [338, 172] width 155 height 11
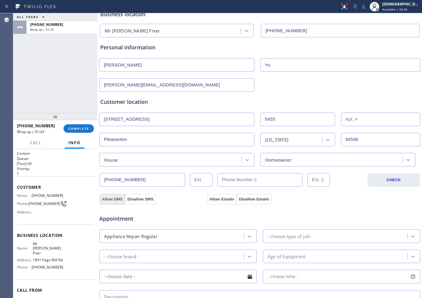
click at [121, 199] on button "Allow SMS" at bounding box center [112, 199] width 25 height 11
click at [115, 200] on button "Allow SMS" at bounding box center [112, 199] width 25 height 11
click at [224, 201] on button "Allow Emails" at bounding box center [222, 199] width 30 height 11
click at [117, 200] on button "Allow SMS" at bounding box center [112, 199] width 25 height 11
click at [213, 200] on button "Allow Emails" at bounding box center [222, 199] width 30 height 11
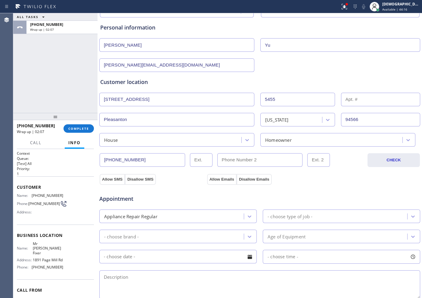
scroll to position [113, 0]
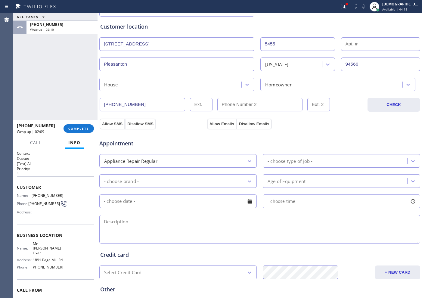
click at [268, 162] on div "- choose type of job -" at bounding box center [290, 161] width 45 height 7
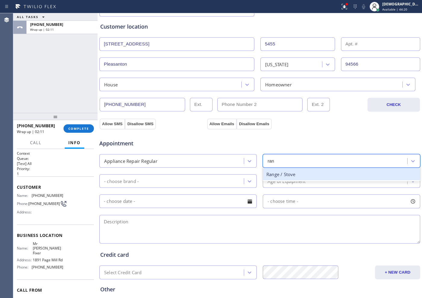
type input "rang"
click at [272, 177] on div "Range / Stove" at bounding box center [342, 174] width 158 height 12
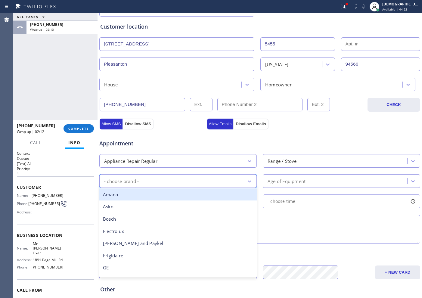
click at [199, 177] on div "- choose brand -" at bounding box center [172, 181] width 143 height 11
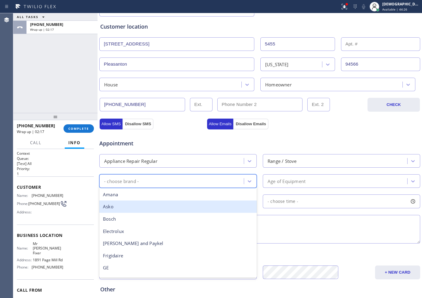
type input "w"
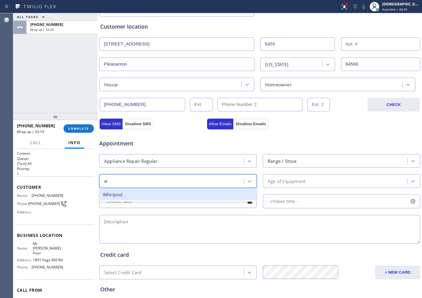
click at [209, 194] on div "Whirpool" at bounding box center [178, 195] width 158 height 12
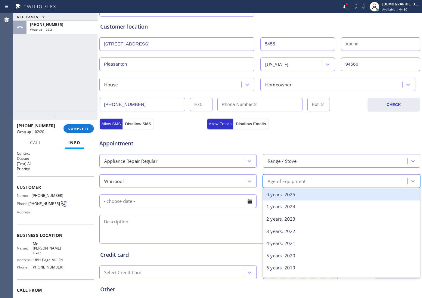
click at [284, 181] on div "Age of Equipment" at bounding box center [287, 181] width 38 height 7
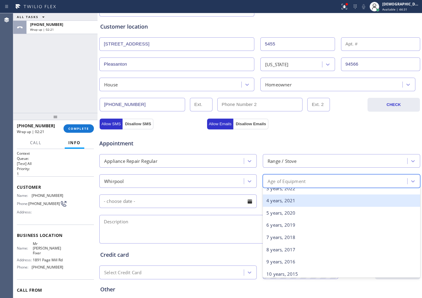
scroll to position [75, 0]
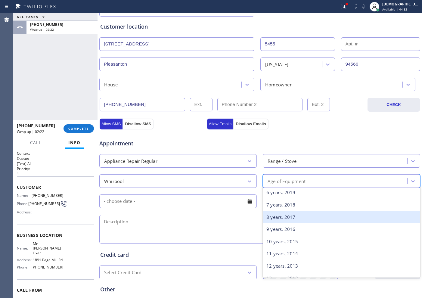
click at [282, 218] on div "8 years, 2017" at bounding box center [342, 217] width 158 height 12
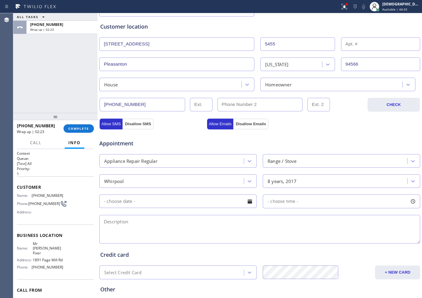
click at [155, 198] on input "text" at bounding box center [178, 202] width 158 height 14
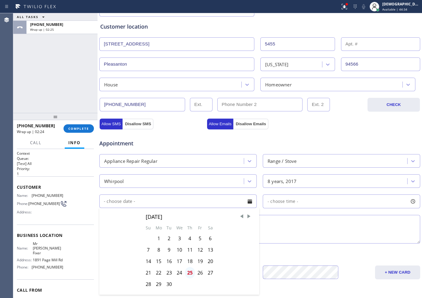
drag, startPoint x: 187, startPoint y: 271, endPoint x: 190, endPoint y: 265, distance: 6.6
click at [187, 271] on div "25" at bounding box center [190, 272] width 10 height 11
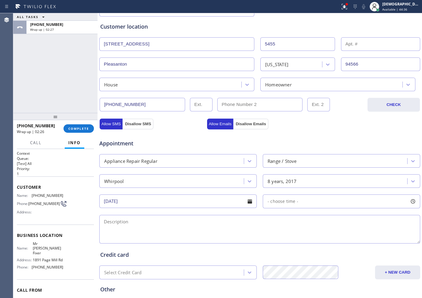
click at [203, 196] on input "[DATE]" at bounding box center [178, 202] width 158 height 14
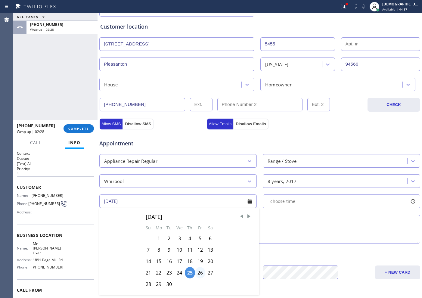
click at [200, 272] on div "26" at bounding box center [200, 272] width 10 height 11
type input "[DATE]"
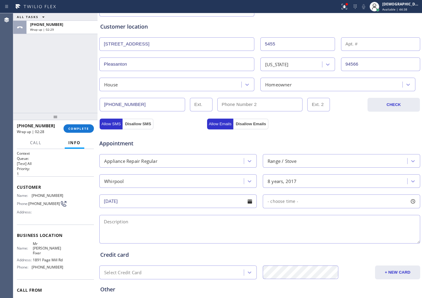
click at [280, 206] on div "- choose time -" at bounding box center [342, 202] width 158 height 14
drag, startPoint x: 337, startPoint y: 245, endPoint x: 377, endPoint y: 248, distance: 40.8
click at [377, 248] on div "FROM TILL 8:00 AM 6:00 PM" at bounding box center [337, 229] width 148 height 43
drag, startPoint x: 269, startPoint y: 236, endPoint x: 341, endPoint y: 245, distance: 72.4
click at [341, 245] on div "FROM TILL 3:00 PM 6:00 PM" at bounding box center [337, 229] width 148 height 43
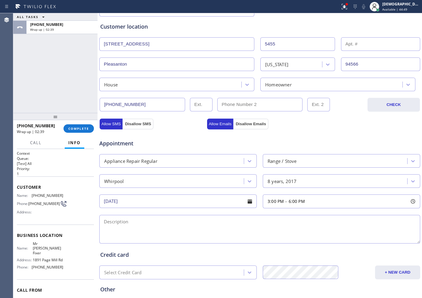
click at [153, 137] on div "Appointment" at bounding box center [153, 140] width 108 height 14
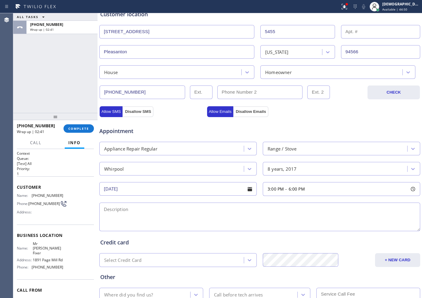
scroll to position [169, 0]
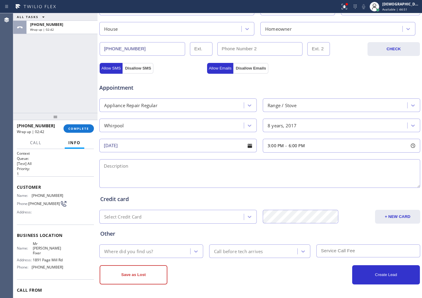
click at [176, 175] on textarea at bounding box center [259, 173] width 321 height 29
click at [221, 165] on textarea "3-6 / No SCF /" at bounding box center [259, 173] width 321 height 29
paste textarea "Whirlpool /range / it wont adjust the heat / 8 years"
click at [289, 167] on textarea "3-6 / No SCF / Whirlpool /range / it wont adjust the heat / 8 years / House HO /" at bounding box center [259, 173] width 321 height 29
paste textarea "[STREET_ADDRESS]"
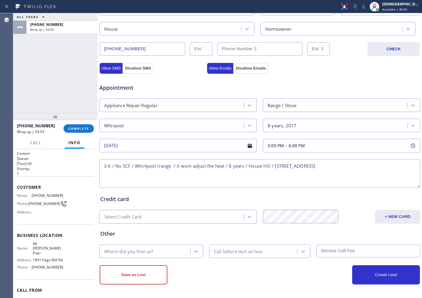
click at [70, 244] on div "Name: Mr [PERSON_NAME] Address: [STREET_ADDRESS] Phone: [PHONE_NUMBER]" at bounding box center [55, 257] width 77 height 30
drag, startPoint x: 48, startPoint y: 252, endPoint x: 31, endPoint y: 247, distance: 17.7
click at [31, 247] on div "Name: Mr [PERSON_NAME]" at bounding box center [40, 249] width 46 height 14
copy div "Mr [PERSON_NAME] Fixer"
click at [367, 167] on textarea "3-6 / No SCF / Whirlpool /range / it wont adjust the heat / 8 years / House HO …" at bounding box center [259, 173] width 321 height 29
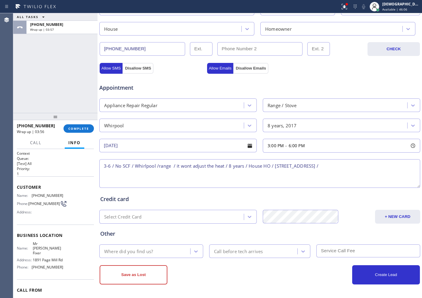
paste textarea "Mr [PERSON_NAME] Fixer"
click at [201, 174] on textarea "3-6 / No SCF / Whirlpool /range / it wont adjust the heat / 8 years / House HO …" at bounding box center [259, 173] width 321 height 29
paste textarea "Please call customer 30 minutes prior to arrival"
type textarea "3-6 / No SCF / Whirlpool /range / it wont adjust the heat / 8 years / House HO …"
click at [161, 254] on div "Where did you find us?" at bounding box center [145, 251] width 89 height 11
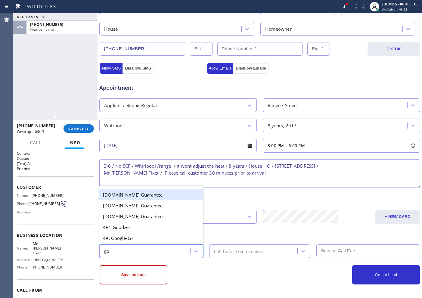
type input "goo"
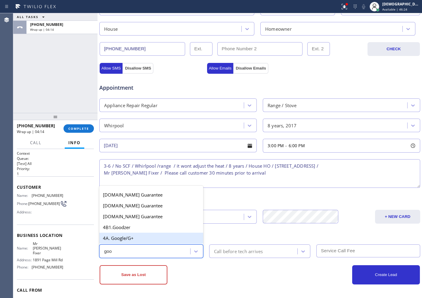
drag, startPoint x: 108, startPoint y: 237, endPoint x: 207, endPoint y: 257, distance: 101.4
click at [108, 237] on div "4A. Google/G+" at bounding box center [151, 238] width 104 height 11
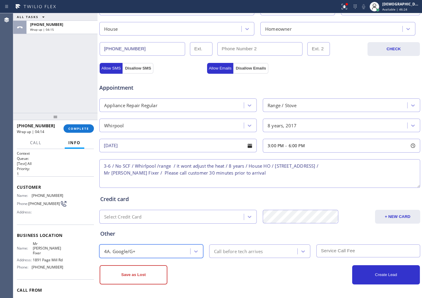
click at [239, 251] on div "Call before tech arrives" at bounding box center [238, 251] width 49 height 7
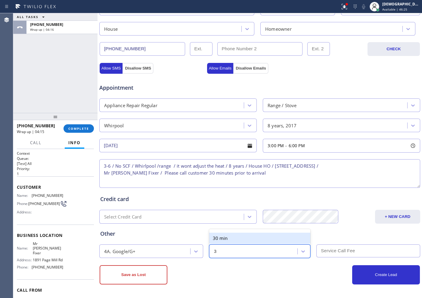
type input "30"
click at [234, 241] on div "30 min" at bounding box center [259, 238] width 101 height 11
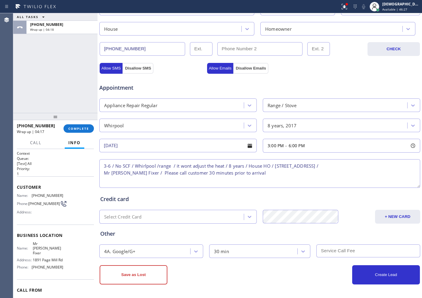
click at [332, 255] on input "text" at bounding box center [369, 251] width 104 height 13
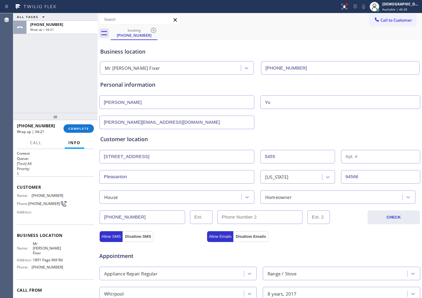
scroll to position [0, 0]
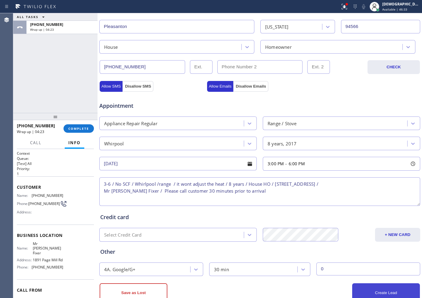
type input "0"
click at [373, 293] on button "Create Lead" at bounding box center [386, 292] width 68 height 19
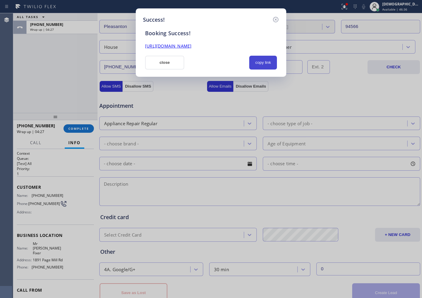
click at [259, 61] on button "copy link" at bounding box center [263, 63] width 28 height 14
click at [192, 47] on link "[URL][DOMAIN_NAME]" at bounding box center [168, 46] width 46 height 6
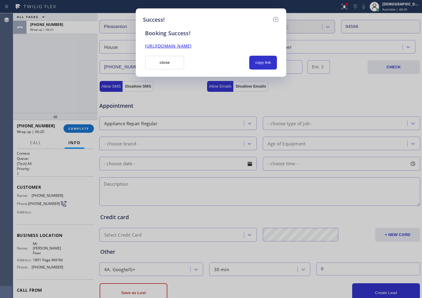
click at [186, 60] on div "close" at bounding box center [165, 63] width 46 height 14
click at [159, 59] on button "close" at bounding box center [164, 63] width 39 height 14
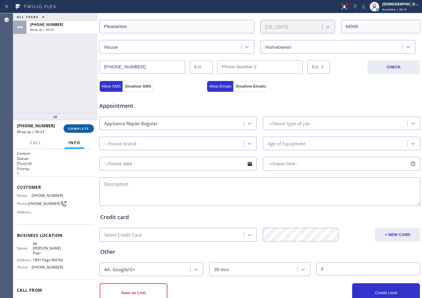
click at [71, 127] on span "COMPLETE" at bounding box center [78, 128] width 21 height 4
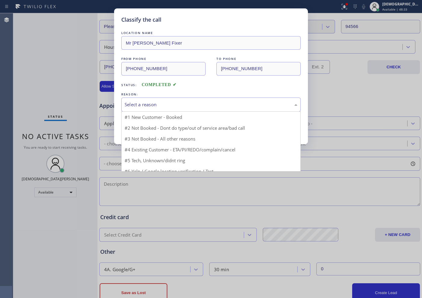
click at [153, 104] on div "Select a reason" at bounding box center [211, 104] width 173 height 7
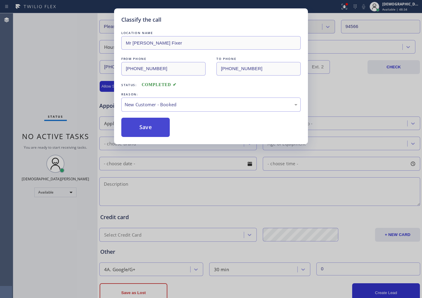
click at [140, 123] on button "Save" at bounding box center [145, 127] width 48 height 19
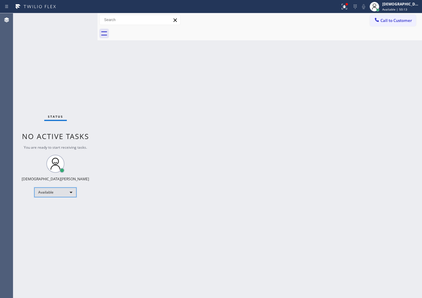
click at [57, 193] on div "Available" at bounding box center [55, 193] width 42 height 10
click at [52, 223] on li "Break" at bounding box center [55, 223] width 41 height 7
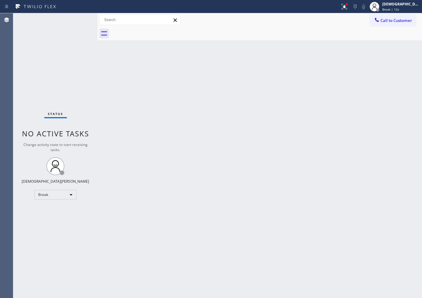
click at [62, 73] on div "Status No active tasks Change activity state to start receiving tasks. Christia…" at bounding box center [55, 155] width 84 height 285
